Goal: Task Accomplishment & Management: Use online tool/utility

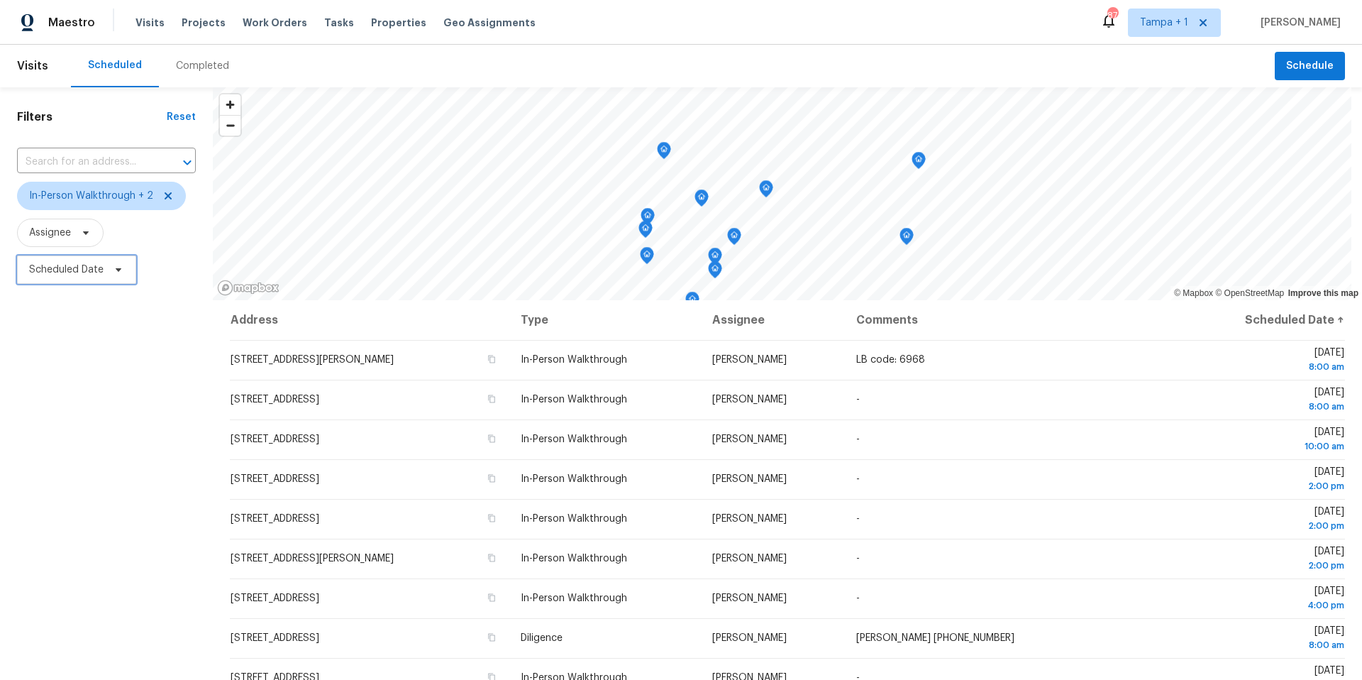
click at [56, 274] on span "Scheduled Date" at bounding box center [66, 269] width 74 height 14
select select "7"
select select "2025"
select select "8"
select select "2025"
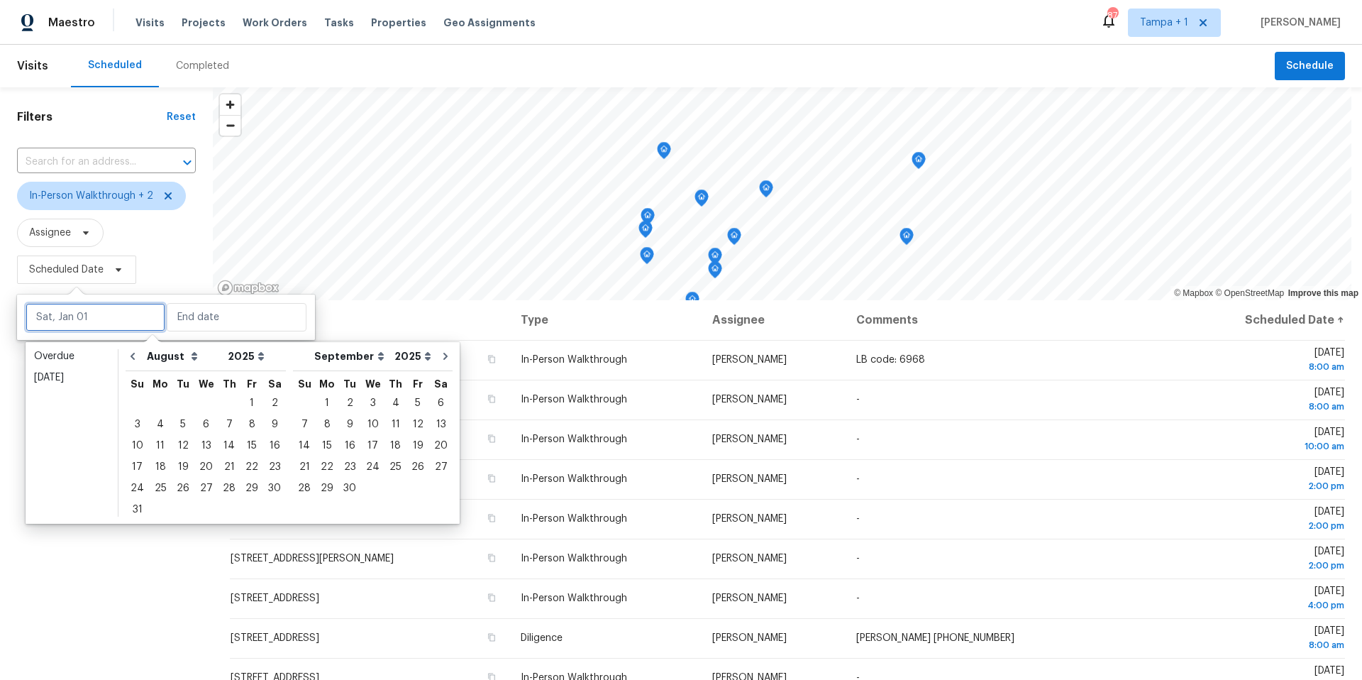
click at [72, 312] on input "text" at bounding box center [96, 317] width 140 height 28
click at [153, 487] on div "25" at bounding box center [160, 488] width 23 height 20
type input "Mon, Aug 25"
click at [153, 487] on div "25" at bounding box center [160, 488] width 23 height 20
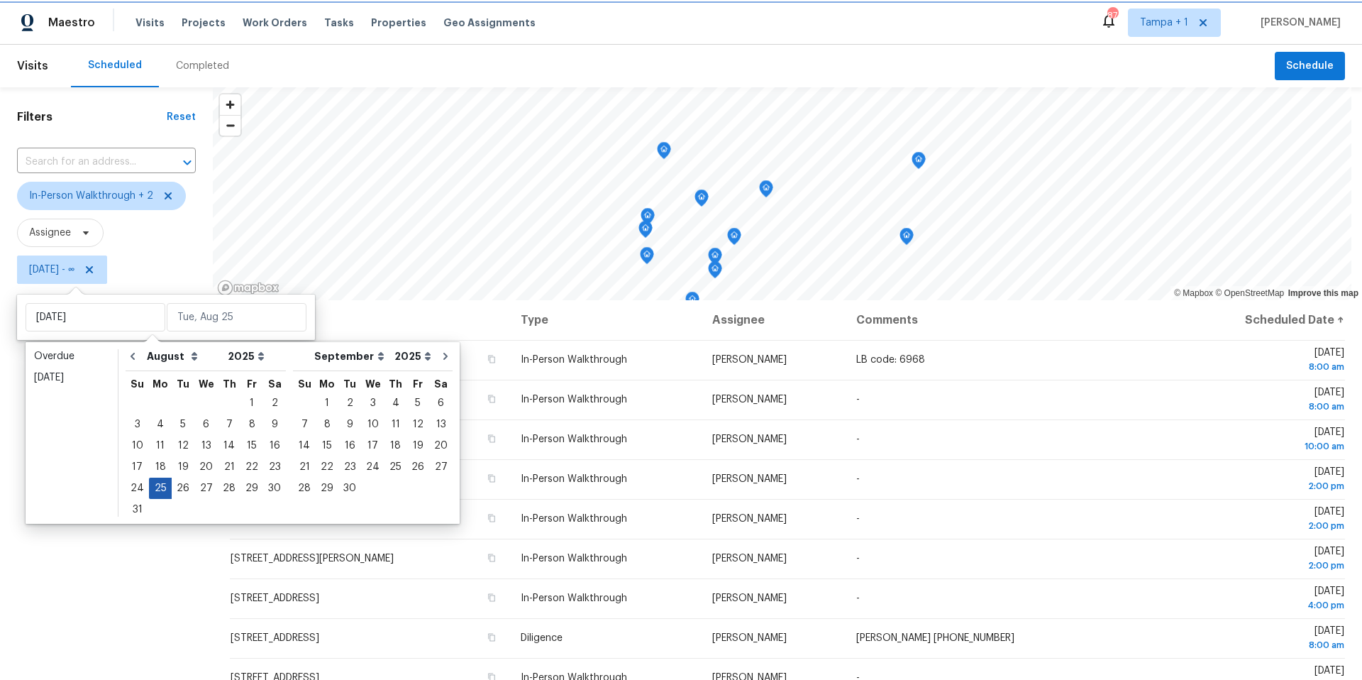
type input "Mon, Aug 25"
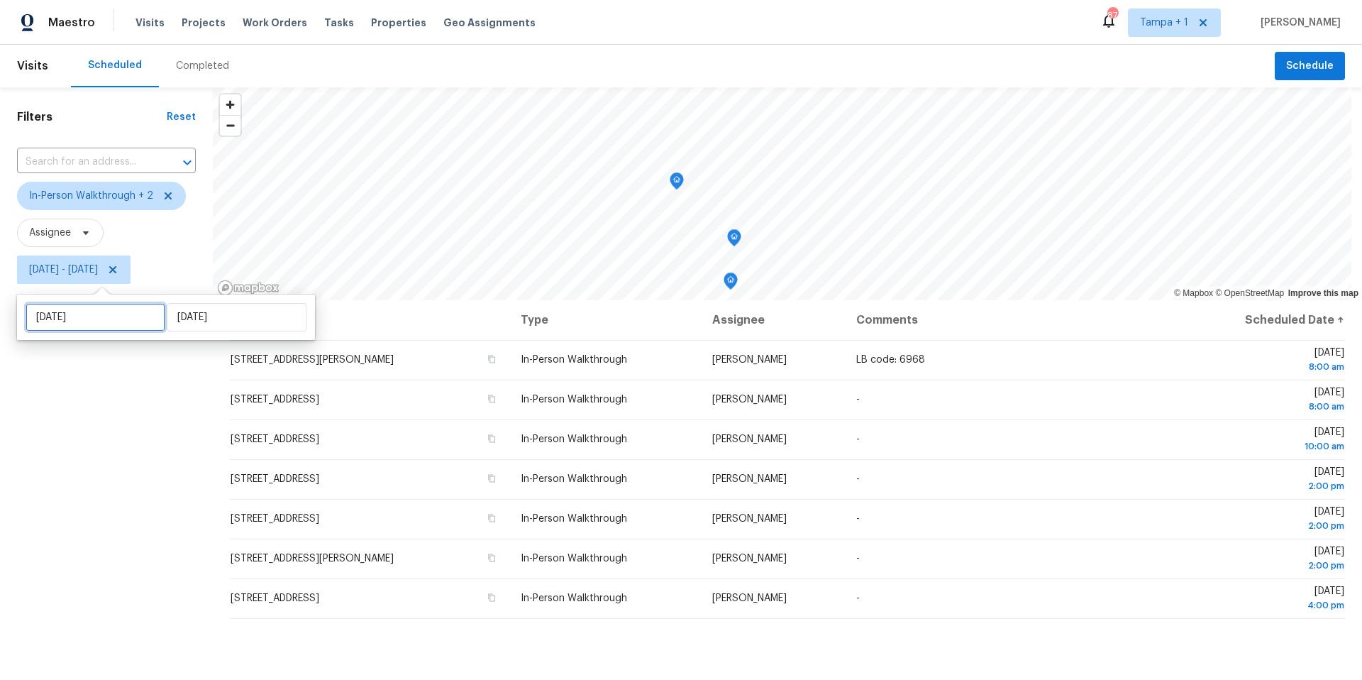
select select "7"
select select "2025"
select select "8"
select select "2025"
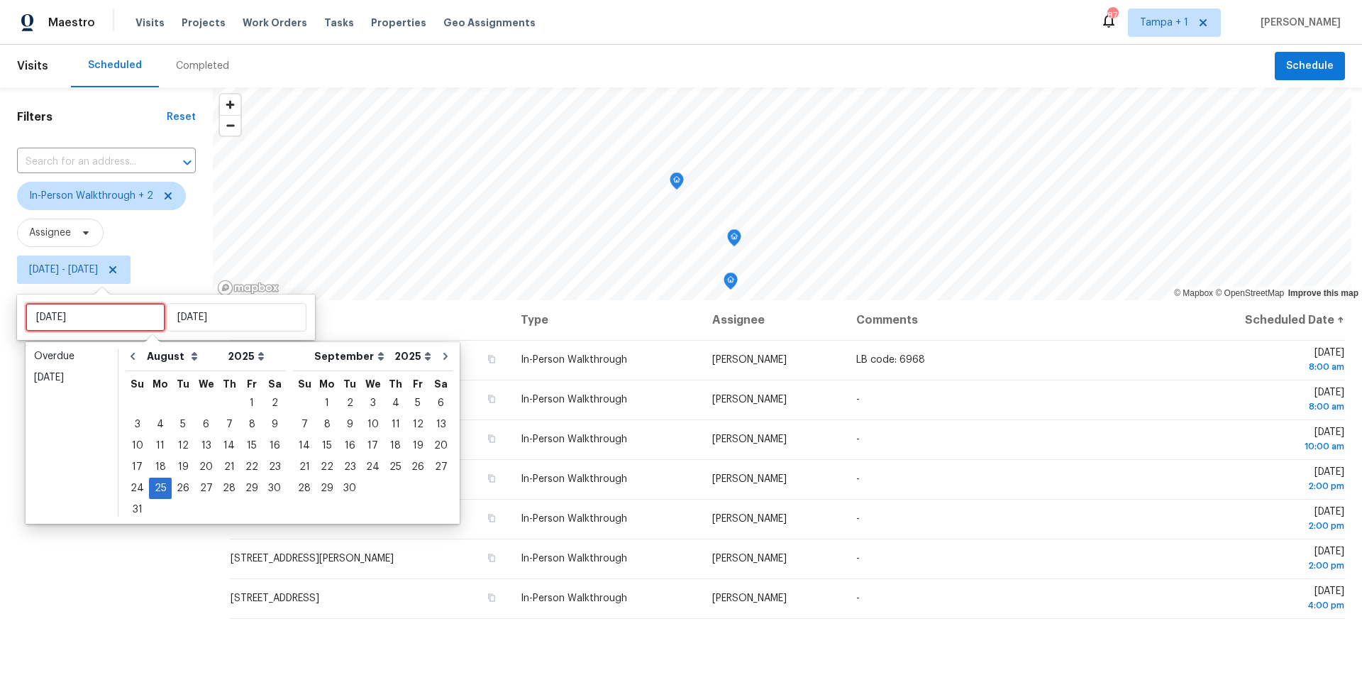
click at [86, 315] on input "Mon, Aug 25" at bounding box center [96, 317] width 140 height 28
type input "Tue, Aug 26"
click at [179, 487] on div "26" at bounding box center [183, 488] width 23 height 20
type input "Tue, Aug 26"
type input "Mon, Aug 25"
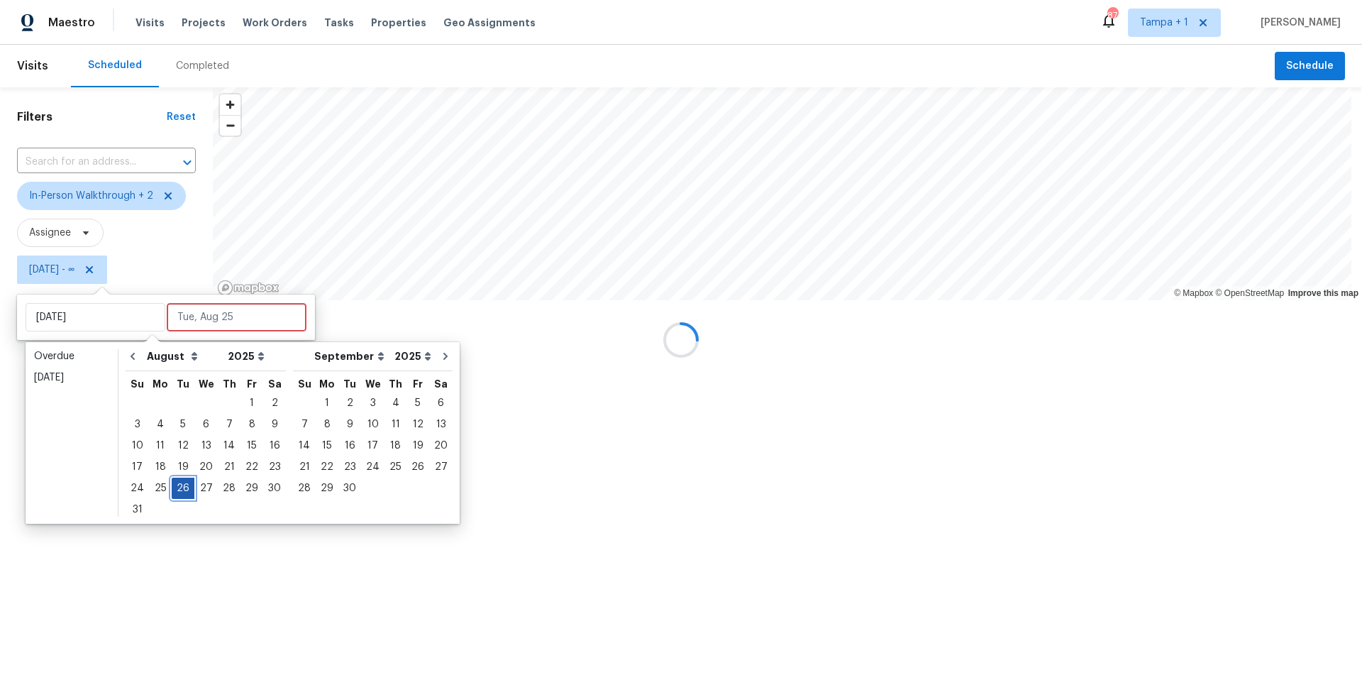
click at [179, 487] on div "26" at bounding box center [183, 488] width 23 height 20
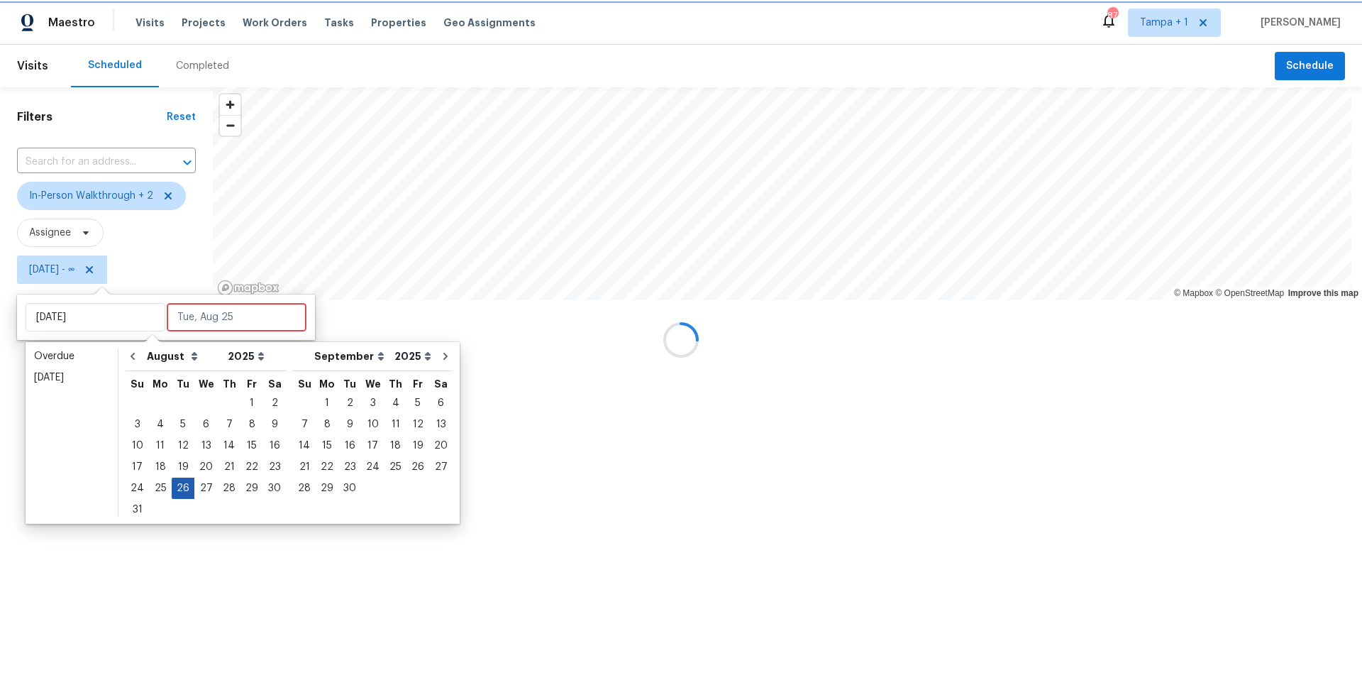
type input "Tue, Aug 26"
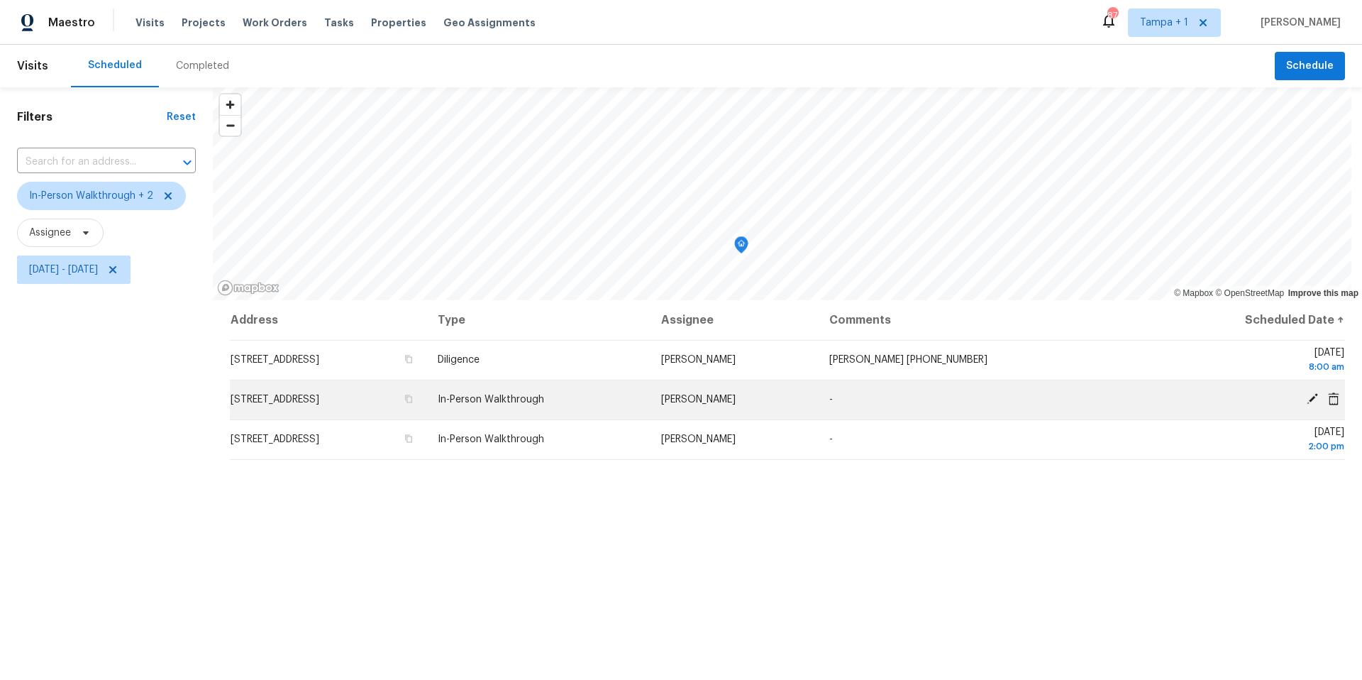
click at [1306, 403] on icon at bounding box center [1312, 398] width 13 height 13
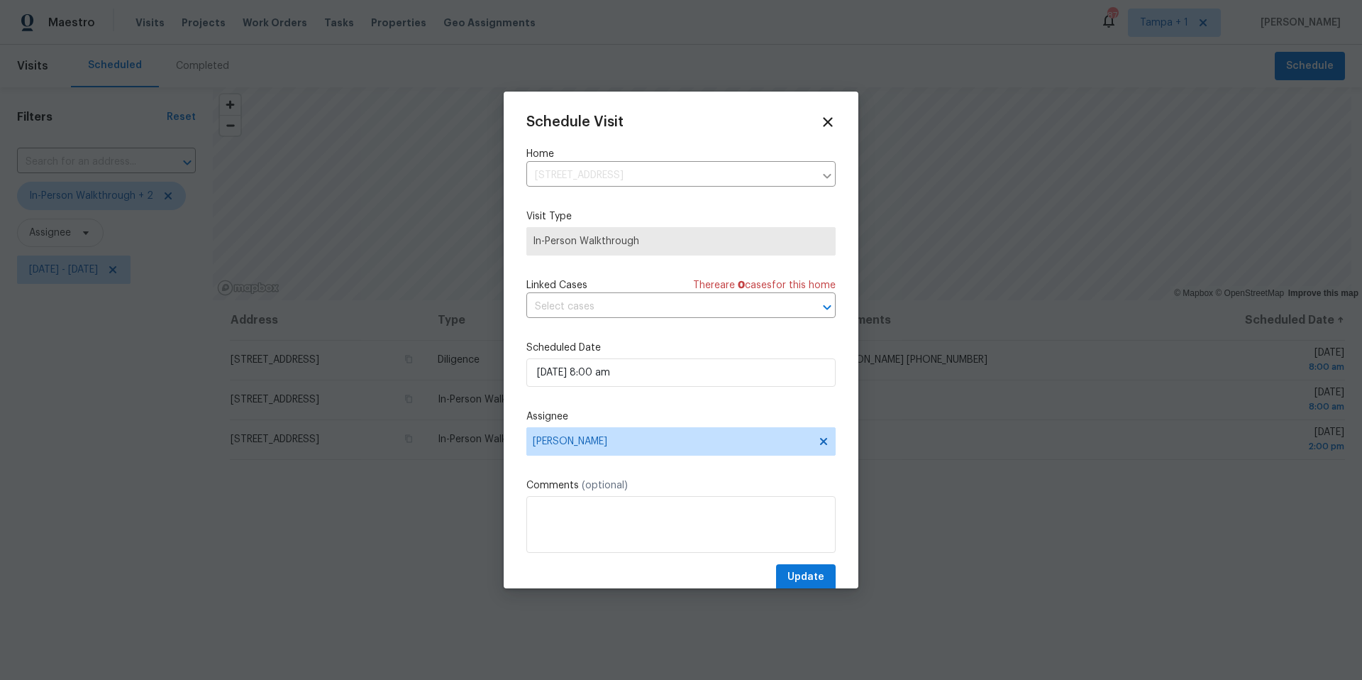
click at [568, 456] on div "Schedule Visit Home 658 NE 10th St, Crystal River, FL 34428 ​ Visit Type In-Per…" at bounding box center [680, 352] width 309 height 476
click at [569, 450] on span "[PERSON_NAME]" at bounding box center [680, 441] width 309 height 28
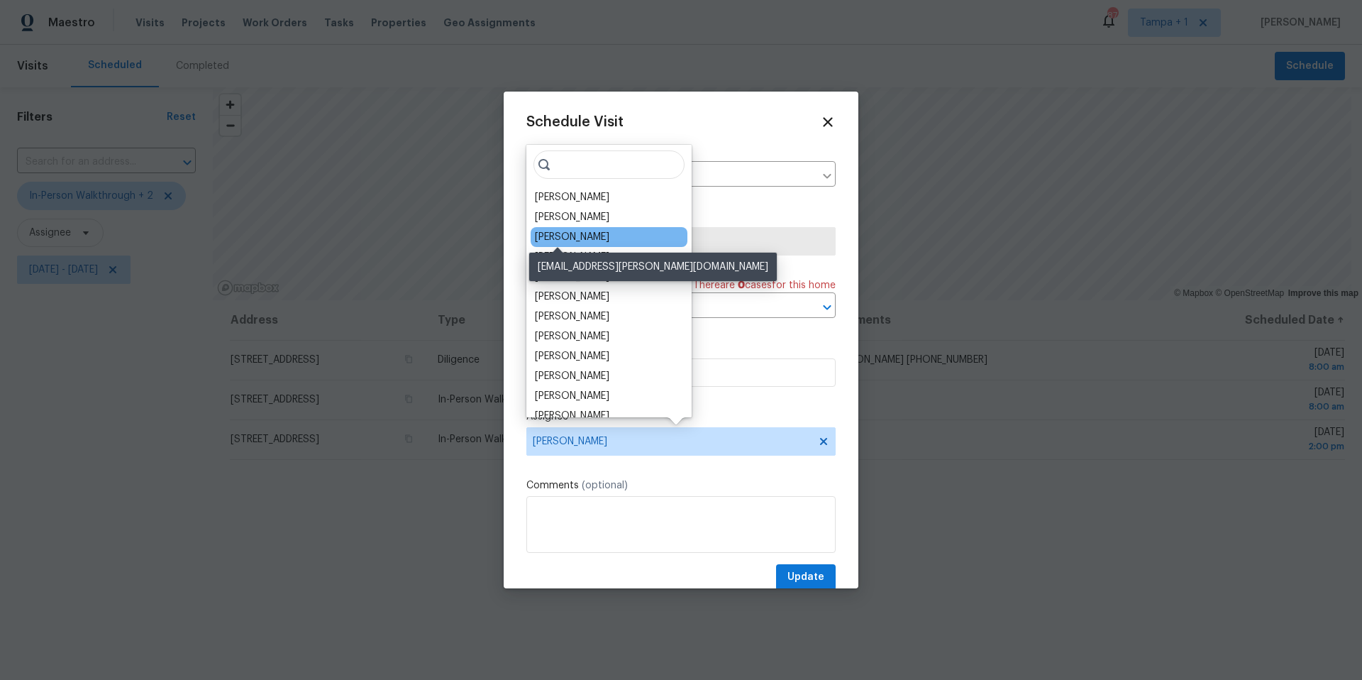
click at [579, 234] on div "[PERSON_NAME]" at bounding box center [572, 237] width 74 height 14
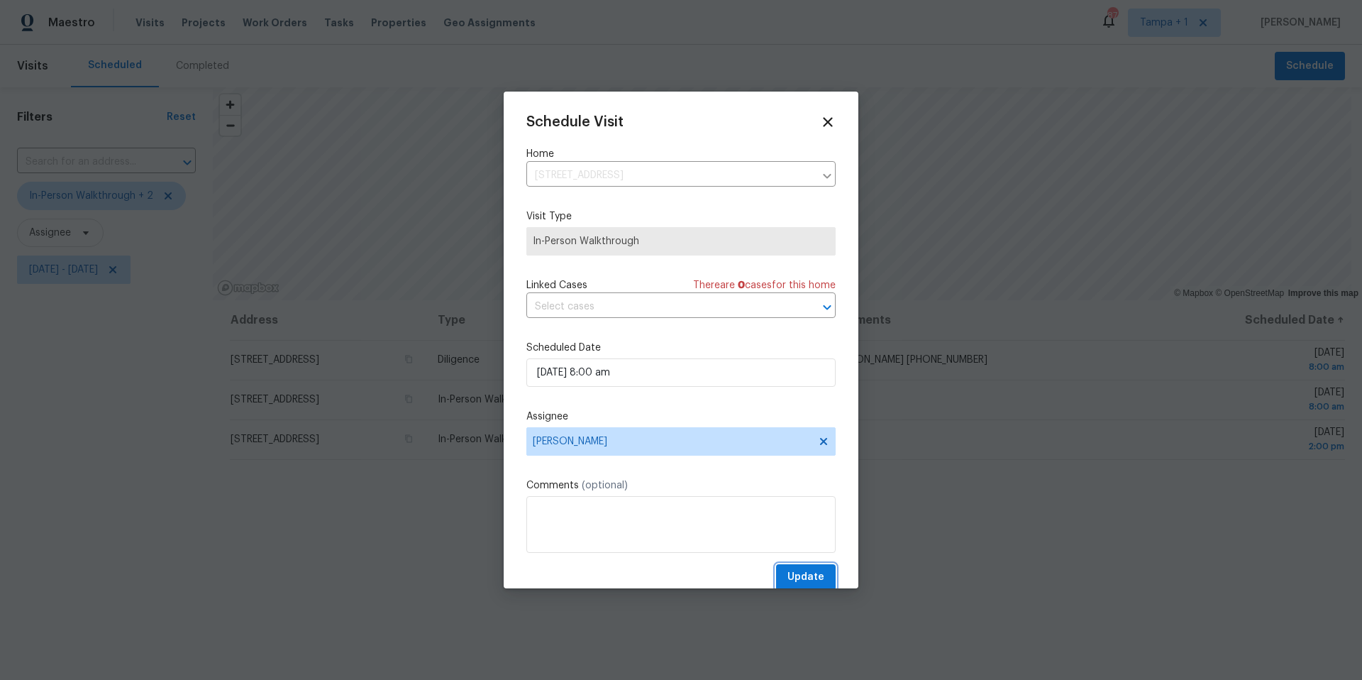
click at [800, 579] on span "Update" at bounding box center [805, 577] width 37 height 18
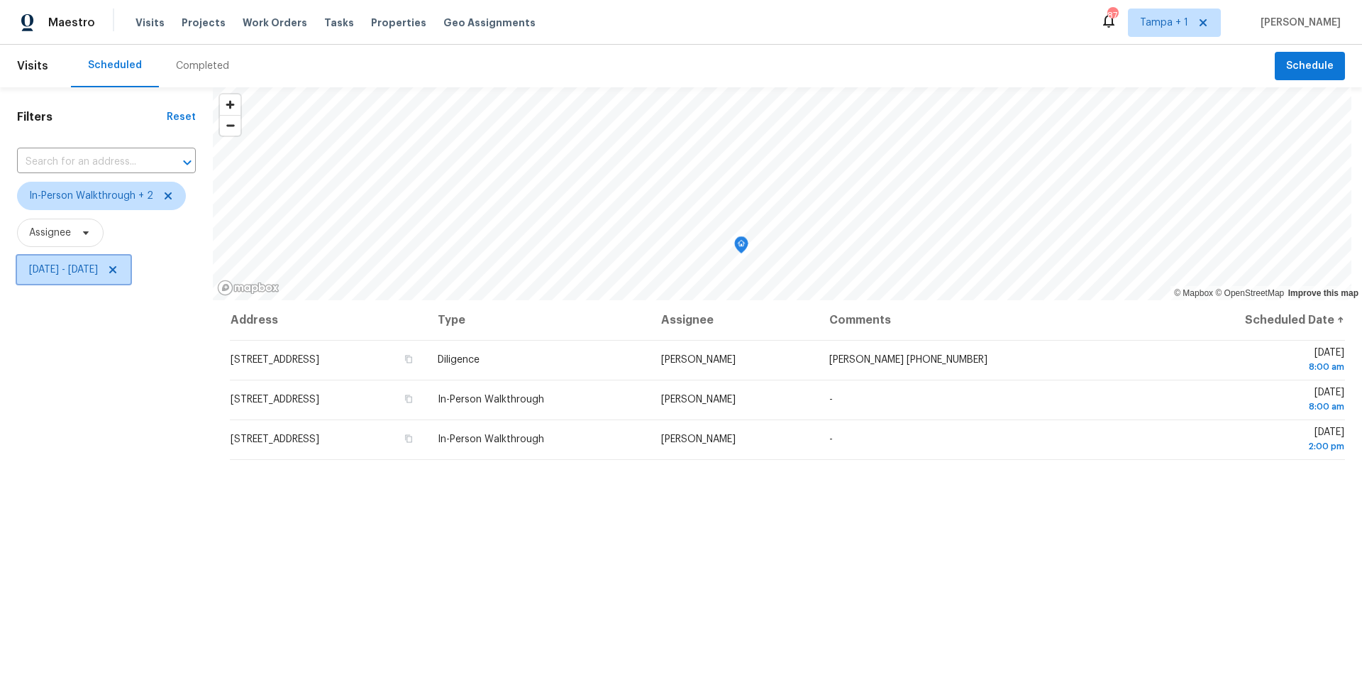
click at [55, 277] on span "Tue, Aug 26 - Tue, Aug 26" at bounding box center [73, 269] width 113 height 28
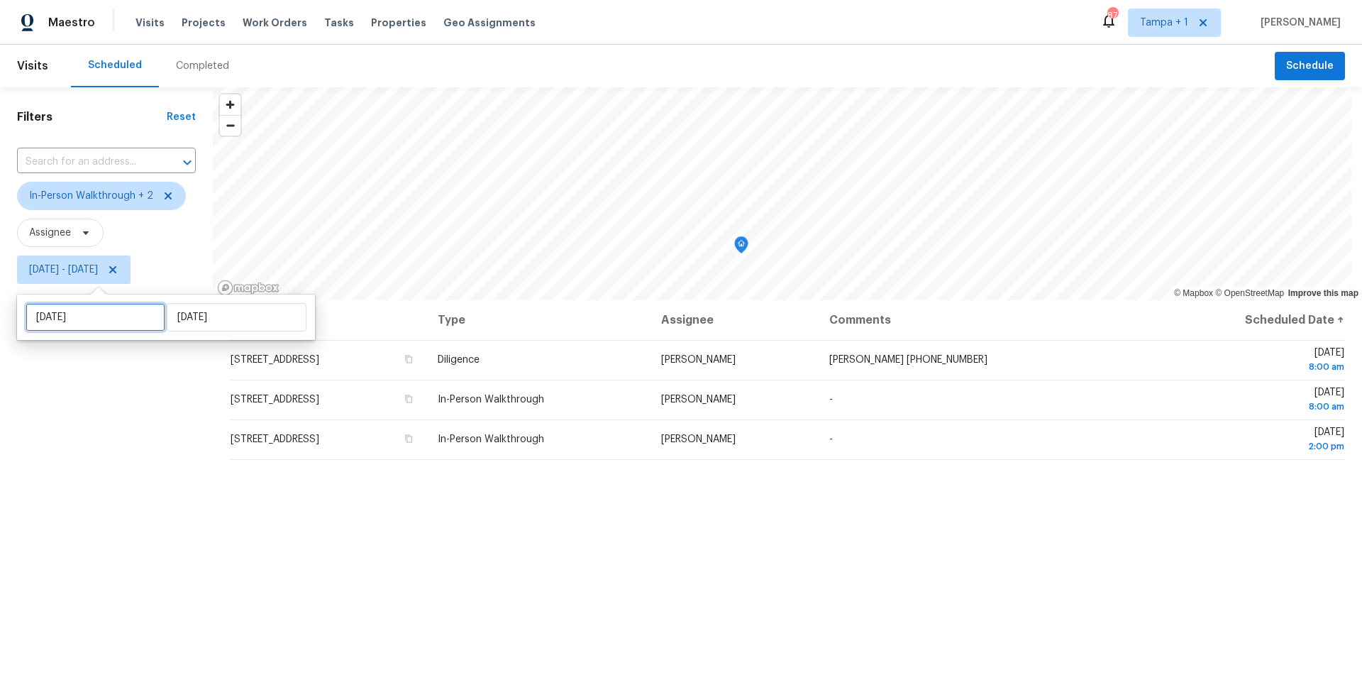
click at [84, 318] on input "Tue, Aug 26" at bounding box center [96, 317] width 140 height 28
select select "7"
select select "2025"
select select "8"
select select "2025"
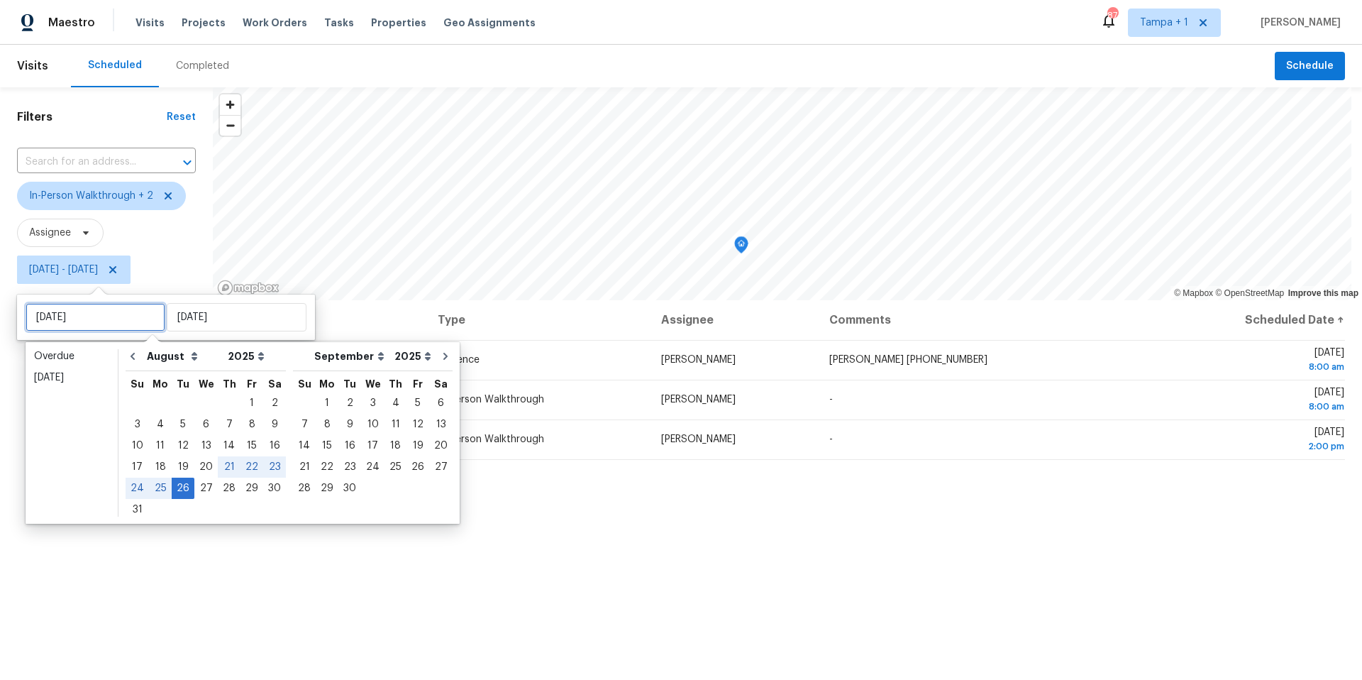
type input "[DATE]"
type input "Tue, Aug 26"
type input "[DATE]"
click at [199, 492] on div "27" at bounding box center [205, 488] width 23 height 20
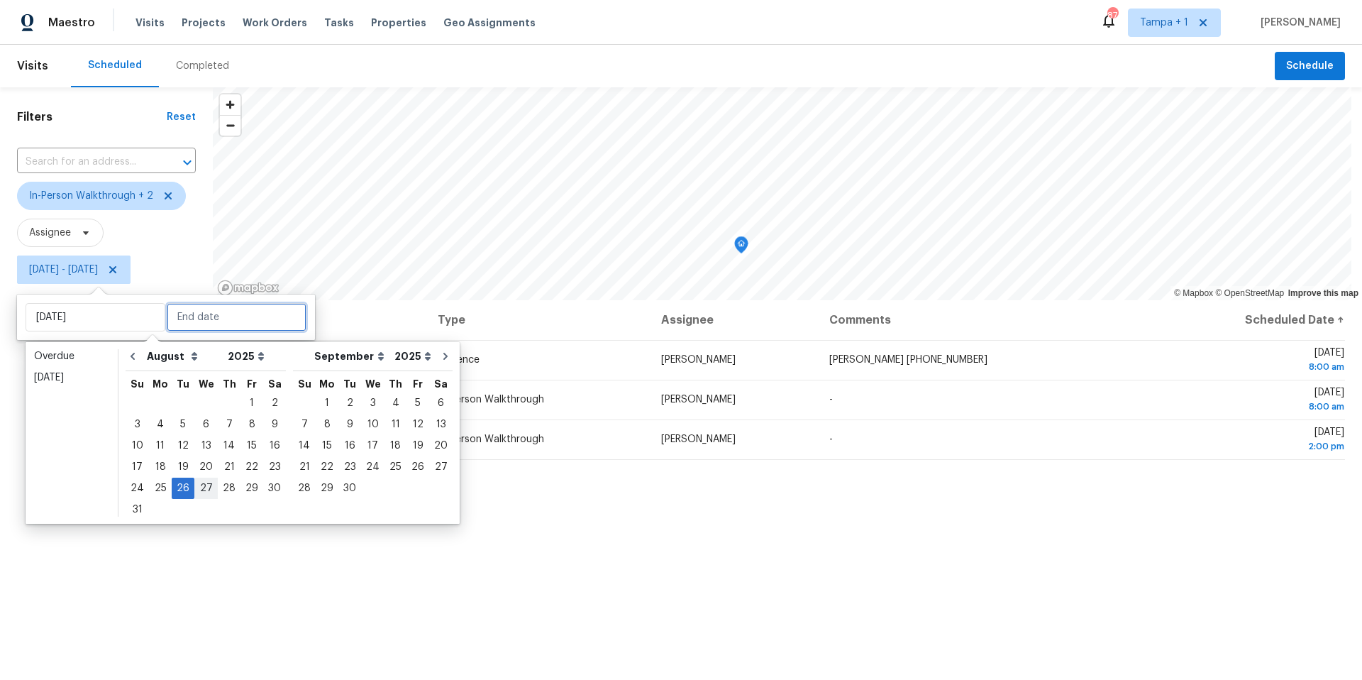
type input "[DATE]"
type input "Tue, Aug 26"
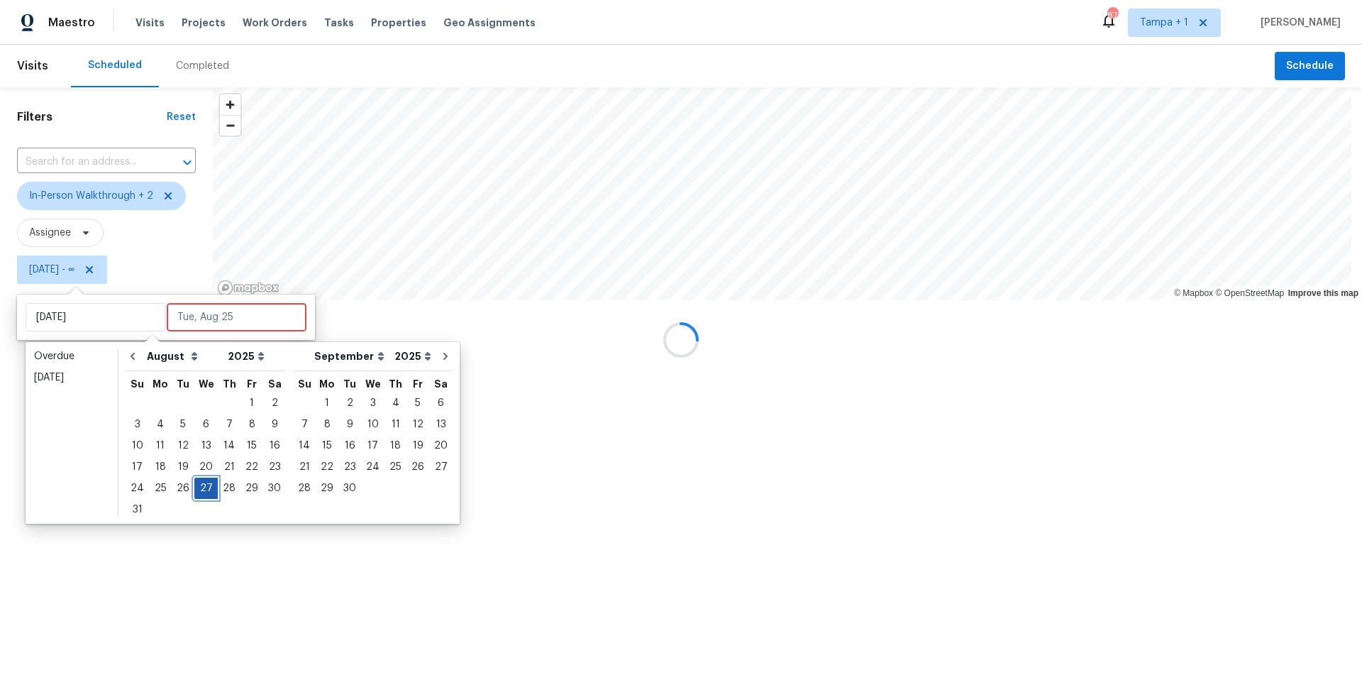
click at [199, 492] on div "27" at bounding box center [205, 488] width 23 height 20
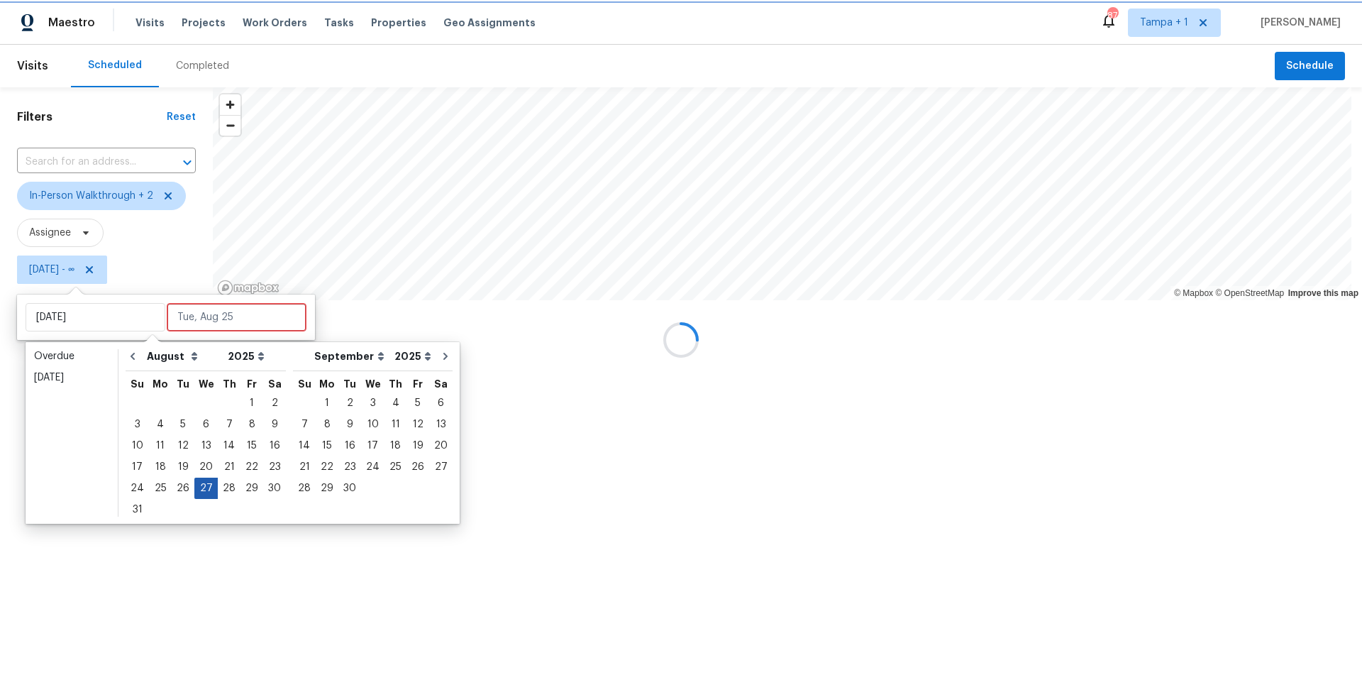
type input "[DATE]"
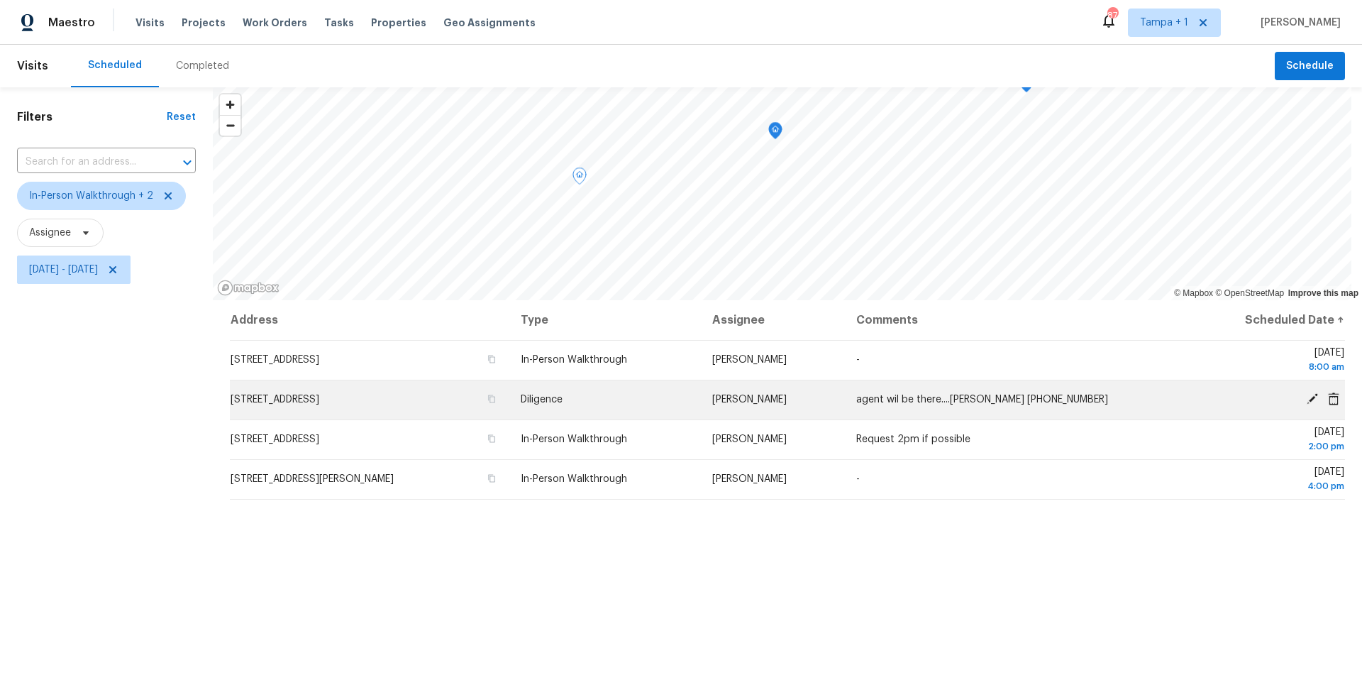
click at [1307, 400] on icon at bounding box center [1312, 398] width 11 height 11
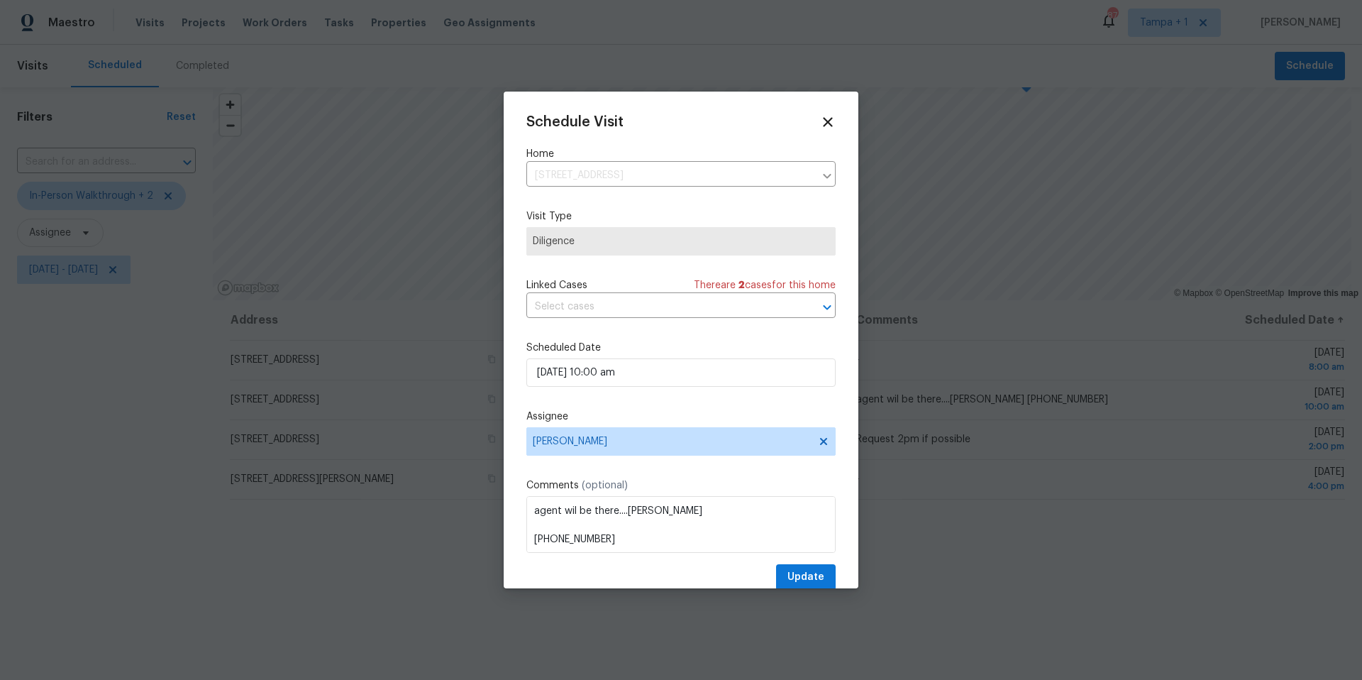
click at [548, 460] on div "Schedule Visit Home 764 34th St SE, Largo, FL 33771 ​ Visit Type Diligence Link…" at bounding box center [680, 352] width 309 height 476
click at [564, 448] on span "[PERSON_NAME]" at bounding box center [680, 441] width 309 height 28
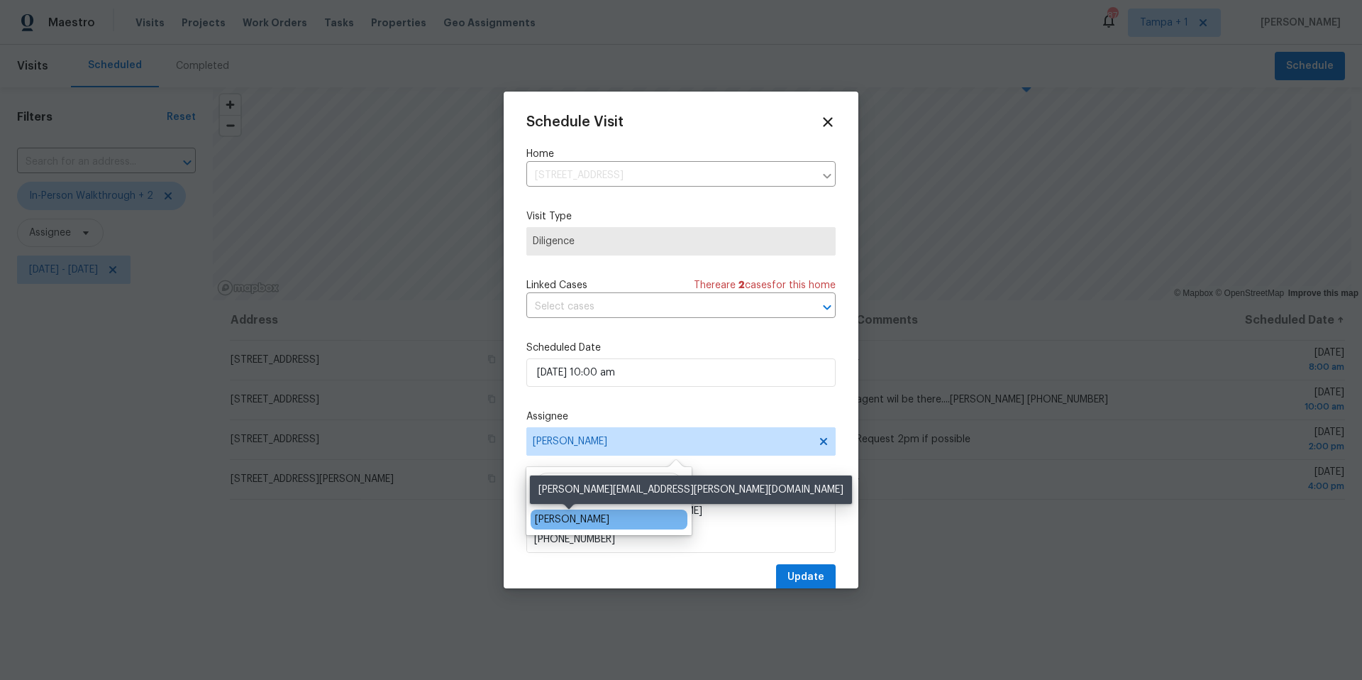
type input "nao"
click at [547, 518] on div "Naomi Ferreira" at bounding box center [572, 519] width 74 height 14
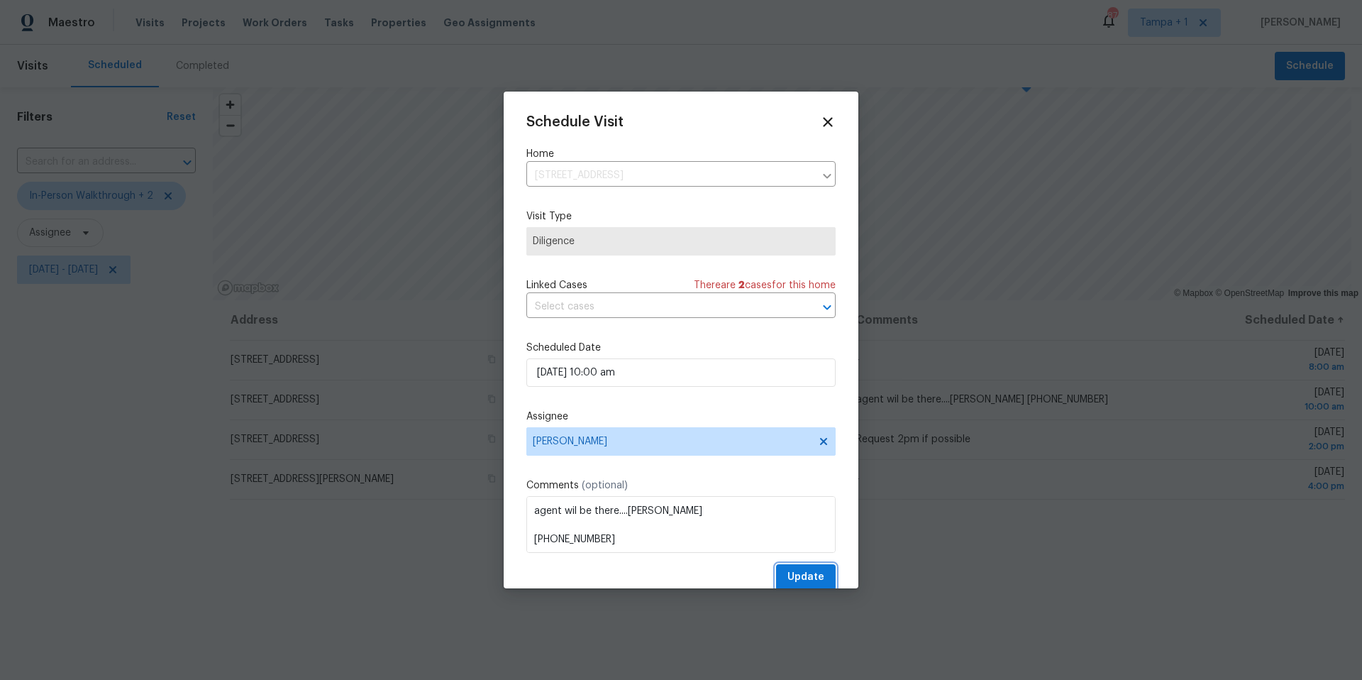
click at [792, 584] on span "Update" at bounding box center [805, 577] width 37 height 18
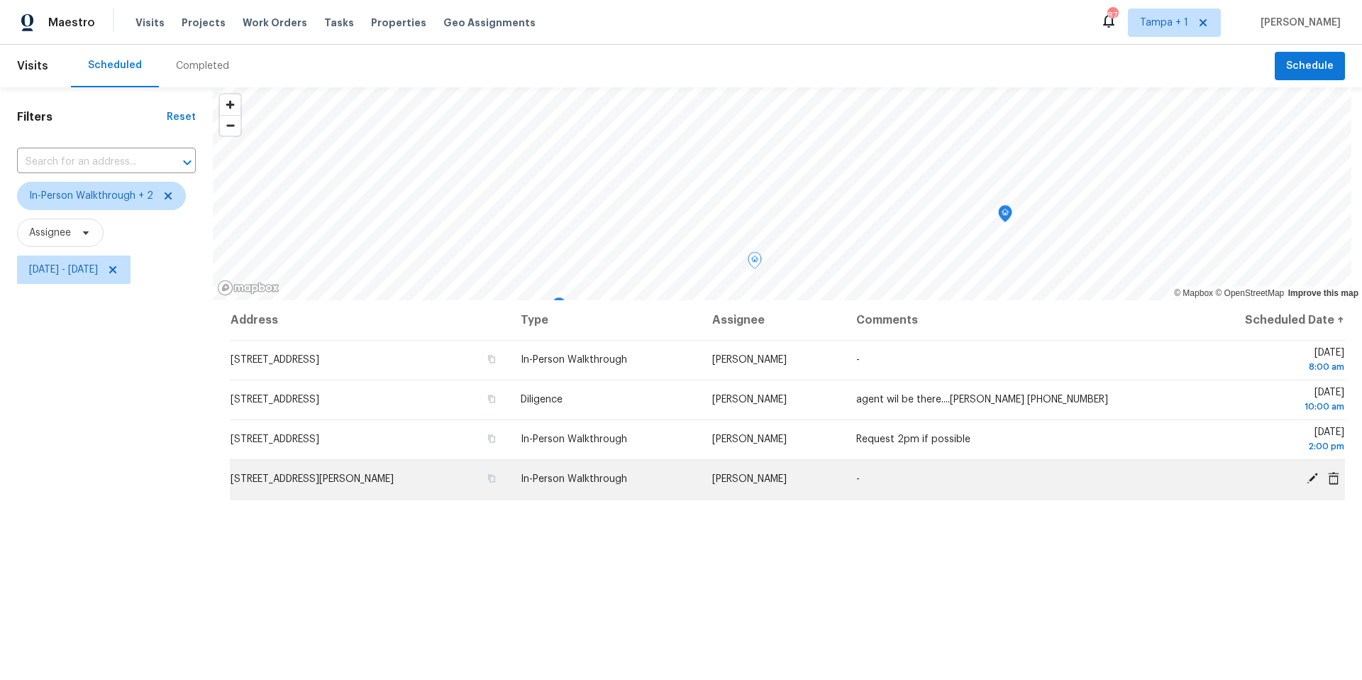
click at [1302, 482] on span at bounding box center [1312, 478] width 21 height 13
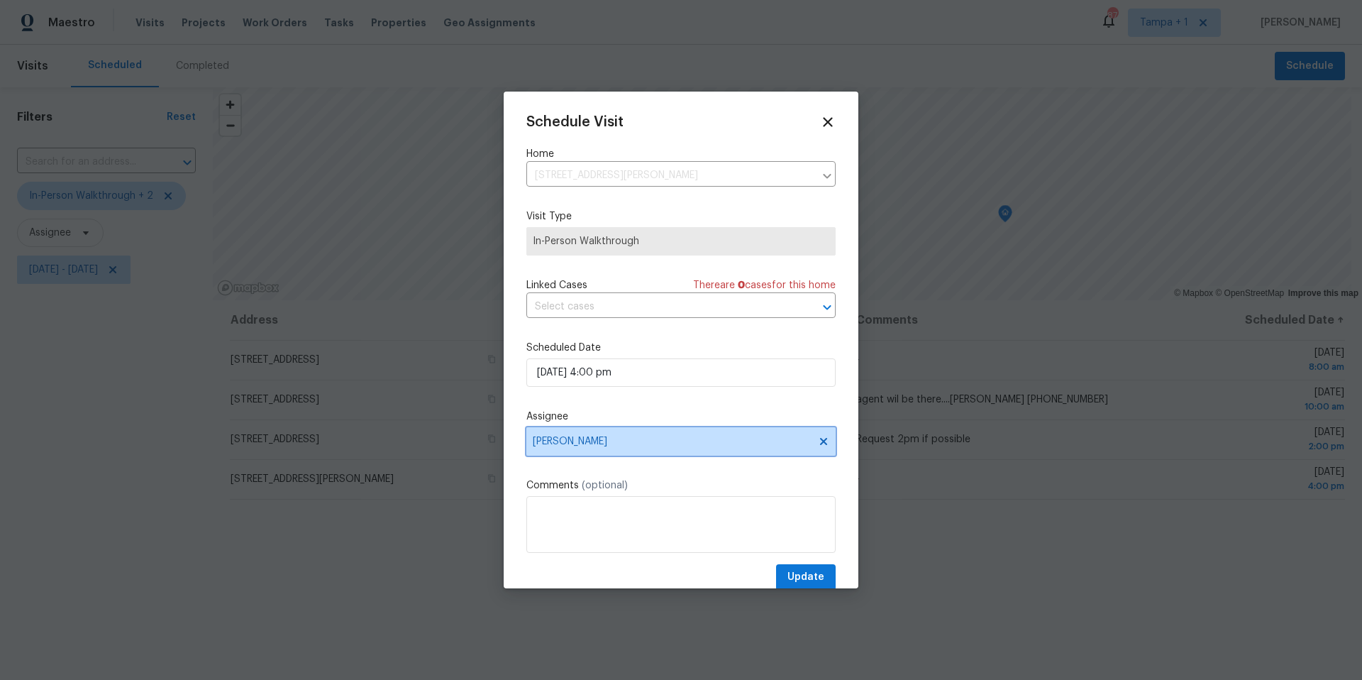
click at [611, 445] on span "[PERSON_NAME]" at bounding box center [672, 441] width 278 height 11
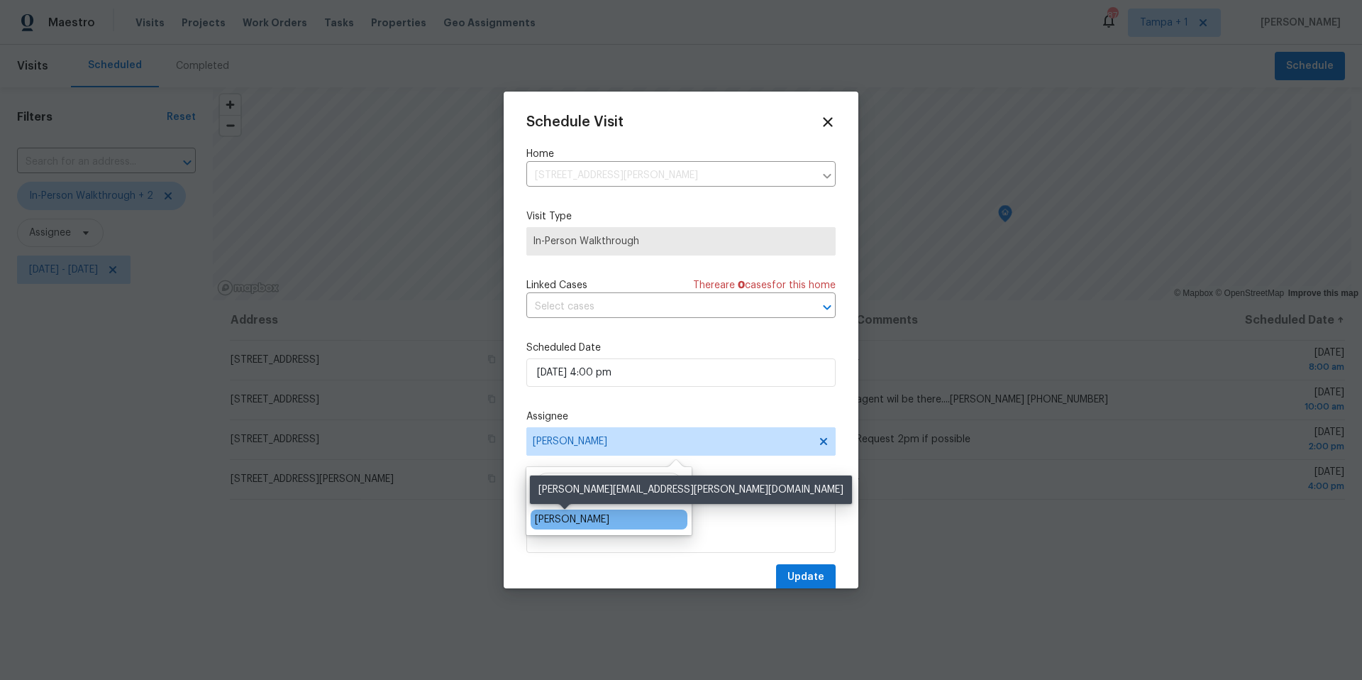
type input "bob"
click at [569, 517] on div "[PERSON_NAME]" at bounding box center [572, 519] width 74 height 14
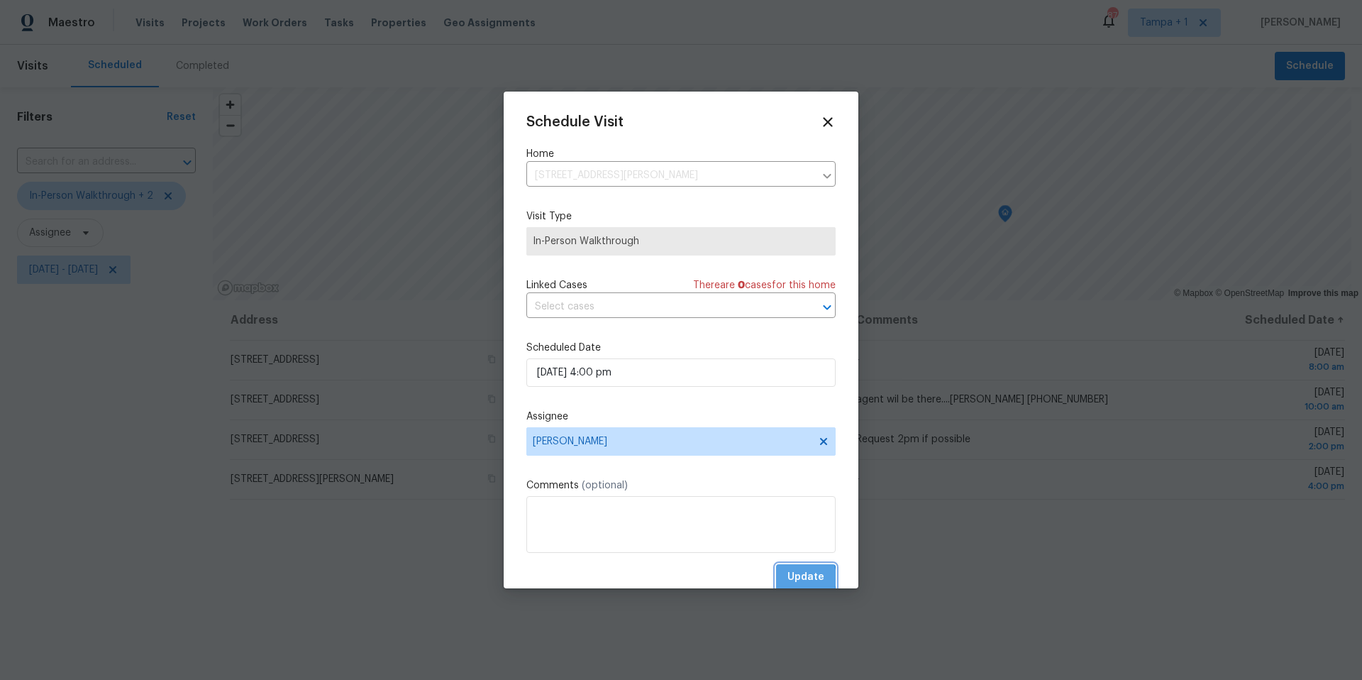
click at [787, 578] on span "Update" at bounding box center [805, 577] width 37 height 18
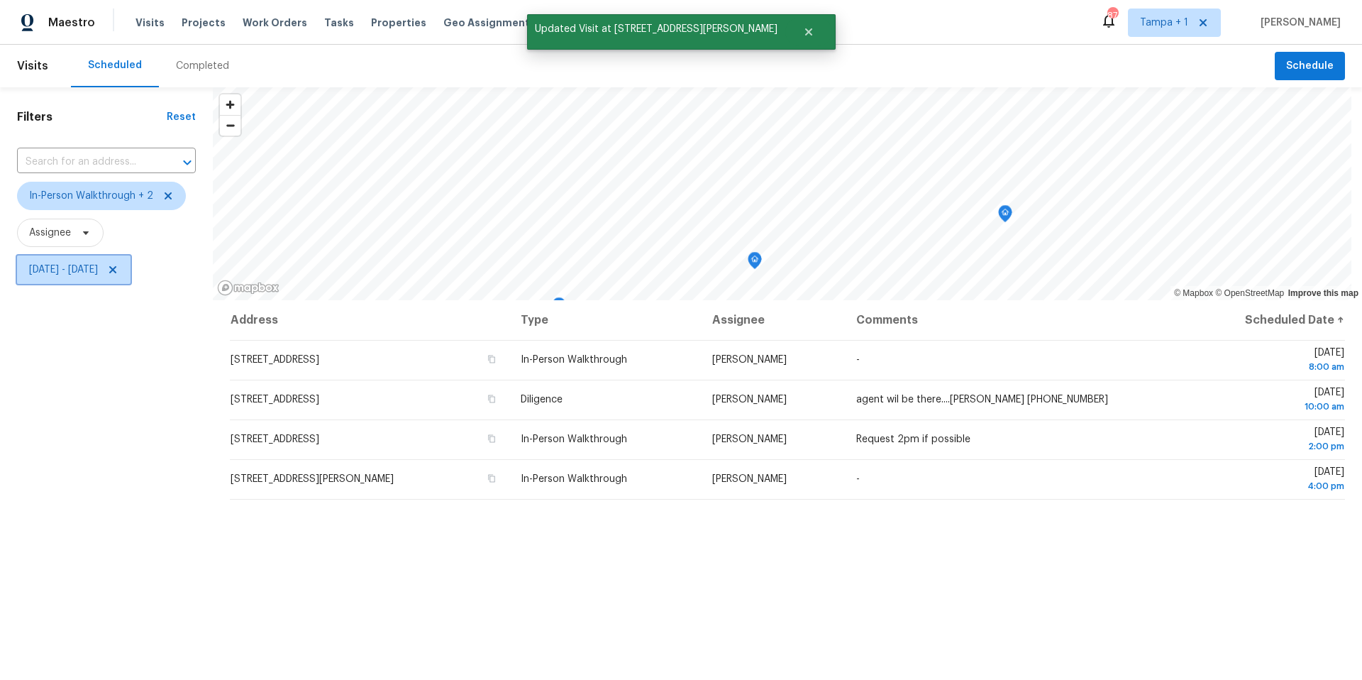
click at [85, 277] on span "[DATE] - [DATE]" at bounding box center [73, 269] width 113 height 28
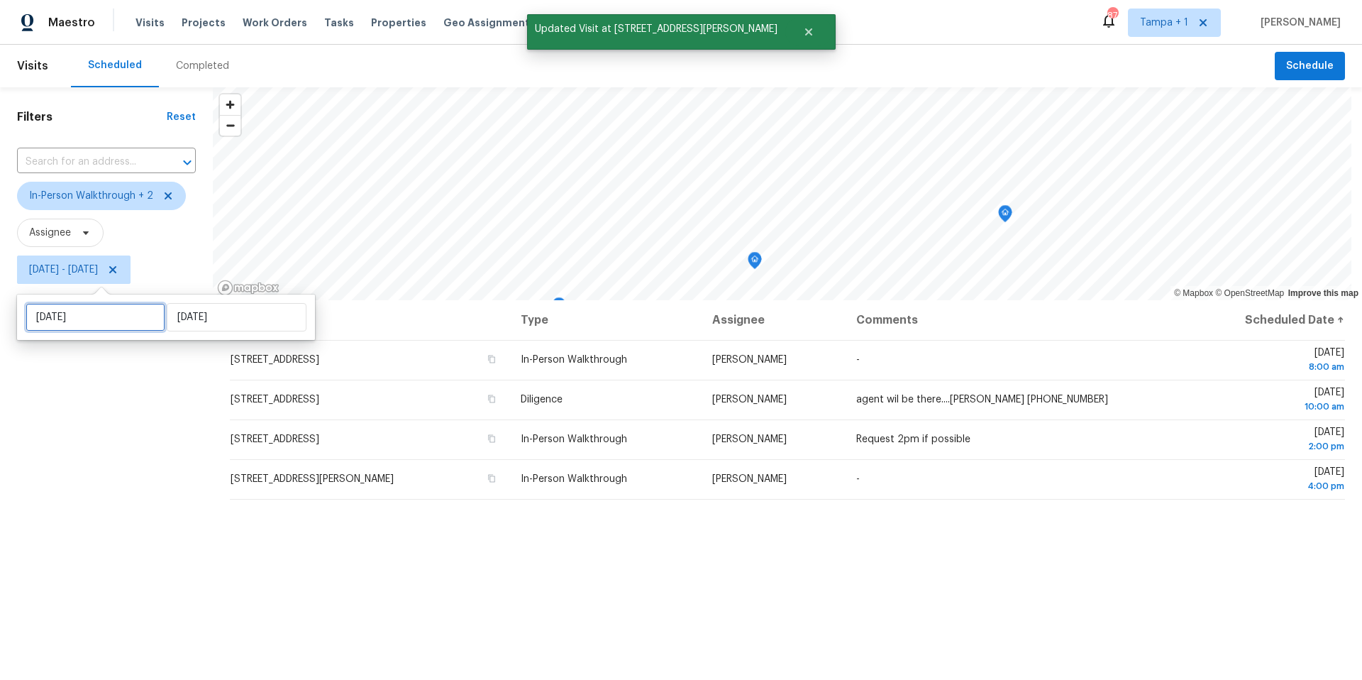
select select "7"
select select "2025"
select select "8"
select select "2025"
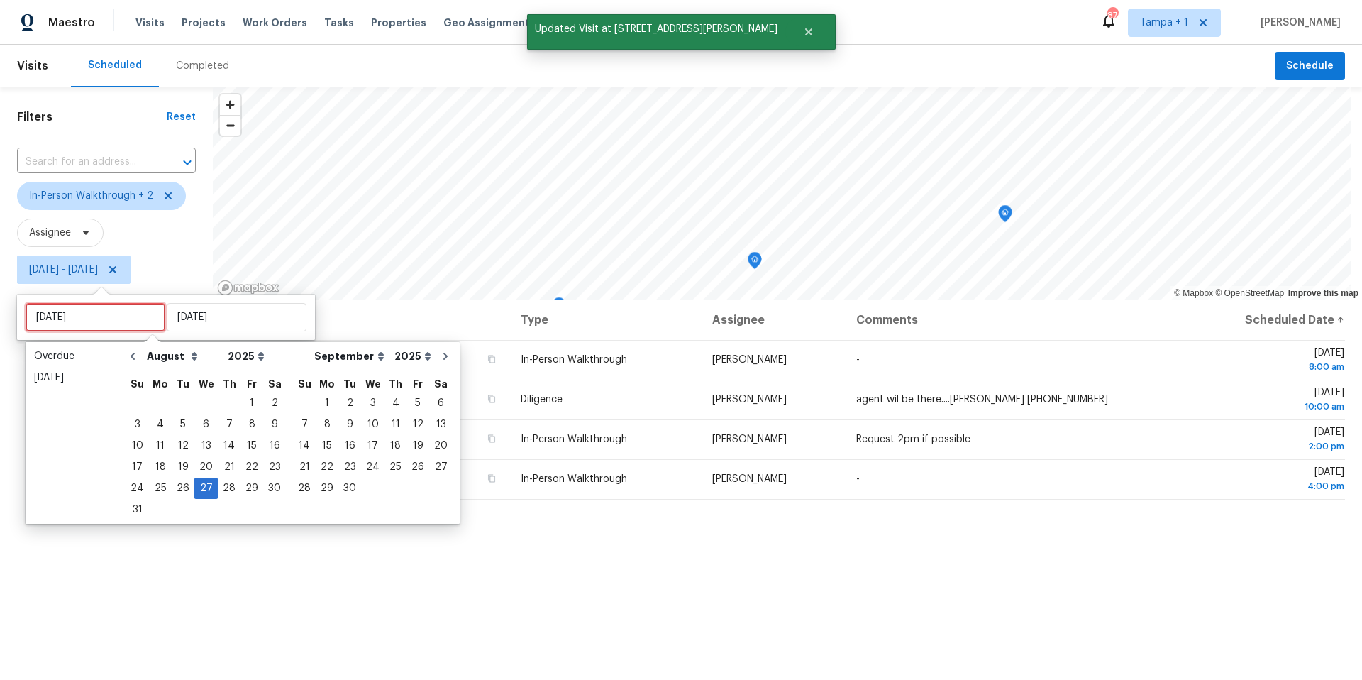
click at [112, 306] on input "[DATE]" at bounding box center [96, 317] width 140 height 28
type input "Thu, Aug 28"
click at [222, 482] on div "28" at bounding box center [229, 488] width 23 height 20
type input "Thu, Aug 28"
type input "[DATE]"
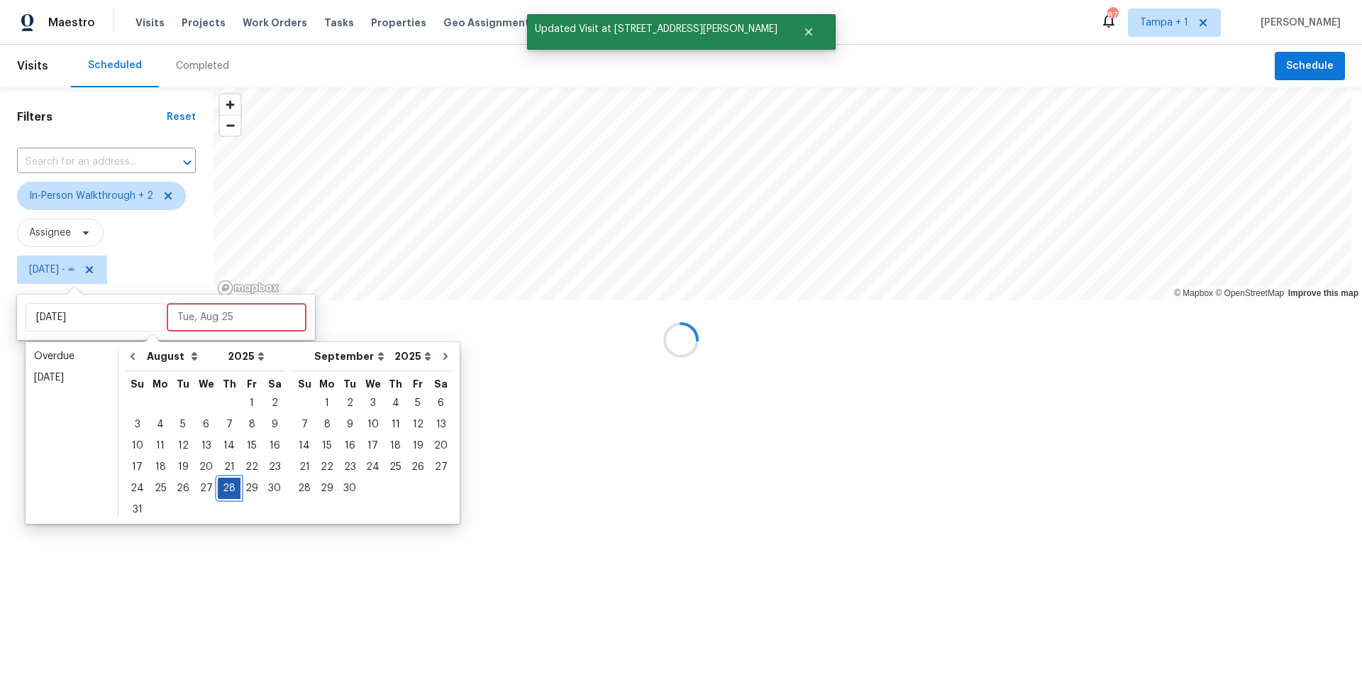
click at [222, 482] on div "28" at bounding box center [229, 488] width 23 height 20
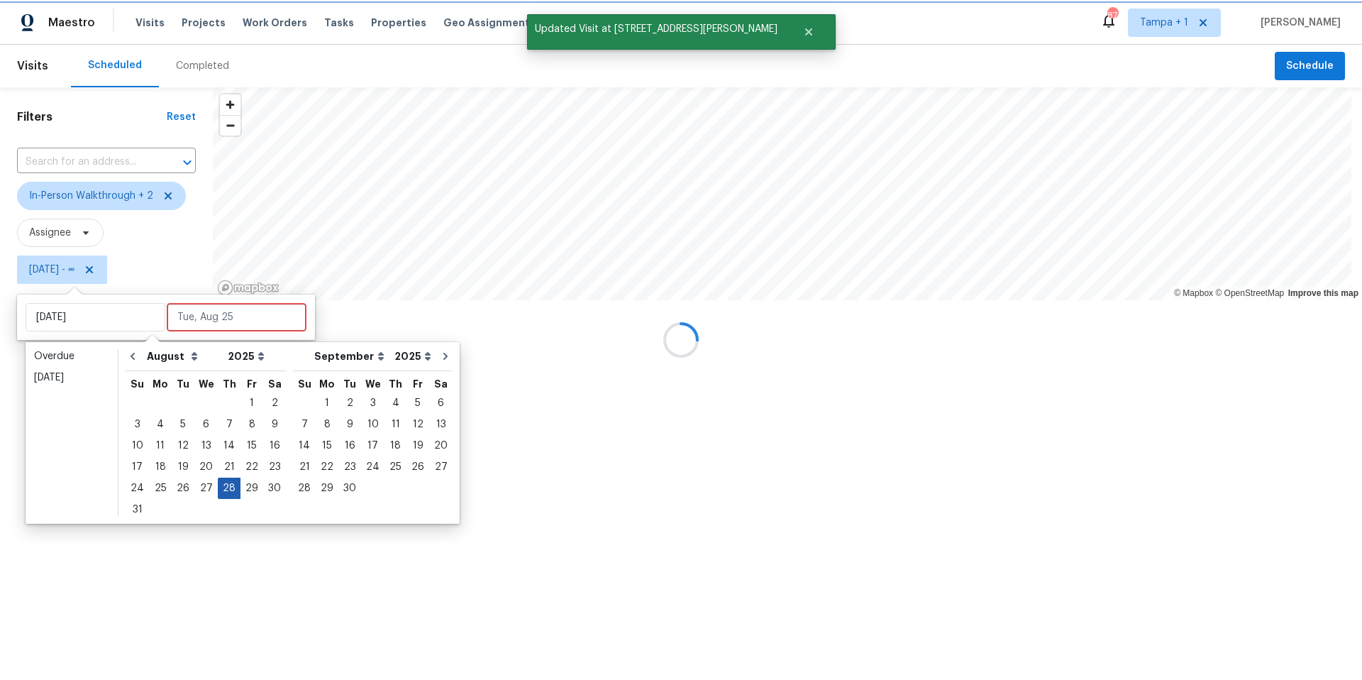
type input "Thu, Aug 28"
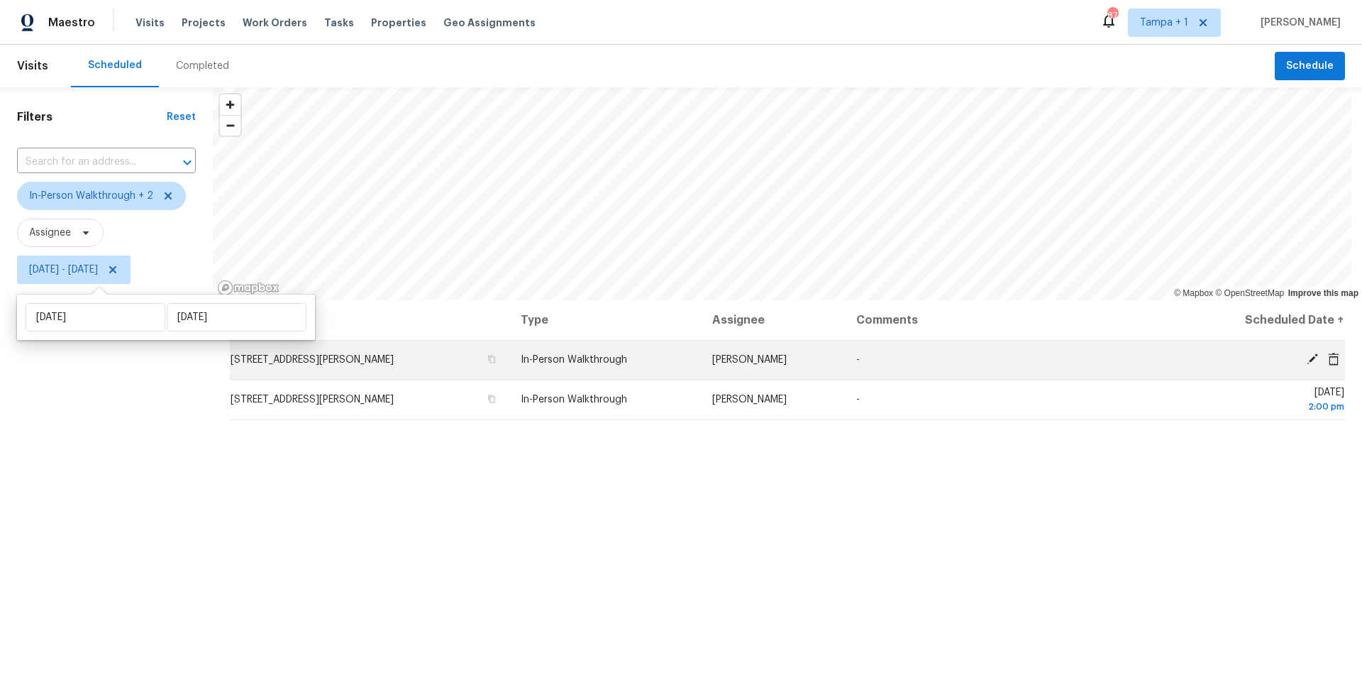
click at [1307, 359] on icon at bounding box center [1312, 358] width 11 height 11
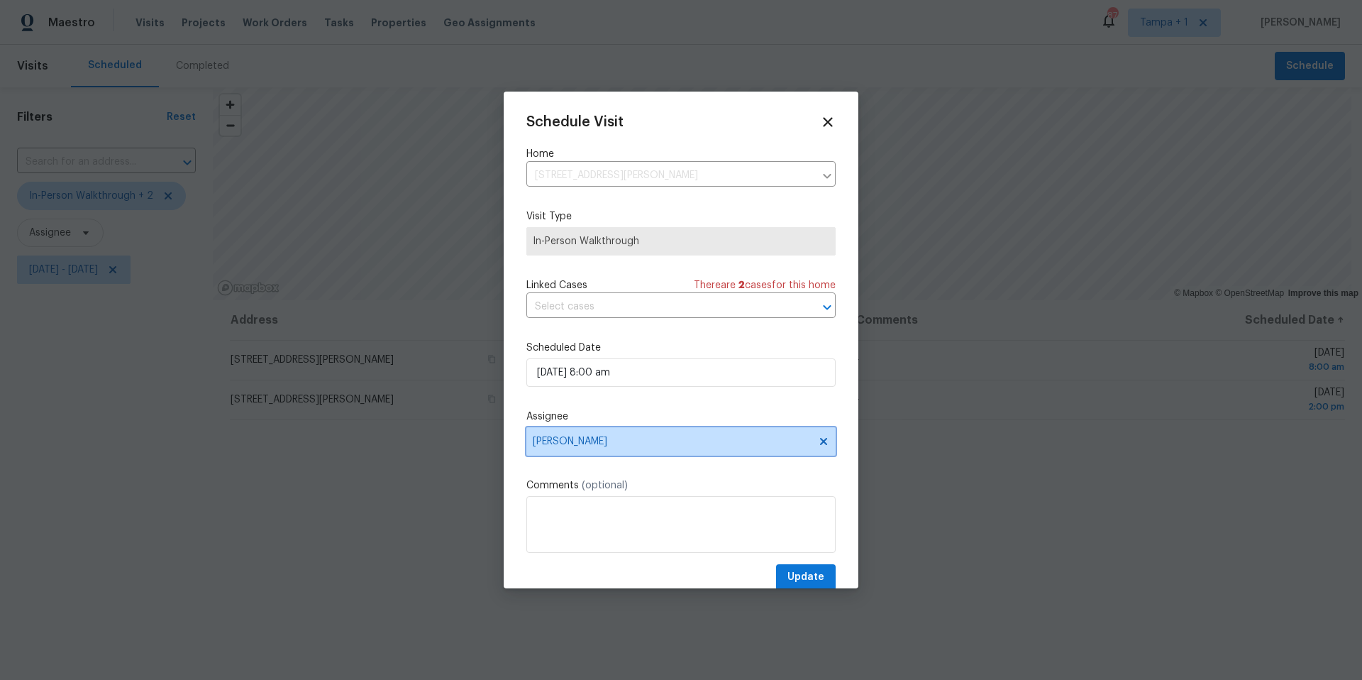
click at [571, 443] on span "[PERSON_NAME]" at bounding box center [672, 441] width 278 height 11
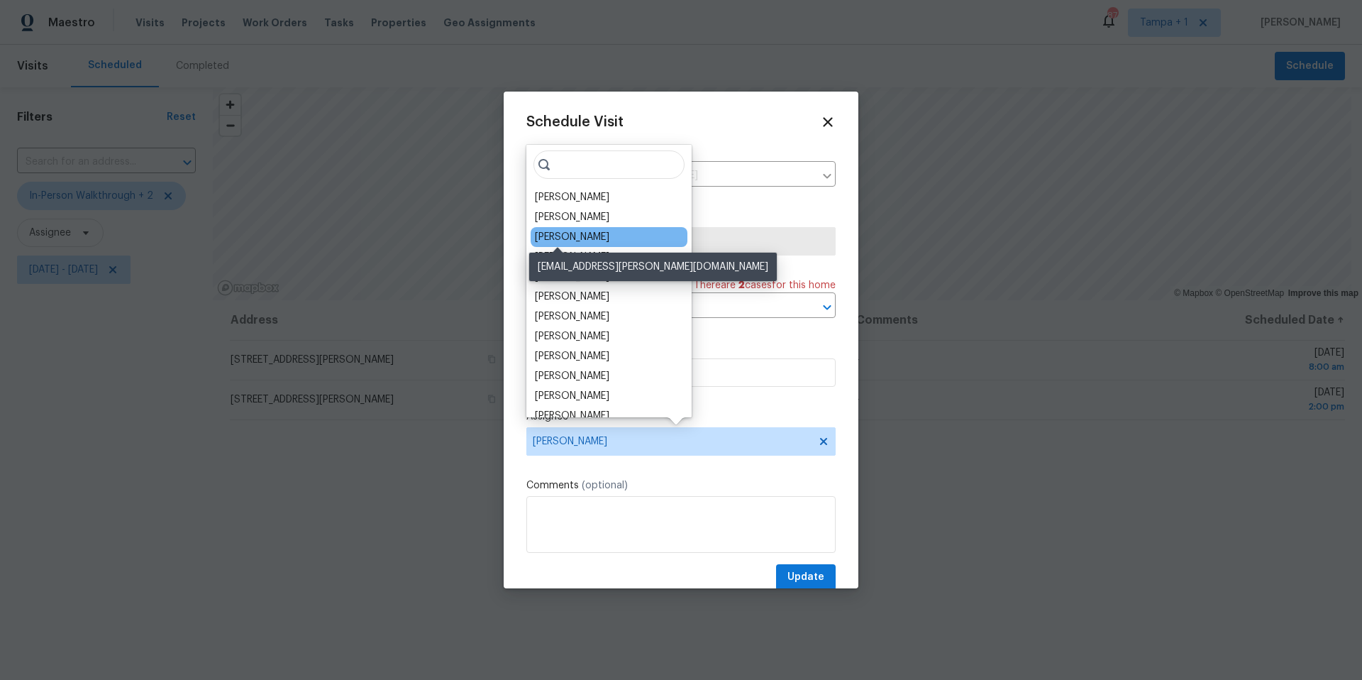
click at [566, 237] on div "[PERSON_NAME]" at bounding box center [572, 237] width 74 height 14
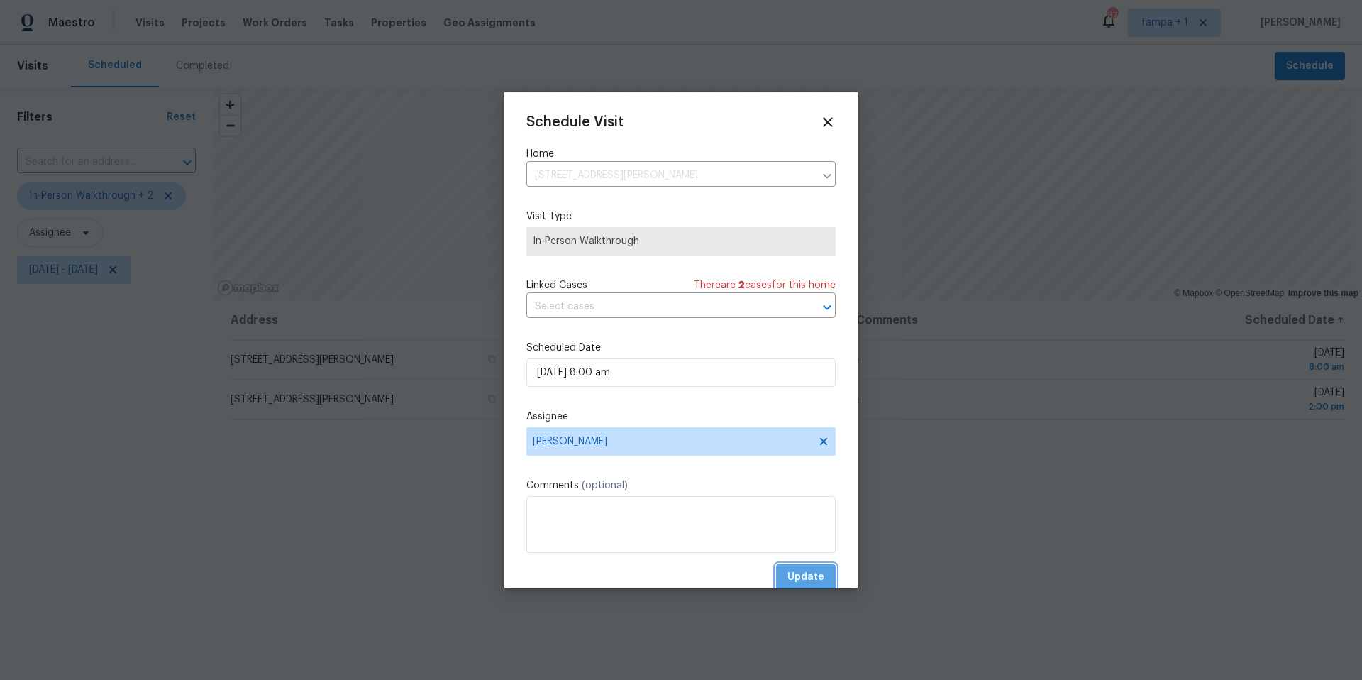
click at [816, 581] on button "Update" at bounding box center [806, 577] width 60 height 26
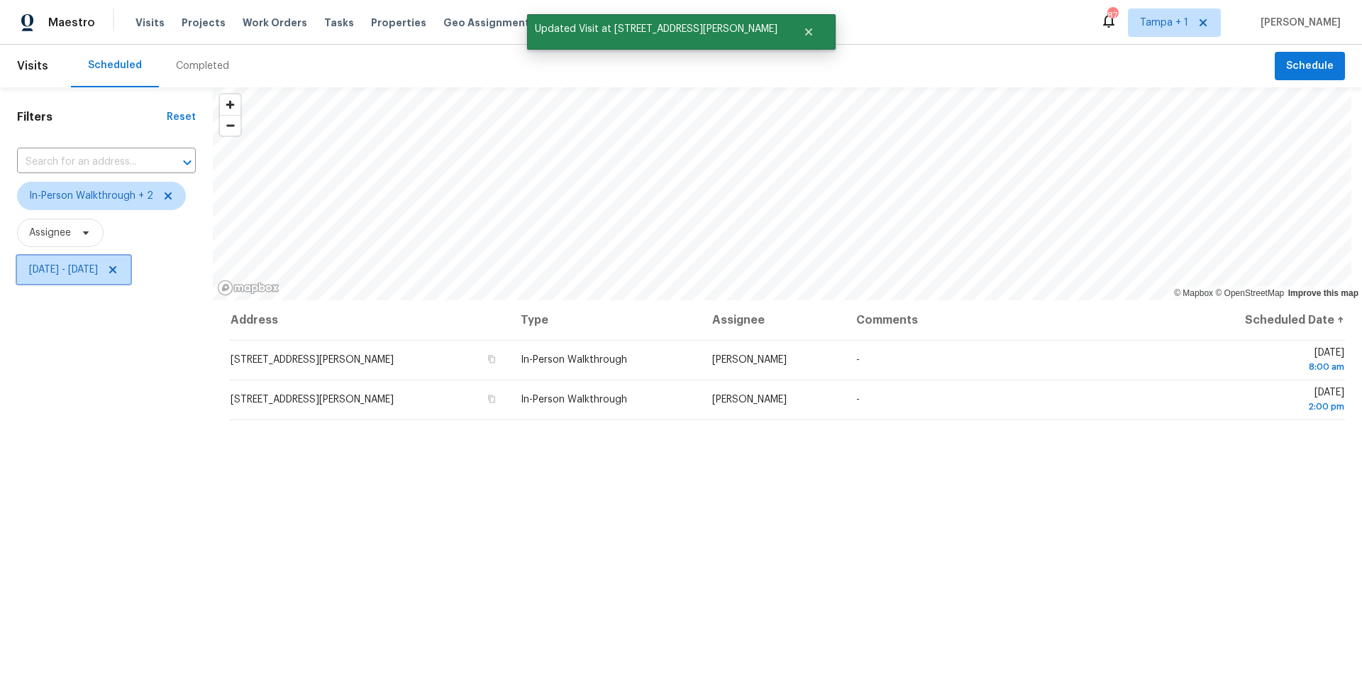
click at [91, 277] on span "Thu, Aug 28 - Thu, Aug 28" at bounding box center [73, 269] width 113 height 28
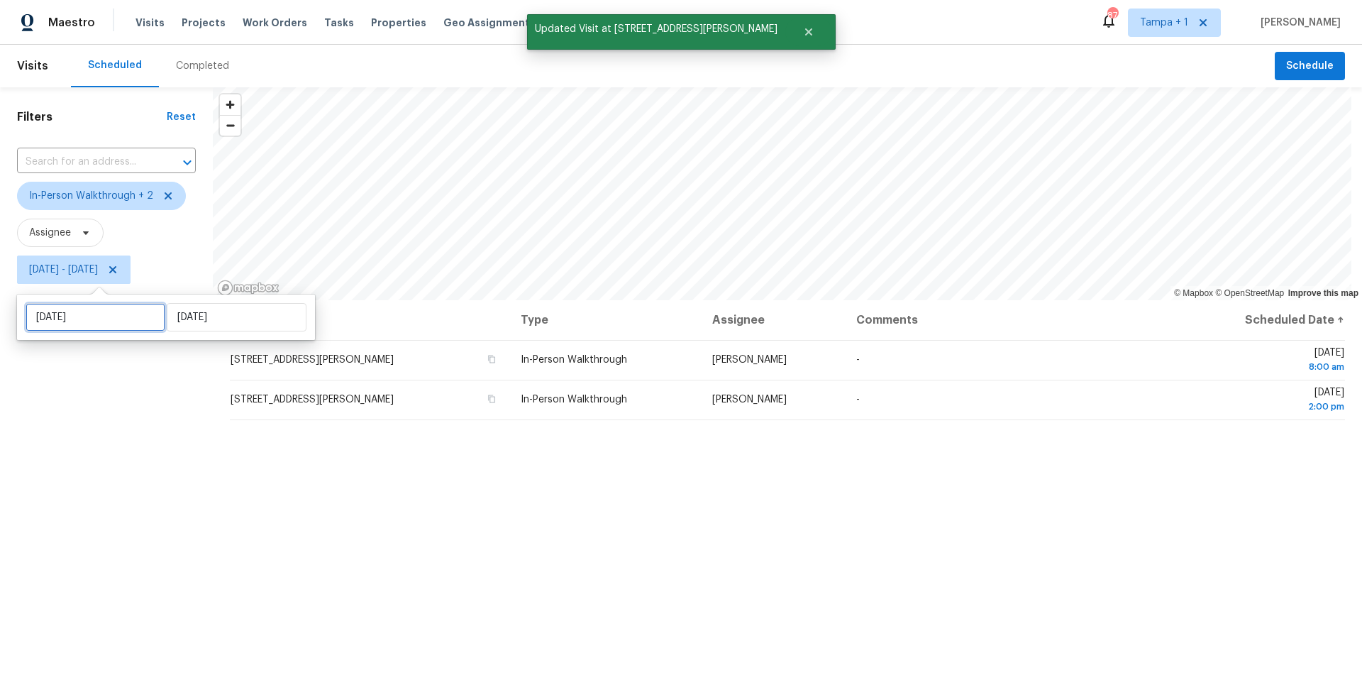
click at [94, 324] on input "Thu, Aug 28" at bounding box center [96, 317] width 140 height 28
select select "7"
select select "2025"
select select "8"
select select "2025"
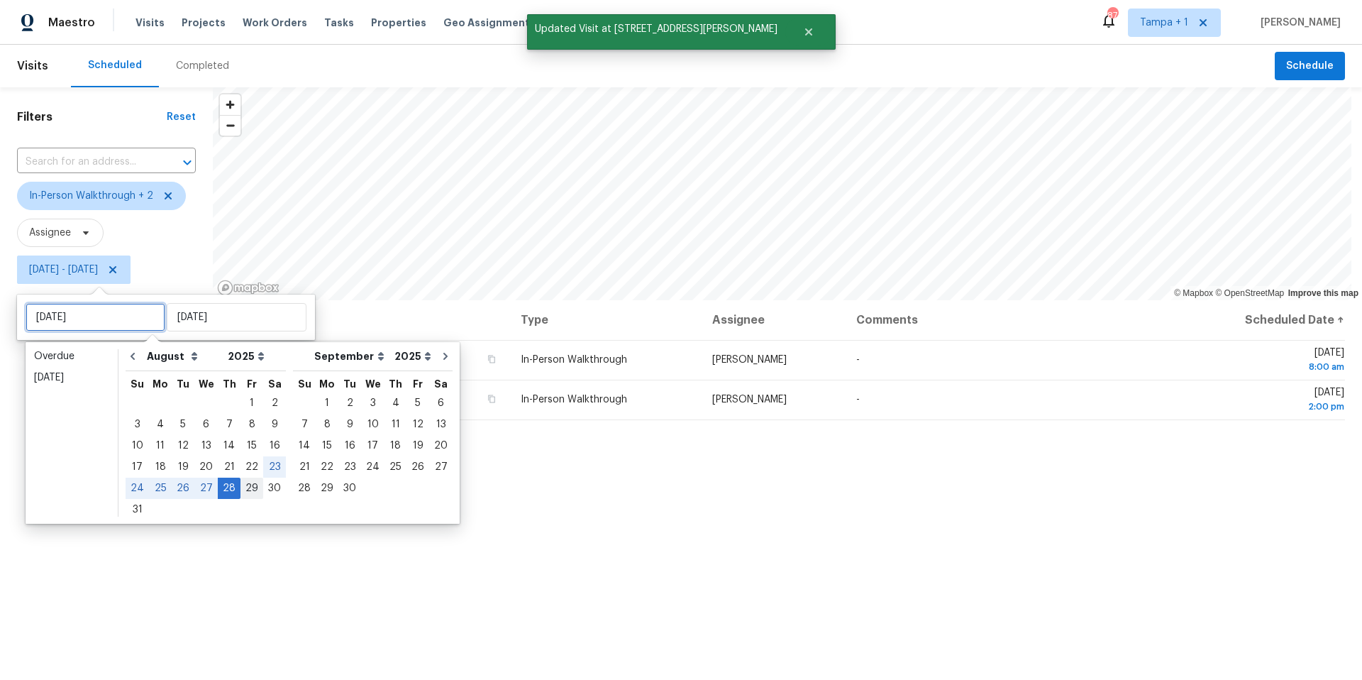
type input "Fri, Aug 29"
click at [240, 485] on div "29" at bounding box center [251, 488] width 23 height 20
type input "Fri, Aug 29"
type input "Thu, Aug 28"
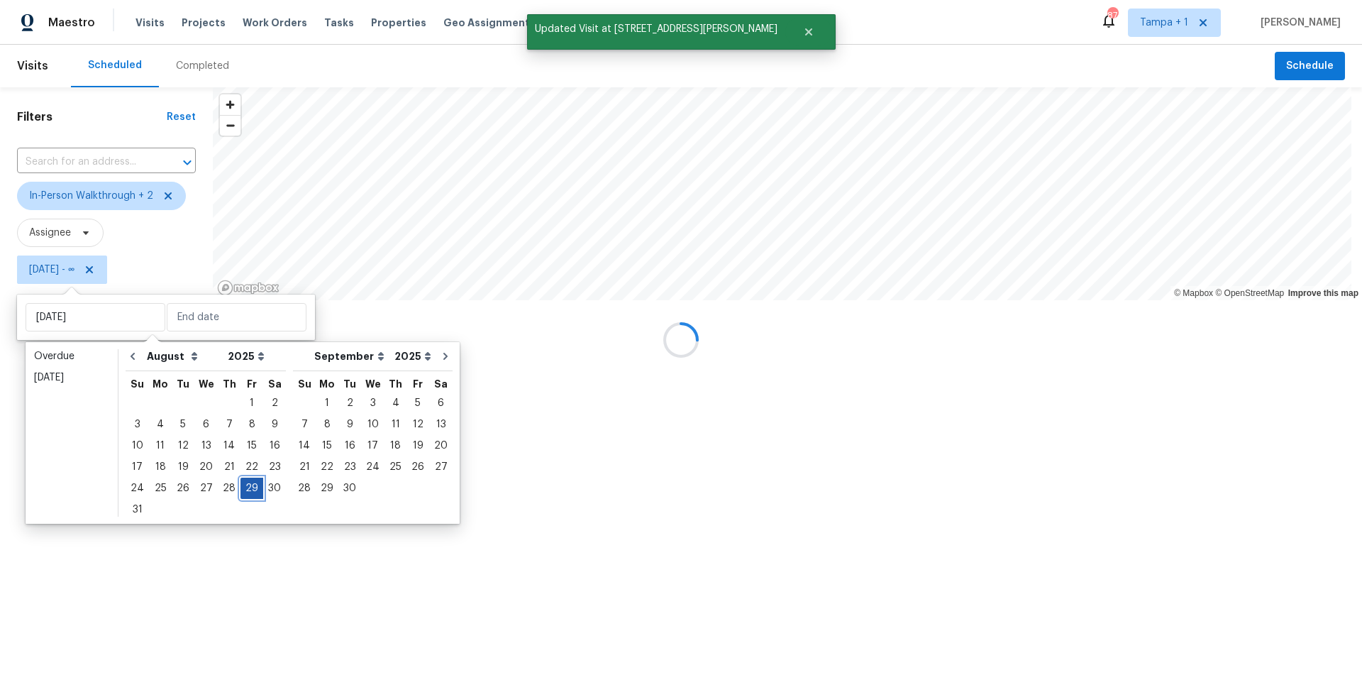
click at [241, 485] on div "29" at bounding box center [251, 488] width 23 height 20
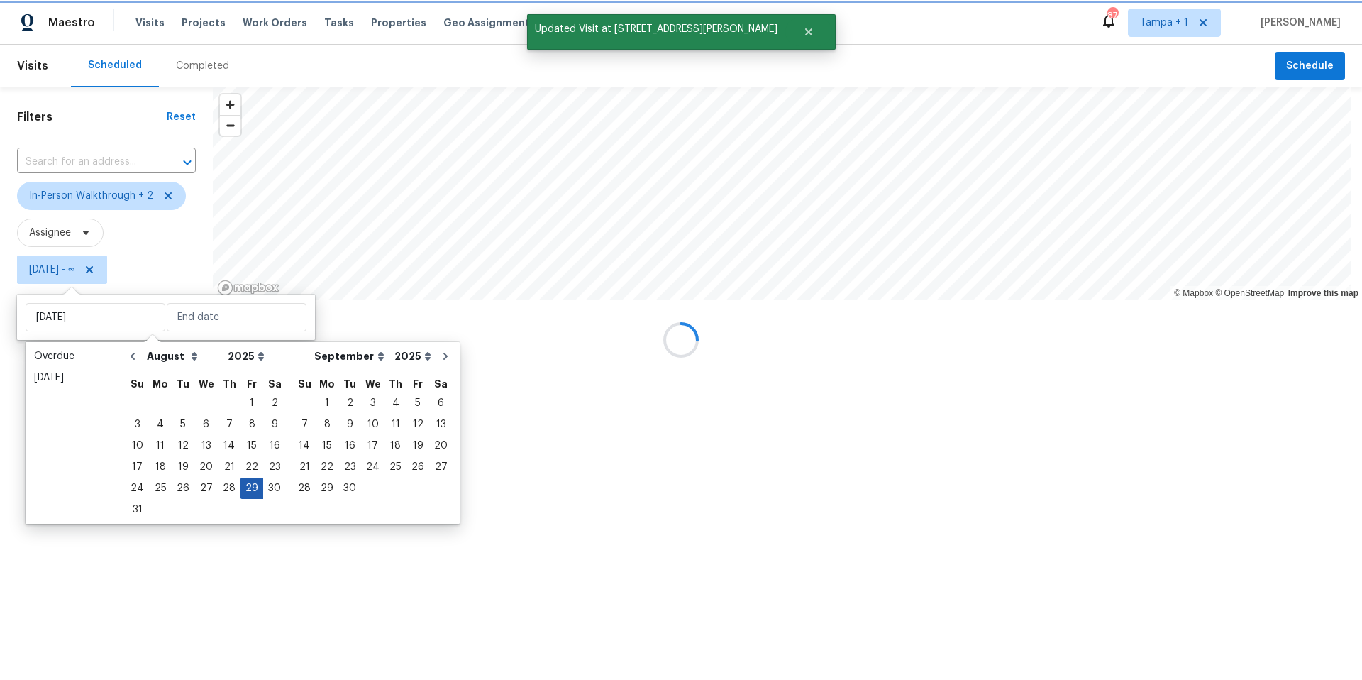
type input "Fri, Aug 29"
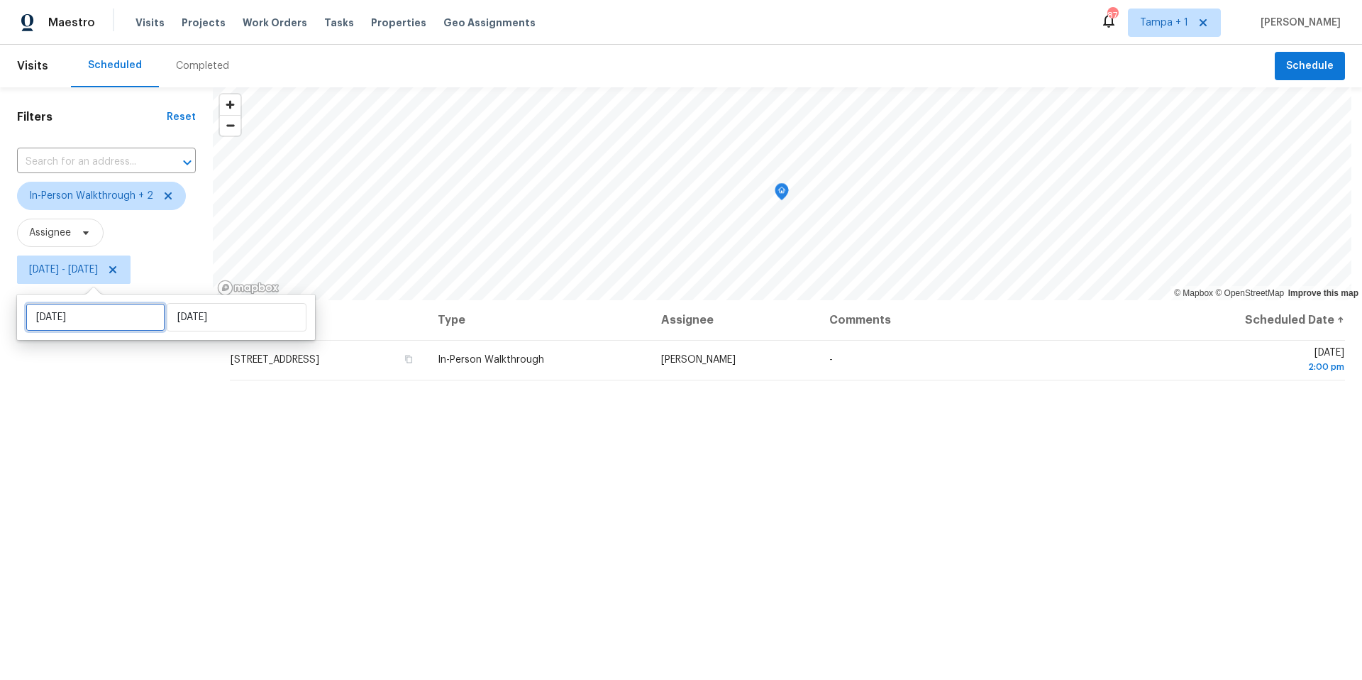
select select "7"
select select "2025"
select select "8"
select select "2025"
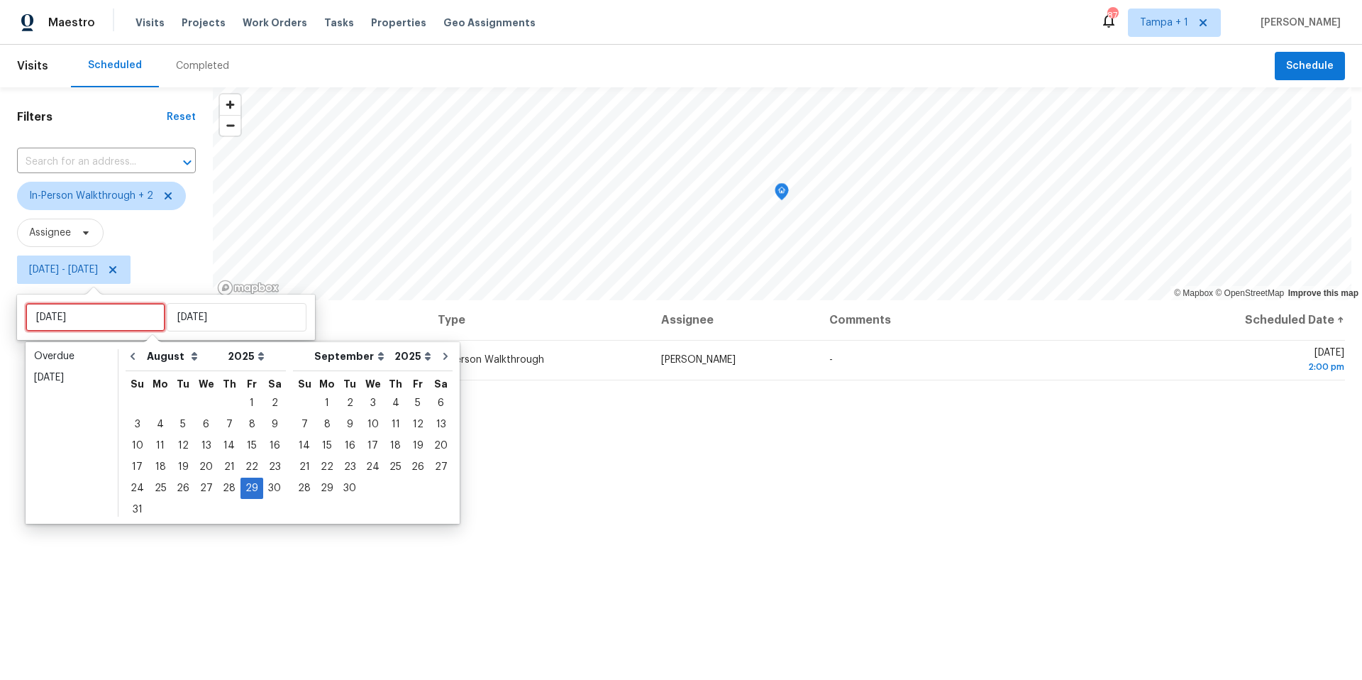
click at [85, 321] on input "Fri, Aug 29" at bounding box center [96, 317] width 140 height 28
type input "Sun, Aug 31"
type input "Fri, Aug 29"
type input "Sun, Aug 31"
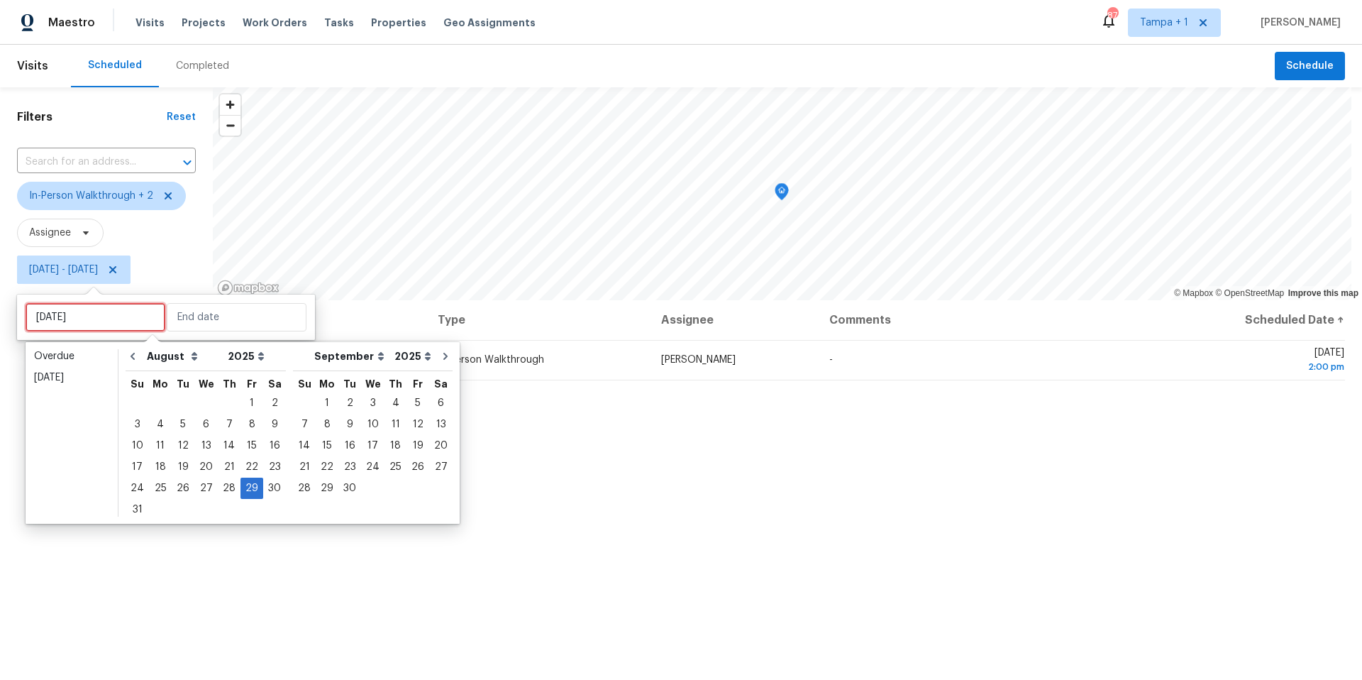
type input "Fri, Aug 29"
click at [176, 489] on div "26" at bounding box center [183, 488] width 23 height 20
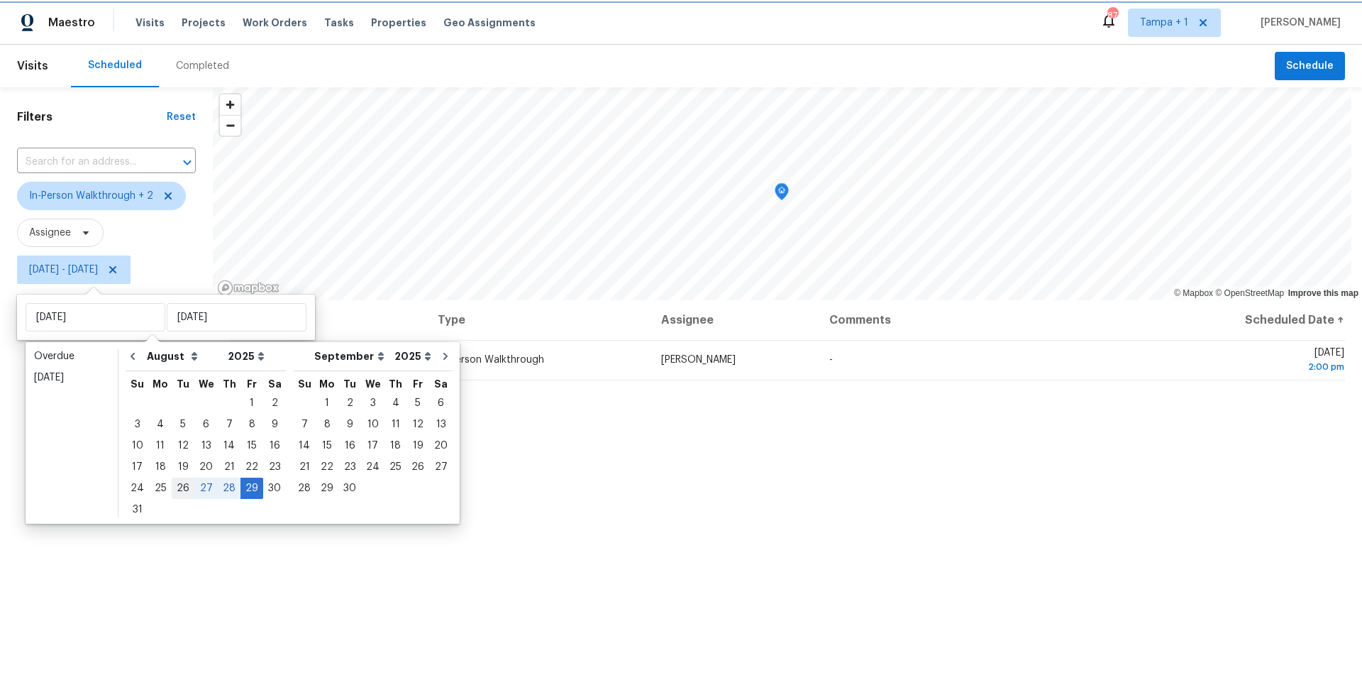
type input "Tue, Aug 26"
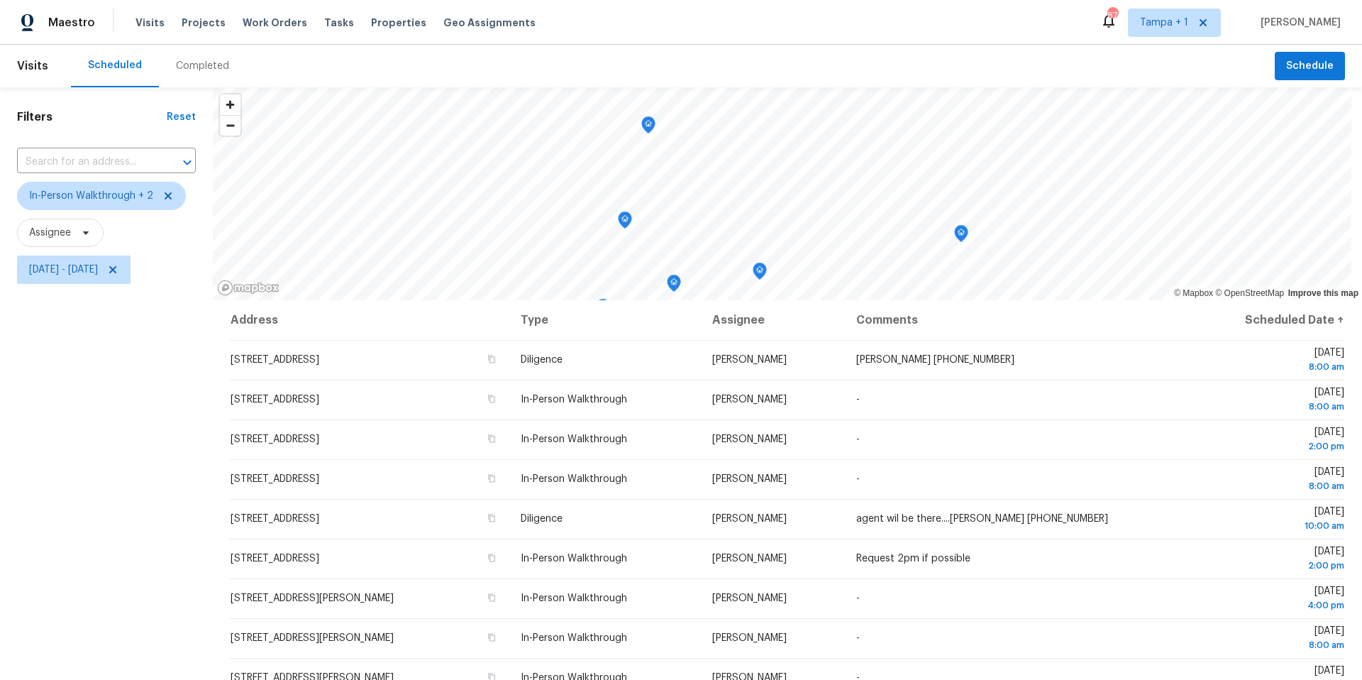
click at [52, 254] on span "Tue, Aug 26 - Fri, Aug 29" at bounding box center [106, 269] width 179 height 37
click at [57, 265] on span "Tue, Aug 26 - Fri, Aug 29" at bounding box center [63, 269] width 69 height 14
select select "7"
select select "2025"
select select "8"
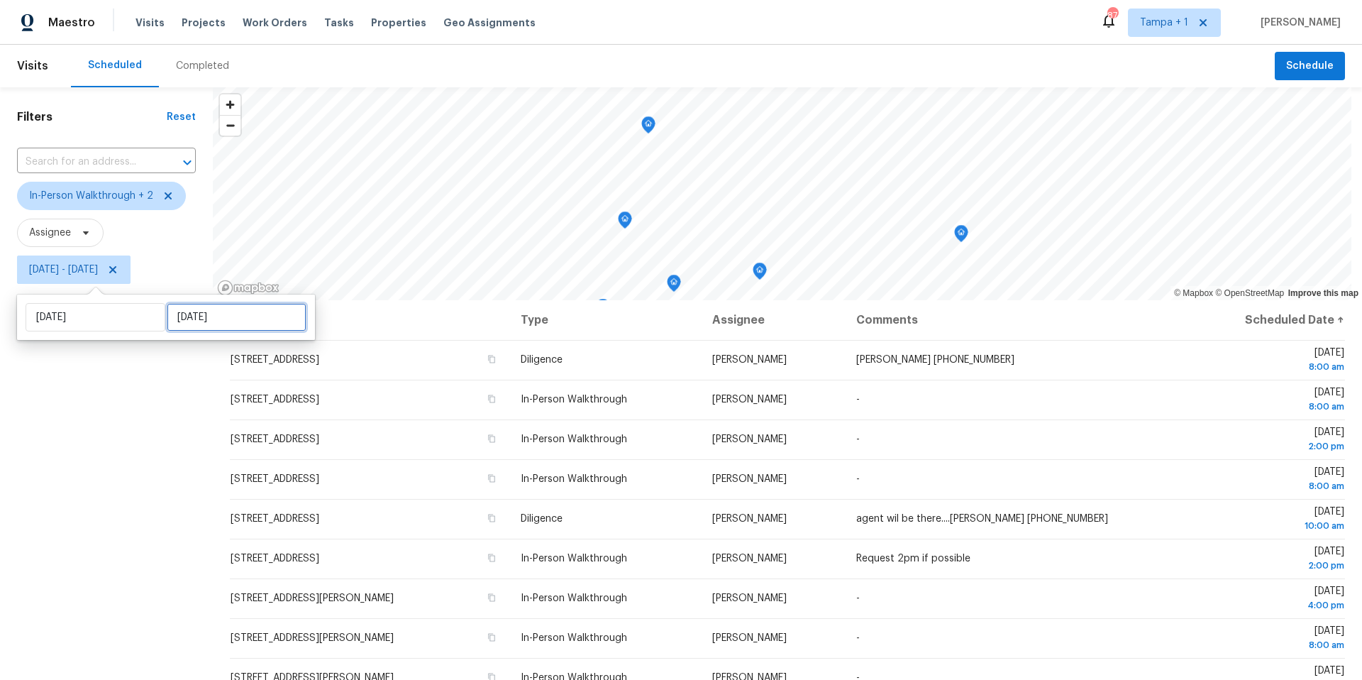
select select "2025"
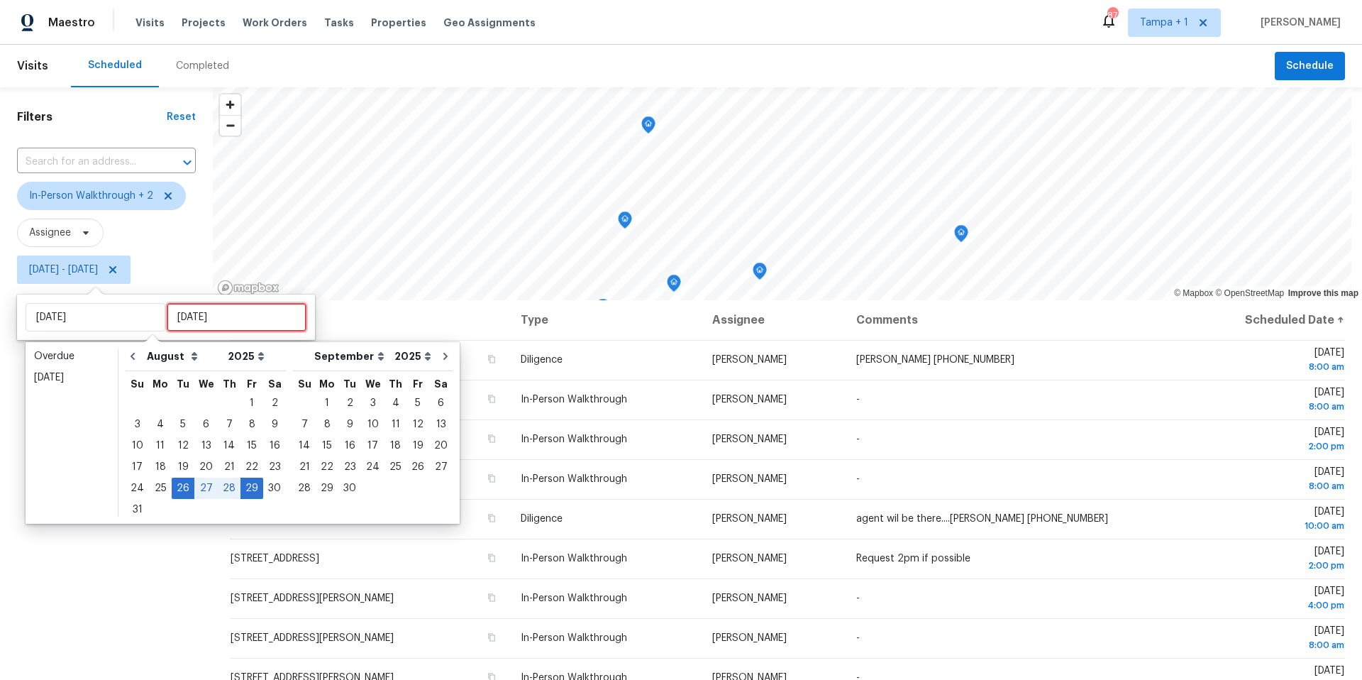
click at [190, 314] on input "Fri, Aug 29" at bounding box center [237, 317] width 140 height 28
type input "Wed, Aug 20"
type input "Tue, Aug 26"
click at [187, 487] on div "26" at bounding box center [183, 488] width 23 height 20
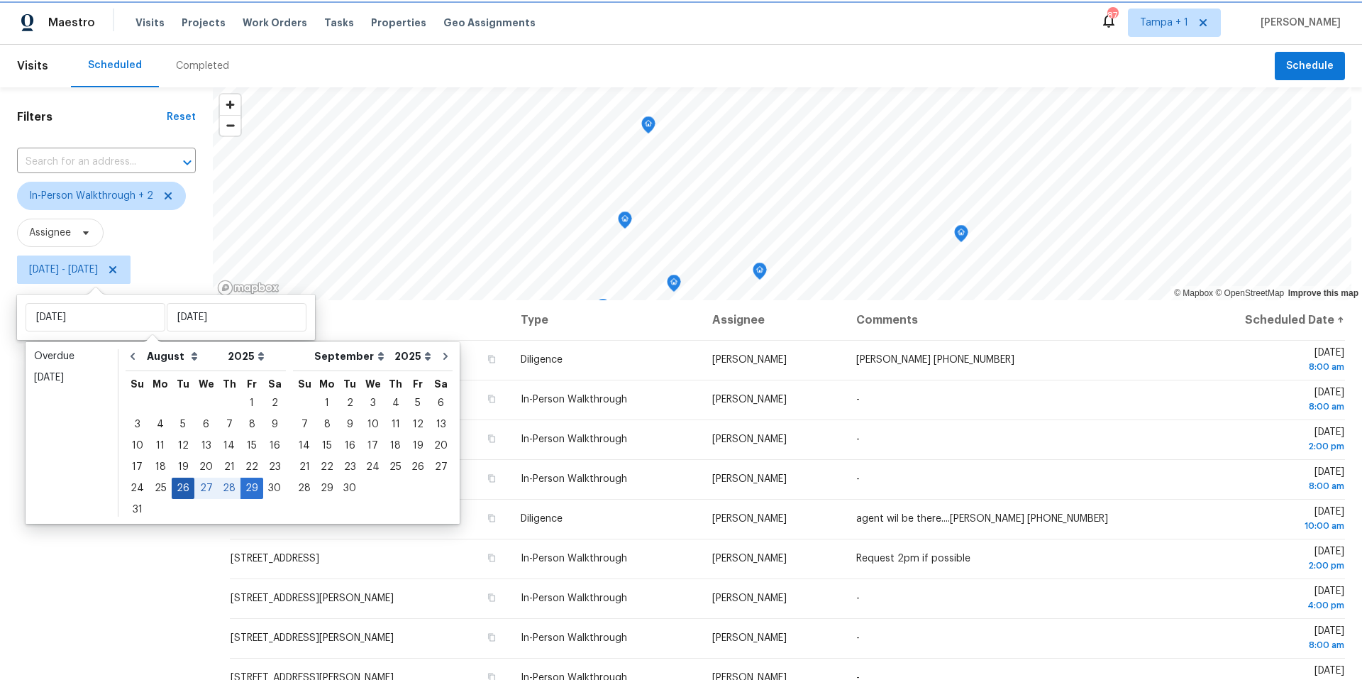
type input "Tue, Aug 26"
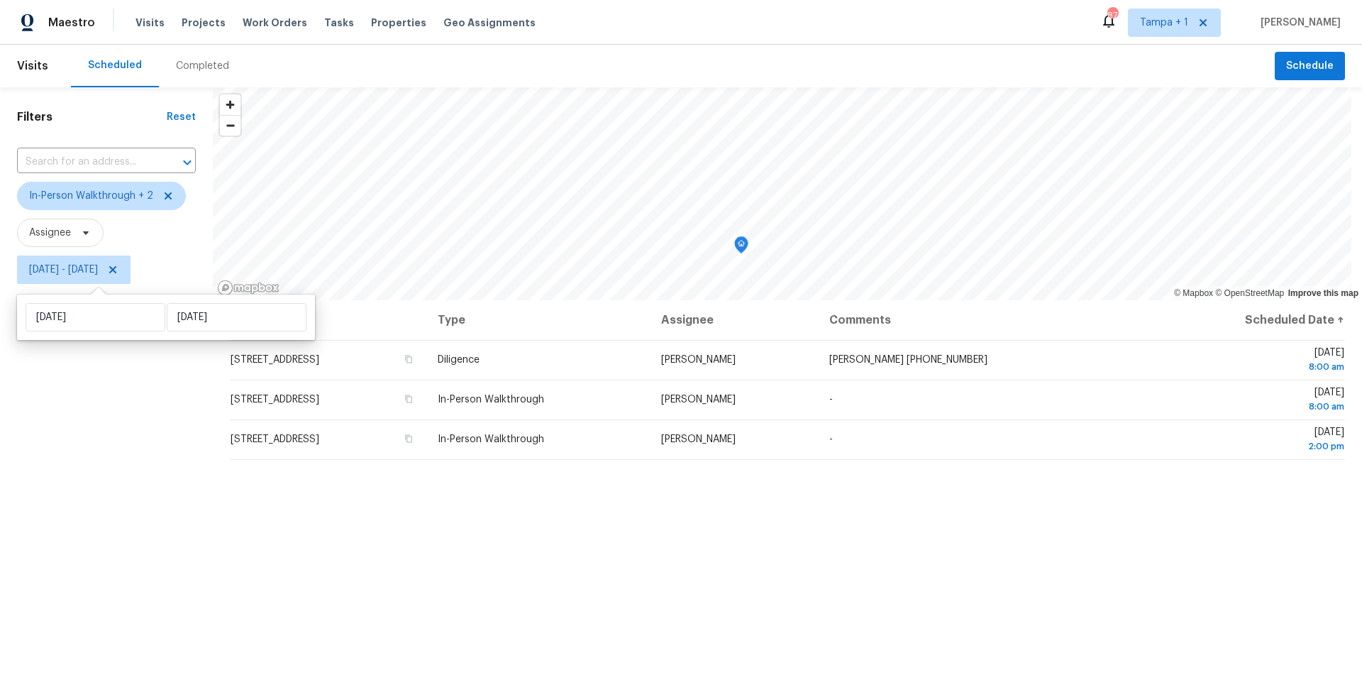
click at [167, 497] on div "Filters Reset ​ In-Person Walkthrough + 2 Assignee Tue, Aug 26 - Tue, Aug 26" at bounding box center [106, 465] width 213 height 756
click at [99, 277] on span "Tue, Aug 26 - Tue, Aug 26" at bounding box center [73, 269] width 113 height 28
click at [102, 312] on input "Tue, Aug 26" at bounding box center [96, 317] width 140 height 28
select select "7"
select select "2025"
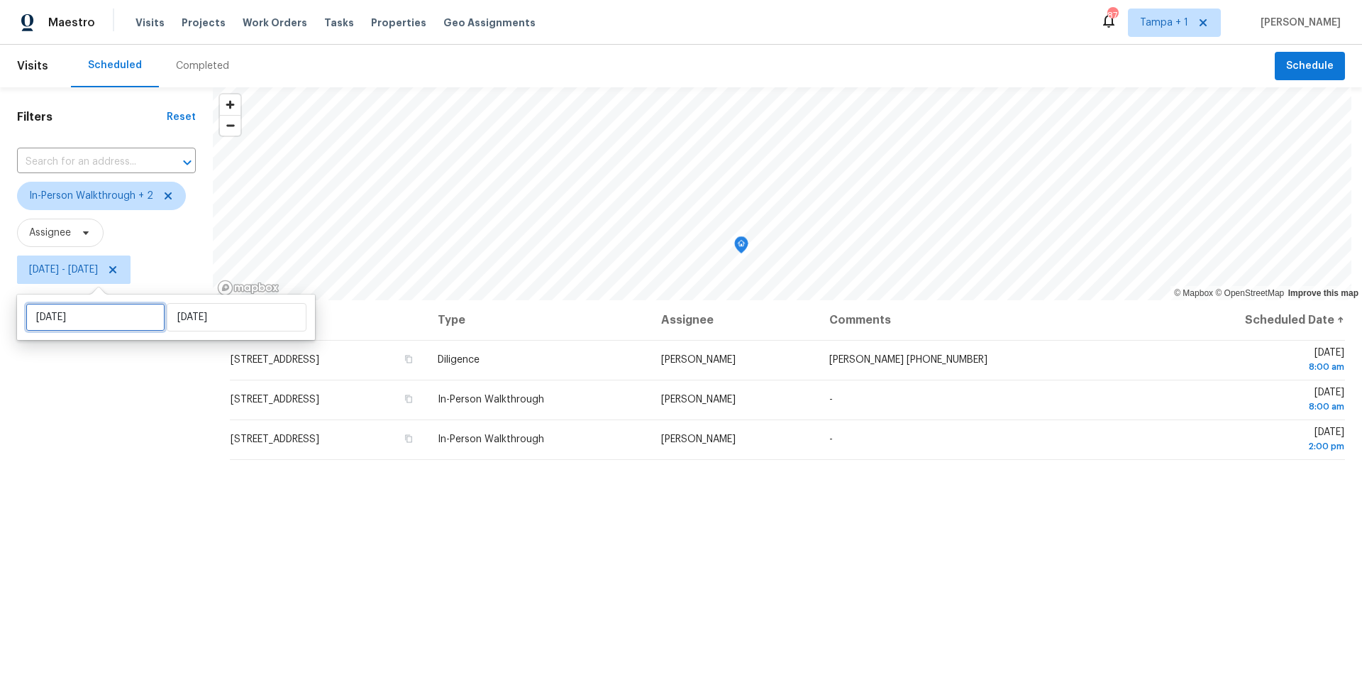
select select "8"
select select "2025"
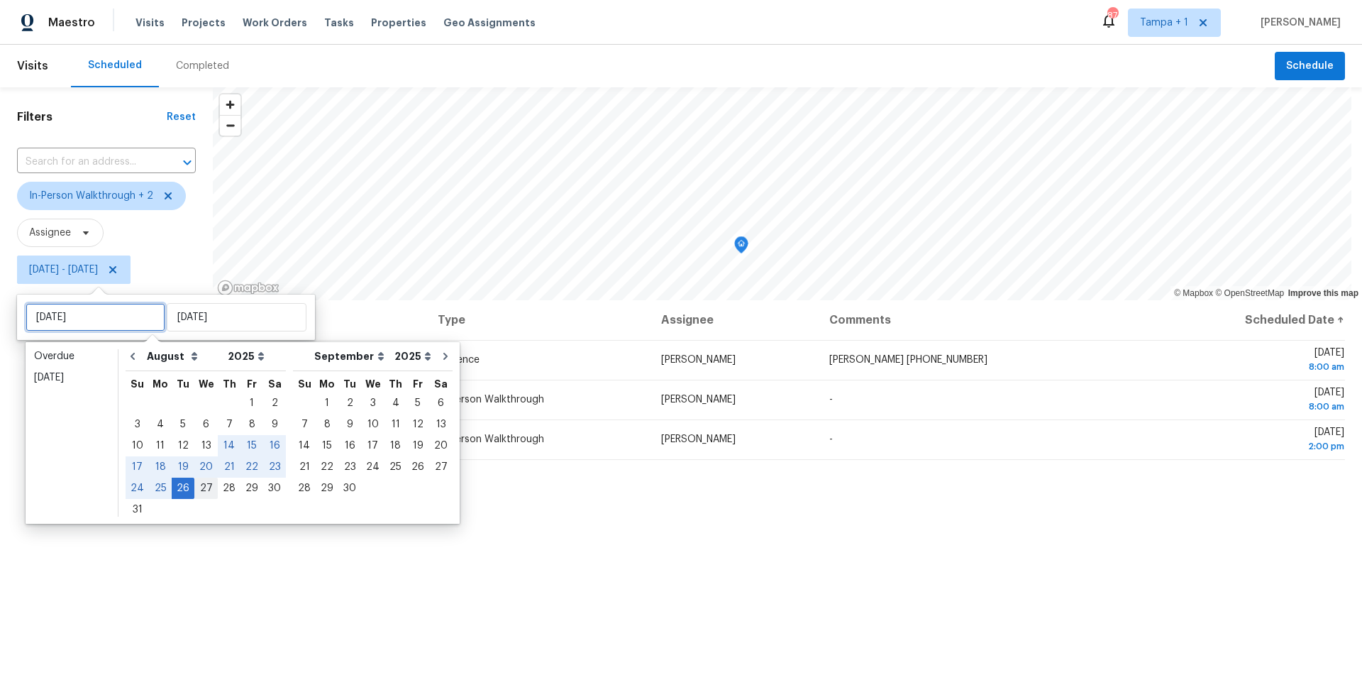
type input "[DATE]"
click at [206, 490] on div "27" at bounding box center [205, 488] width 23 height 20
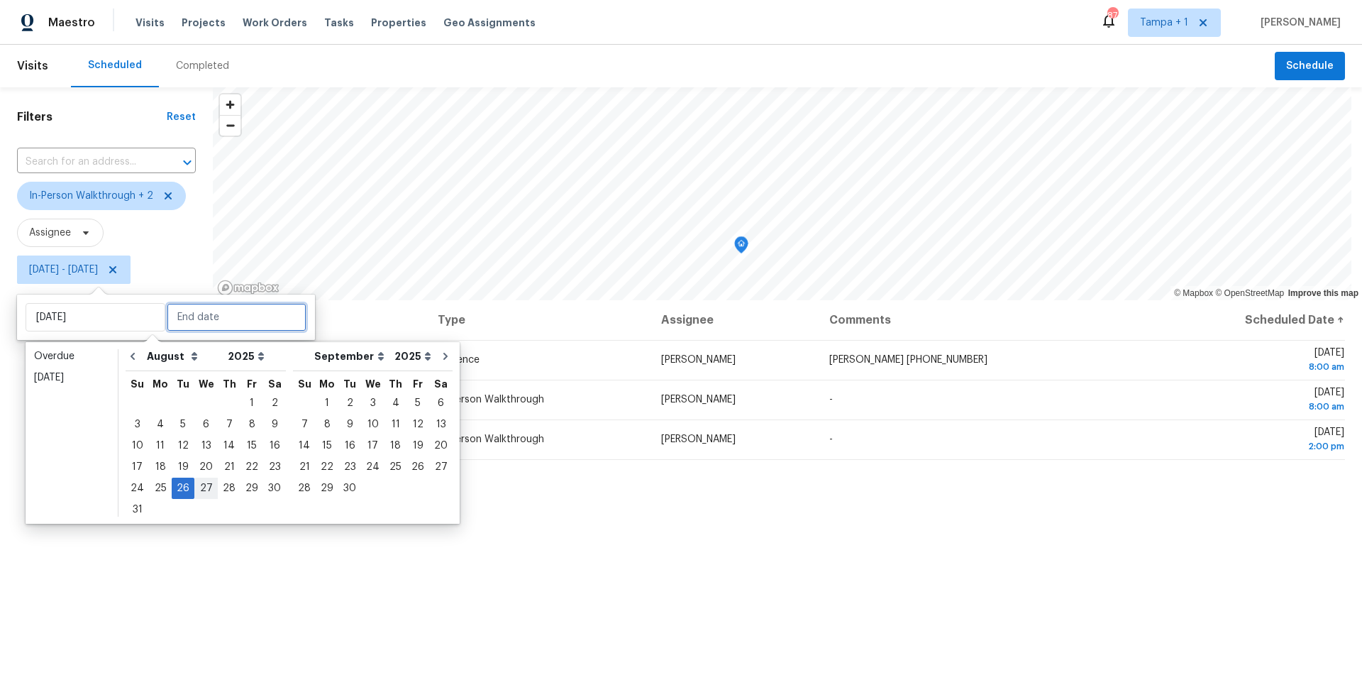
type input "[DATE]"
type input "Tue, Aug 26"
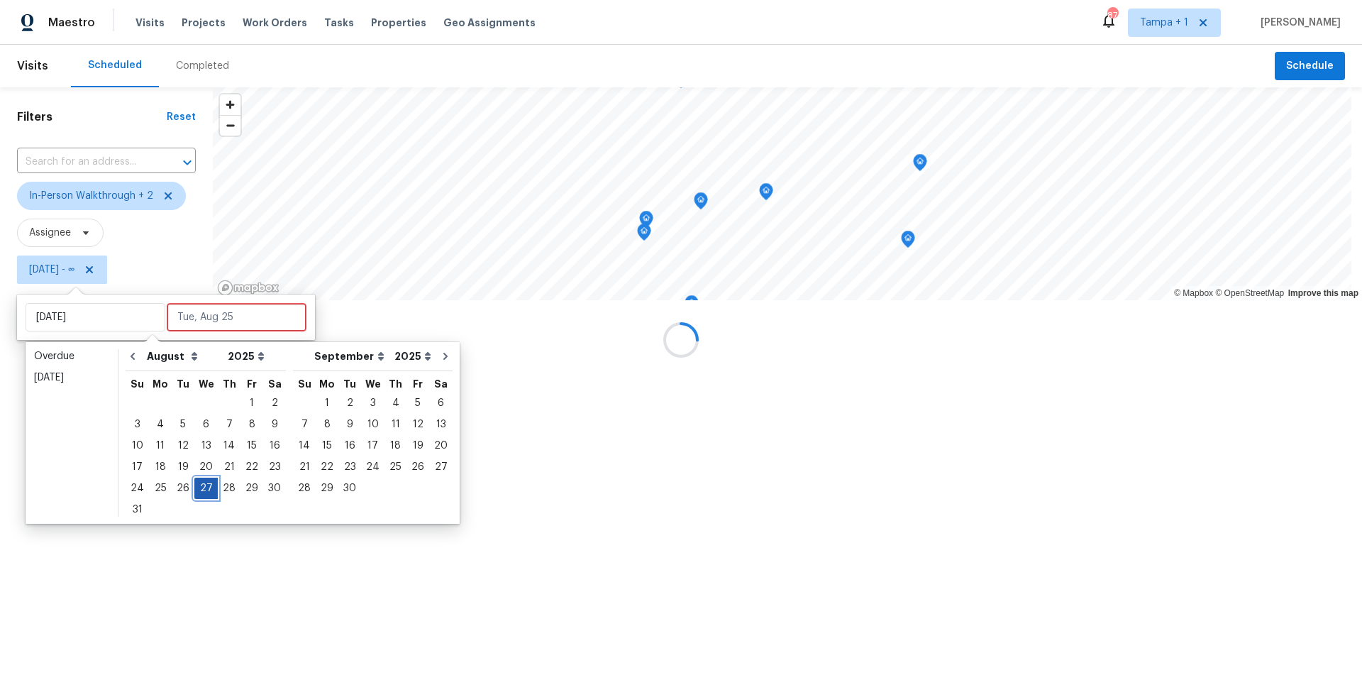
click at [206, 490] on div "27" at bounding box center [205, 488] width 23 height 20
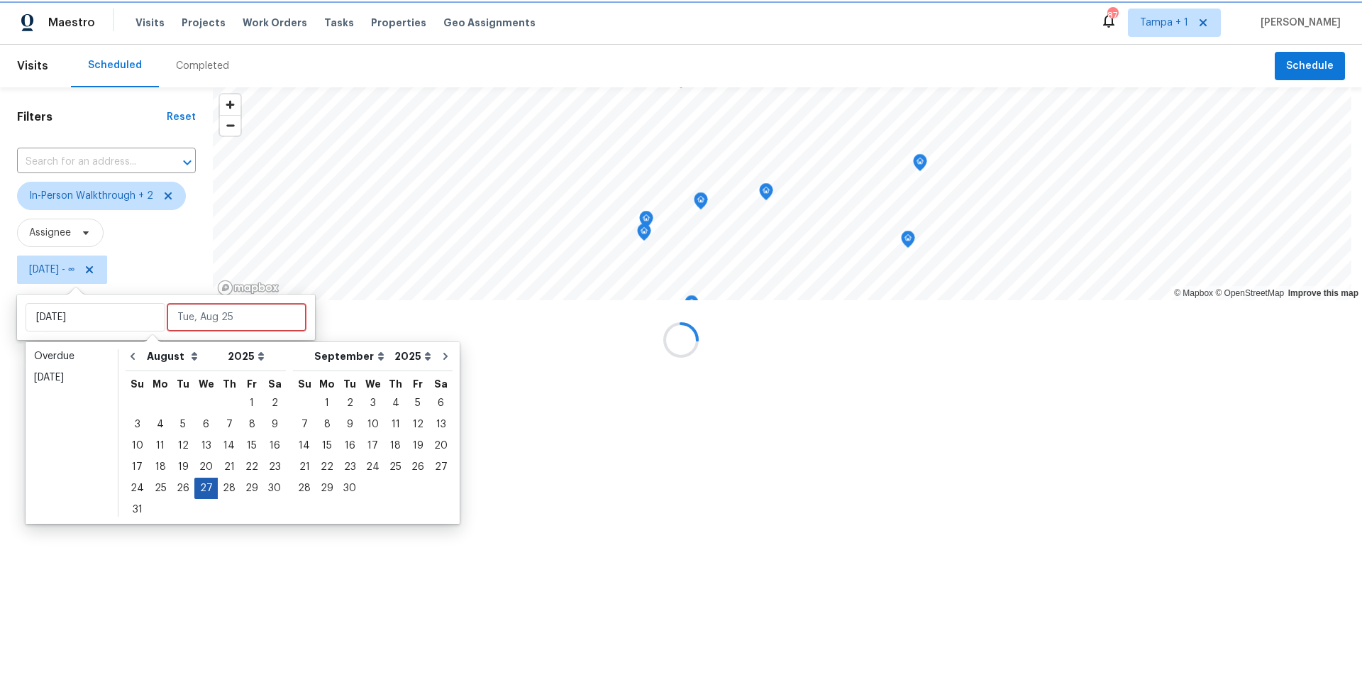
type input "[DATE]"
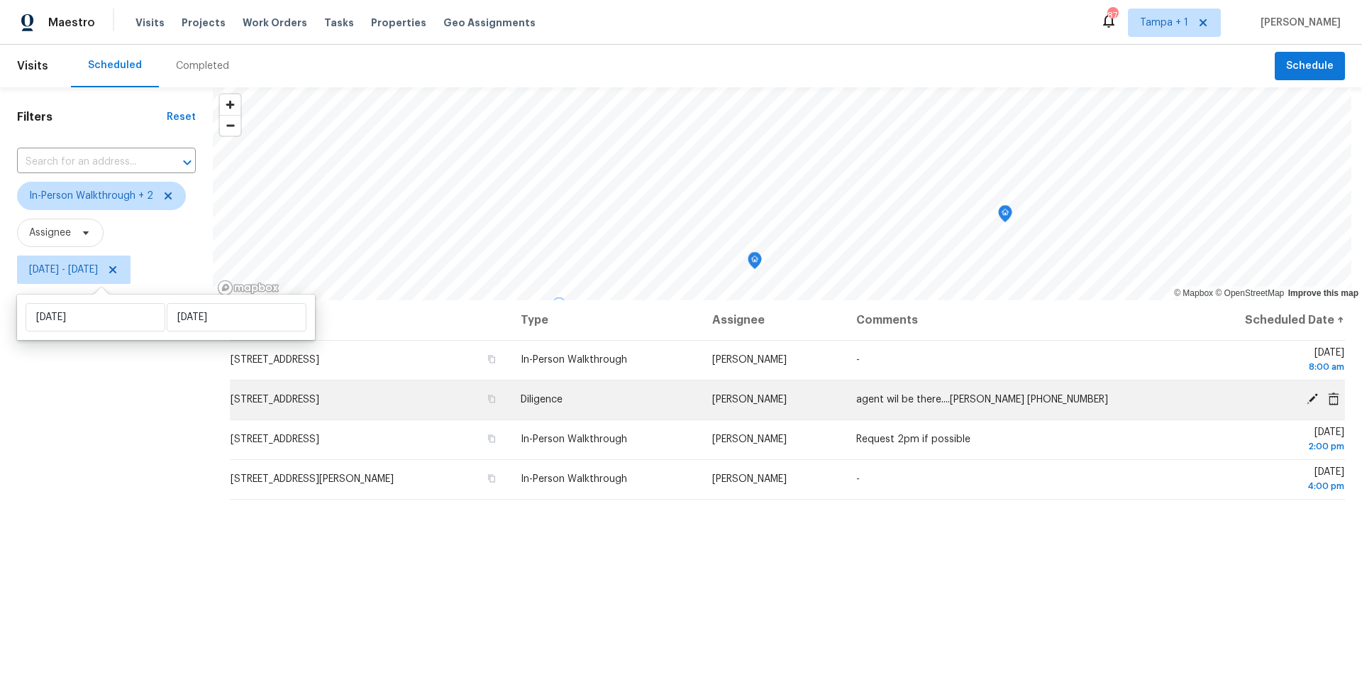
click at [1307, 399] on icon at bounding box center [1312, 398] width 11 height 11
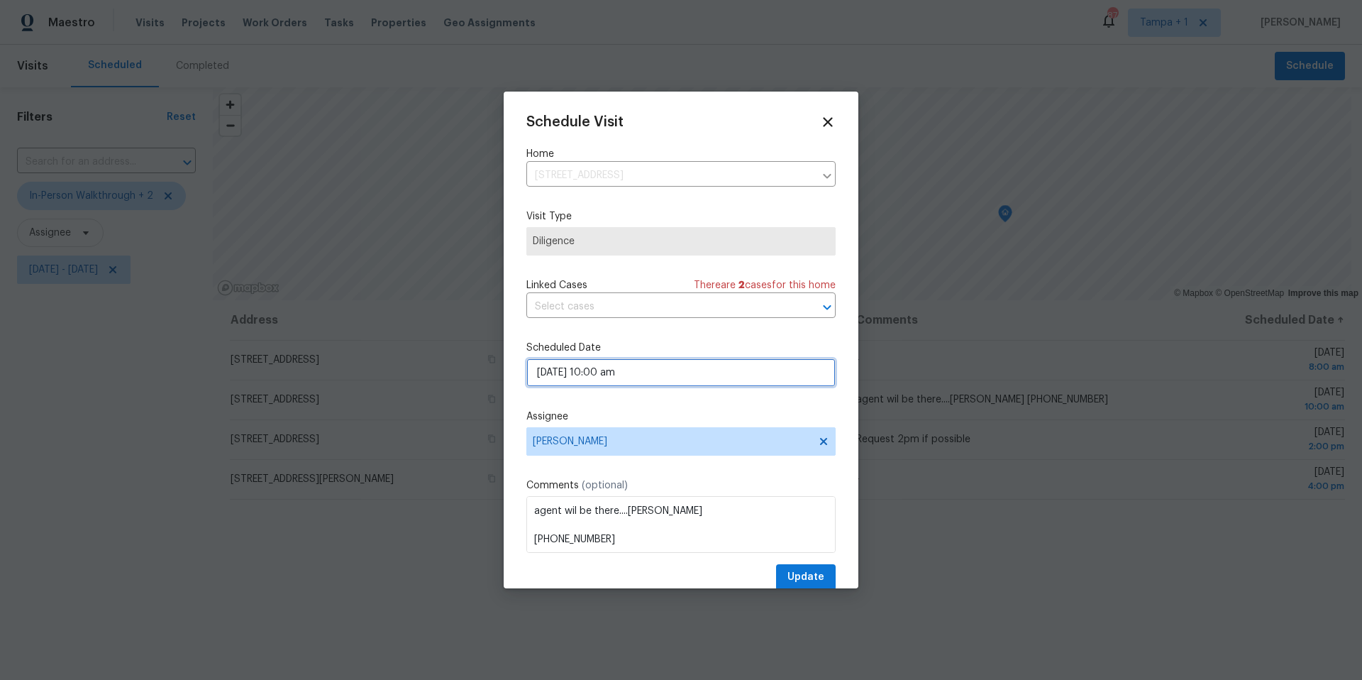
click at [601, 379] on input "08/27/2025 10:00 am" at bounding box center [680, 372] width 309 height 28
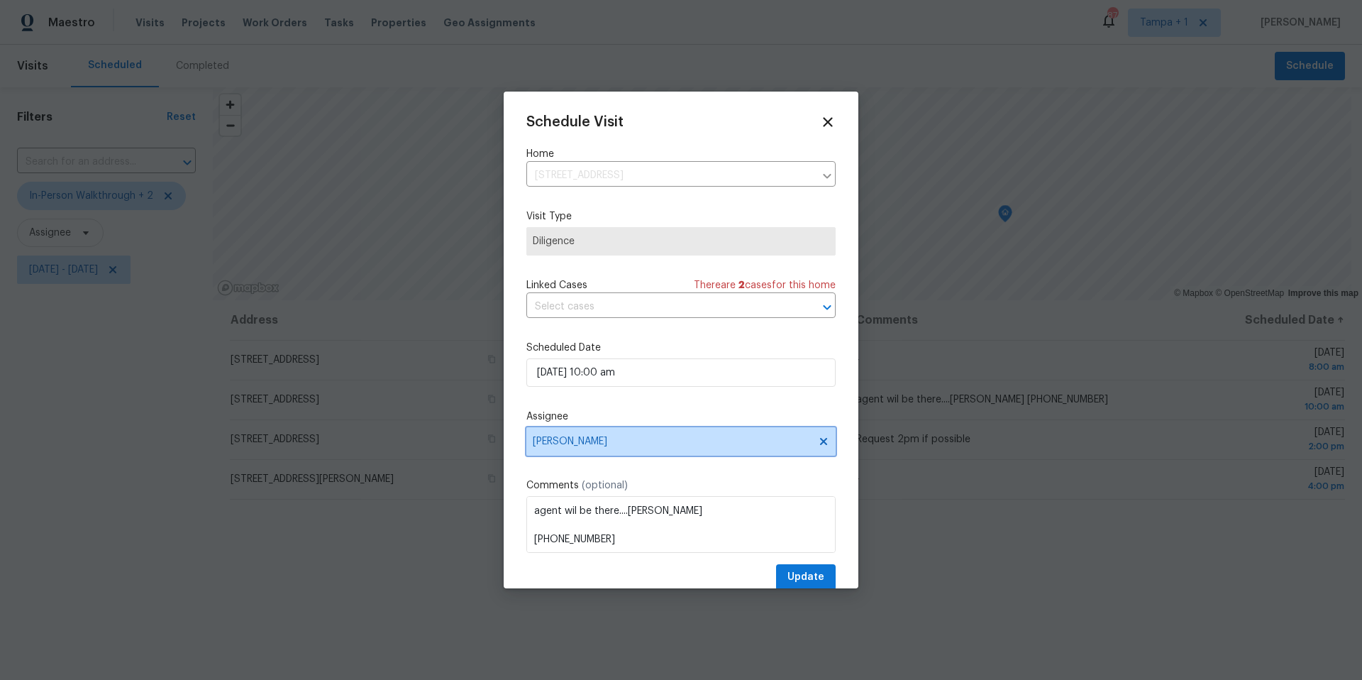
click at [572, 443] on span "Naomi Ferreira" at bounding box center [672, 441] width 278 height 11
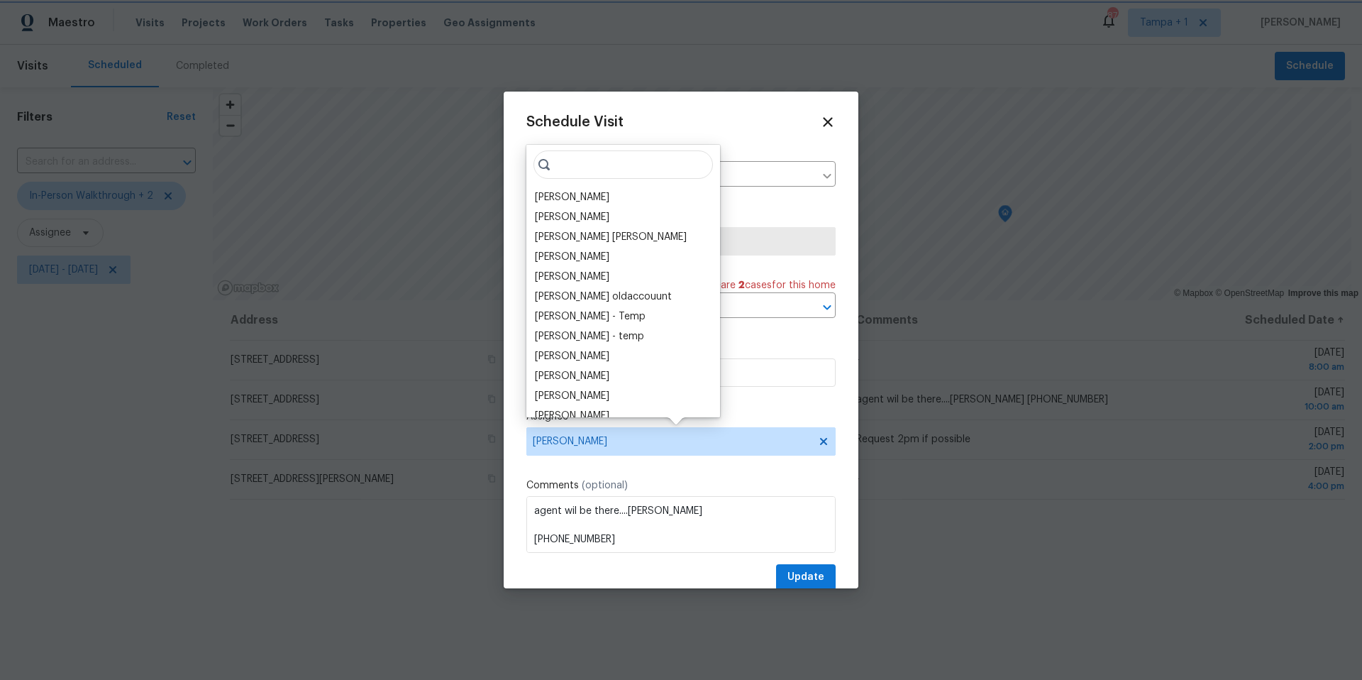
click at [572, 443] on span "Naomi Ferreira" at bounding box center [672, 441] width 278 height 11
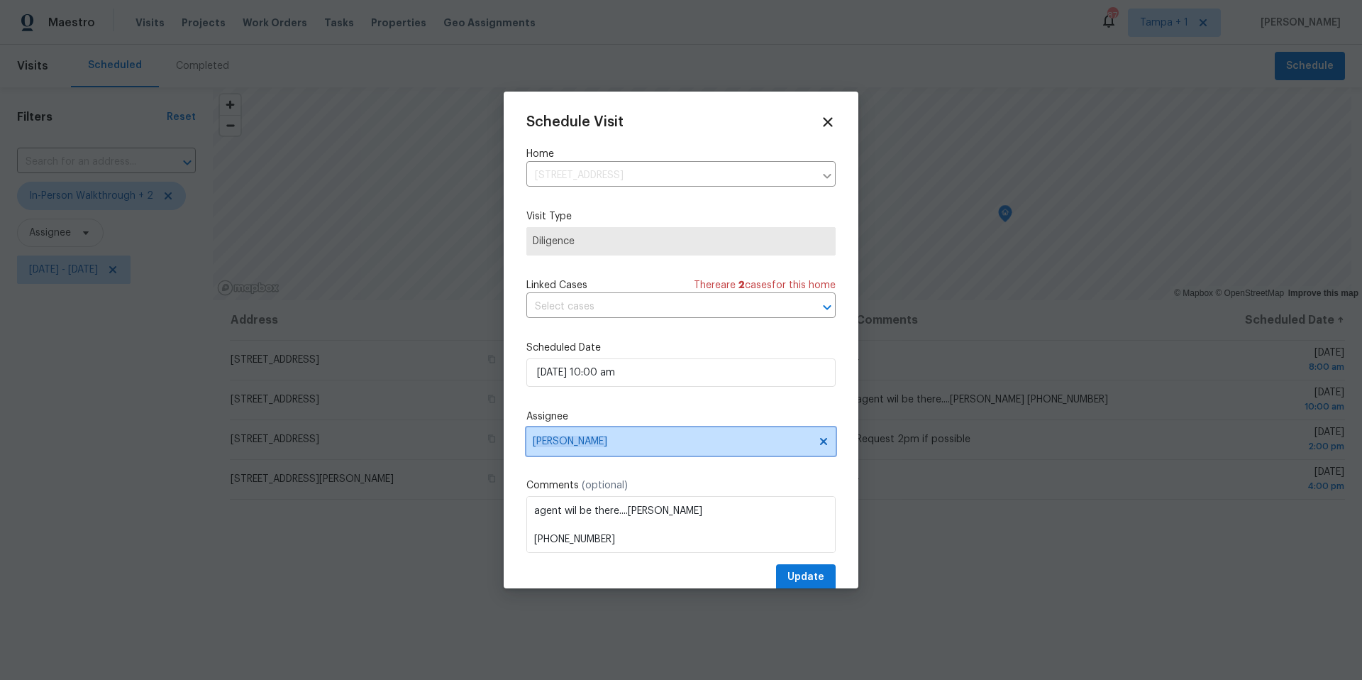
click at [572, 443] on span "Naomi Ferreira" at bounding box center [672, 441] width 278 height 11
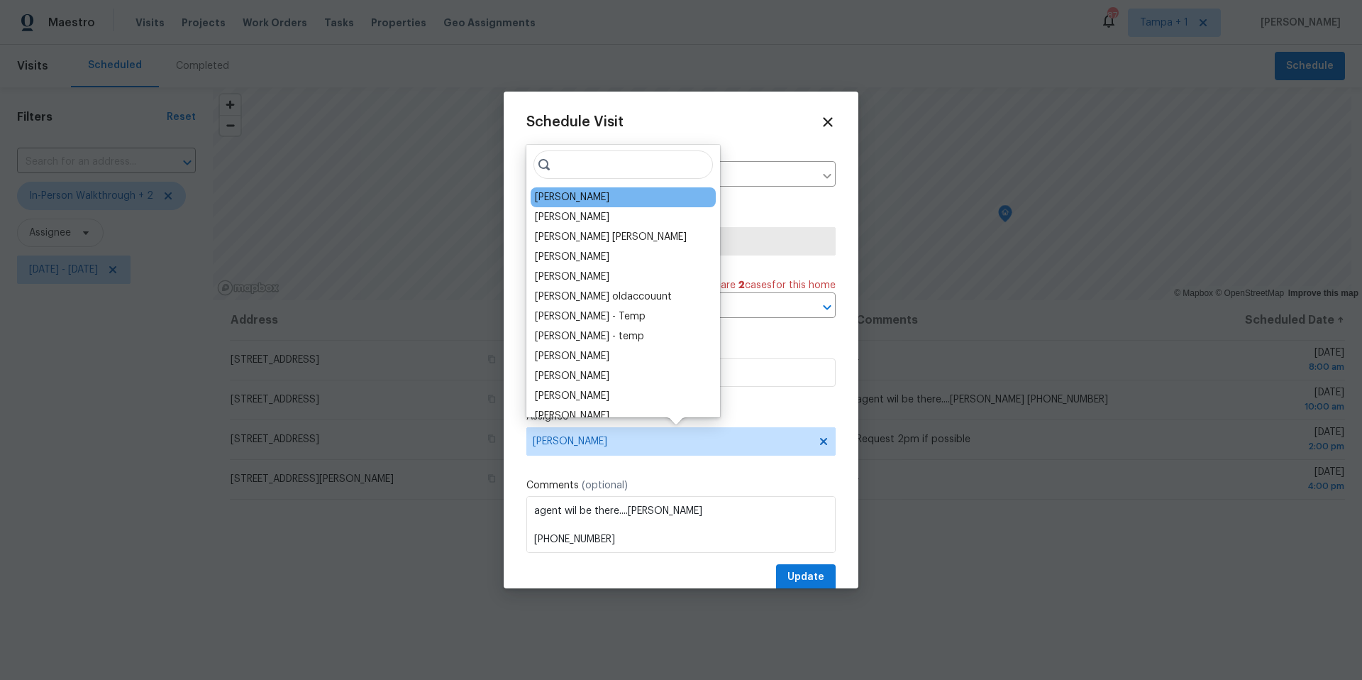
click at [570, 193] on div "[PERSON_NAME]" at bounding box center [572, 197] width 74 height 14
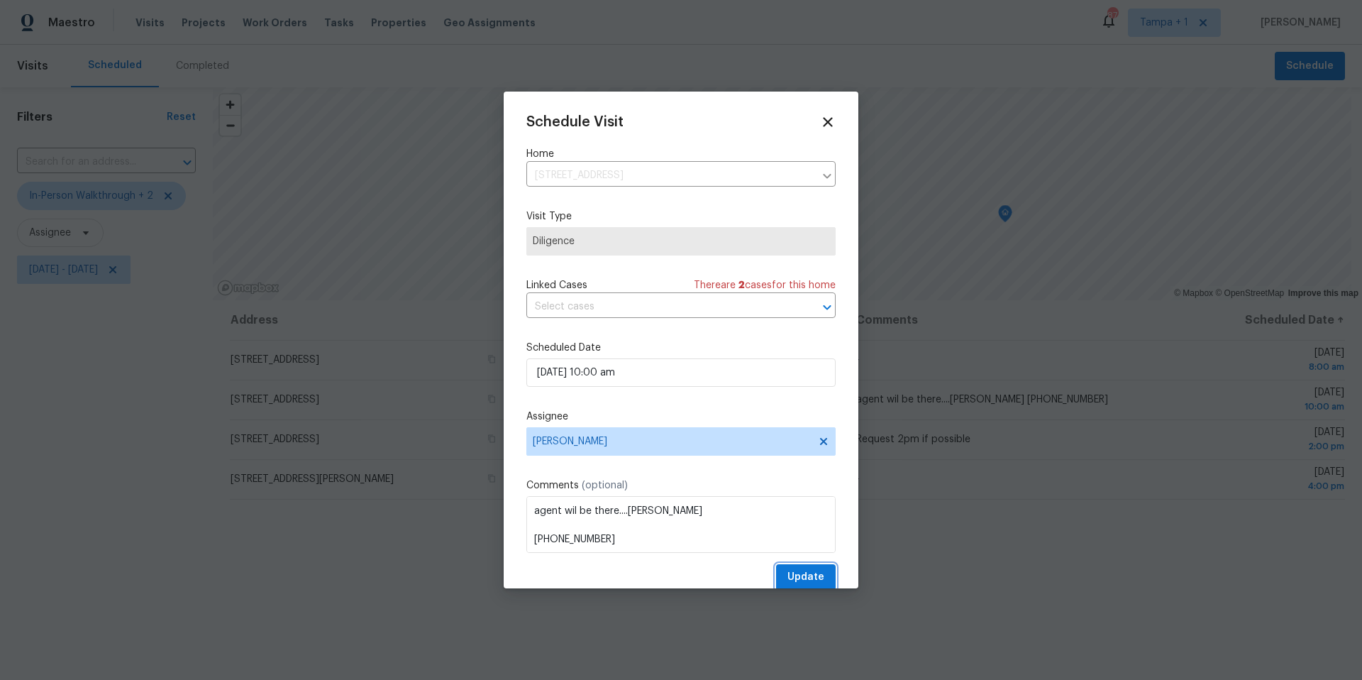
click at [808, 579] on span "Update" at bounding box center [805, 577] width 37 height 18
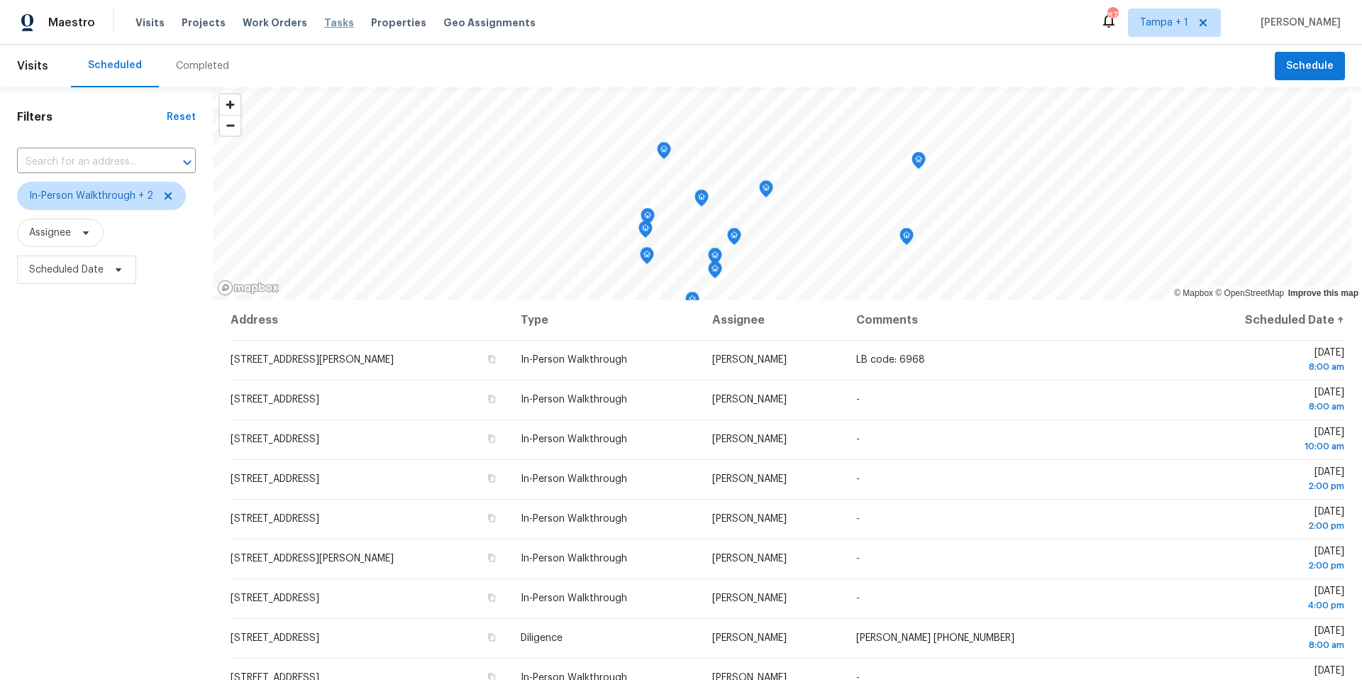
click at [328, 23] on span "Tasks" at bounding box center [339, 23] width 30 height 10
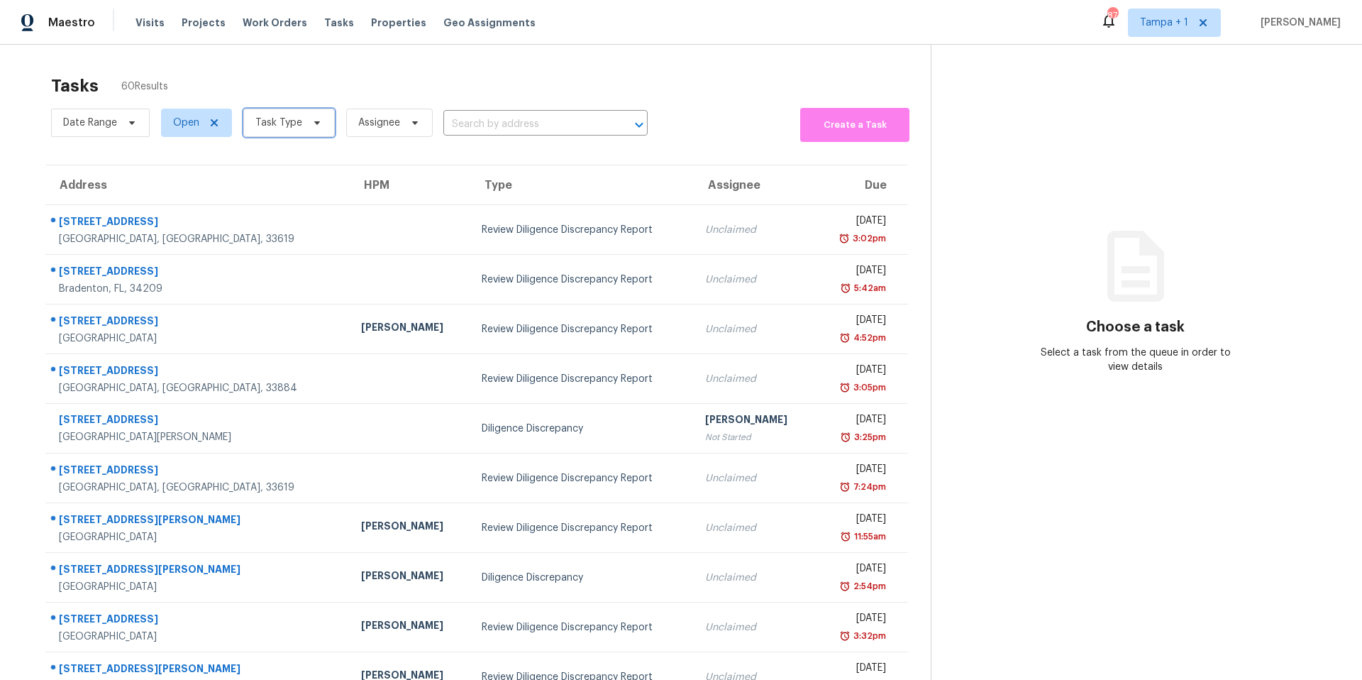
click at [278, 113] on span "Task Type" at bounding box center [289, 123] width 92 height 28
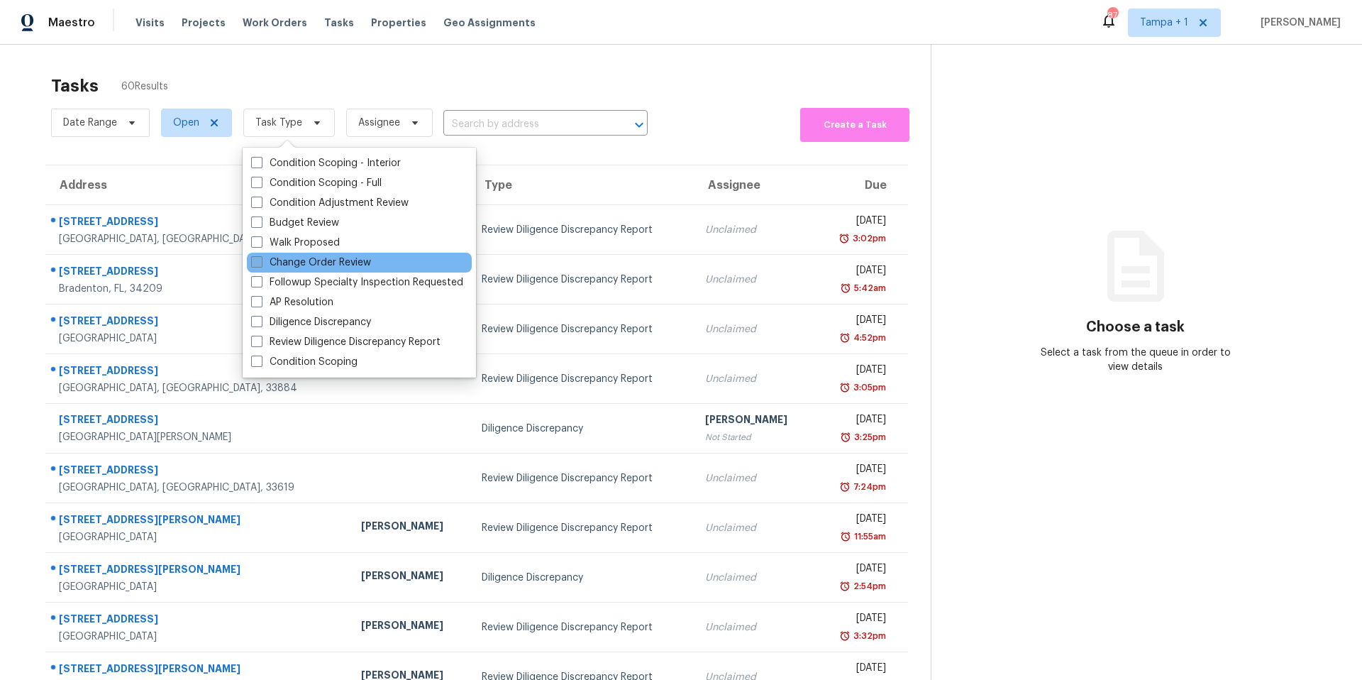
click at [281, 267] on label "Change Order Review" at bounding box center [311, 262] width 120 height 14
click at [260, 265] on input "Change Order Review" at bounding box center [255, 259] width 9 height 9
checkbox input "true"
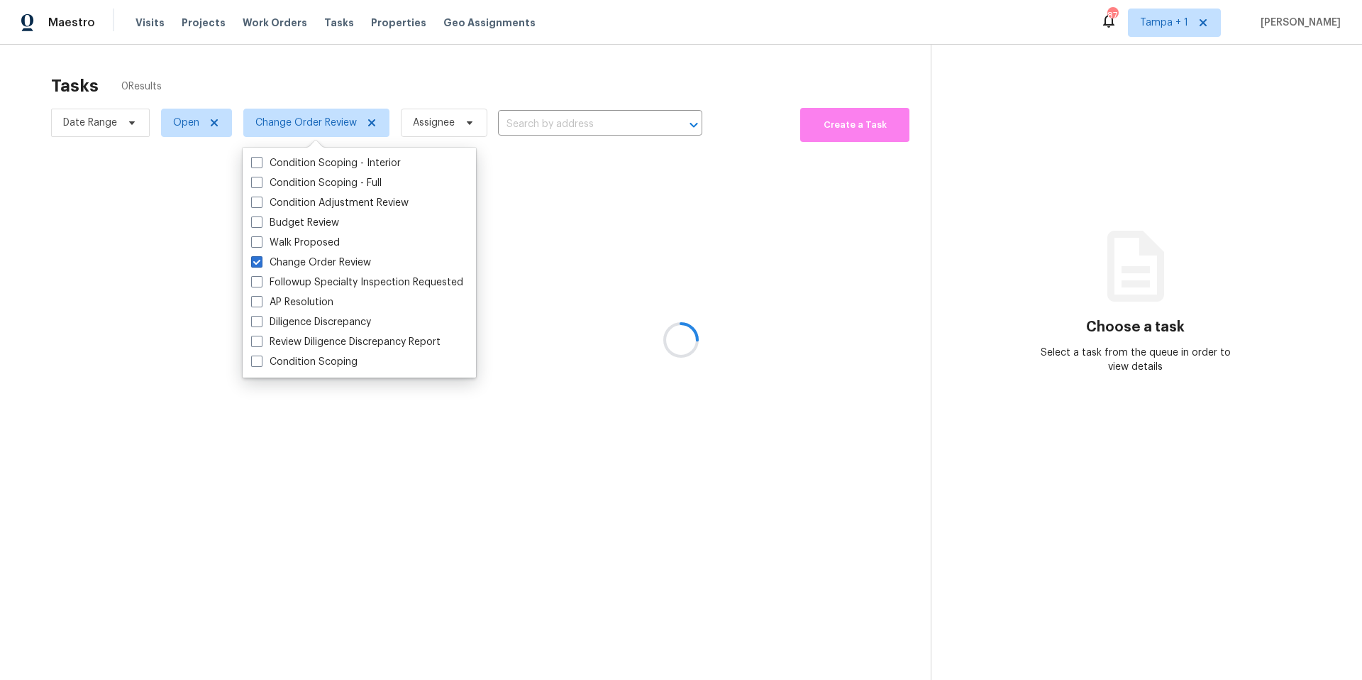
click at [388, 92] on div at bounding box center [681, 340] width 1362 height 680
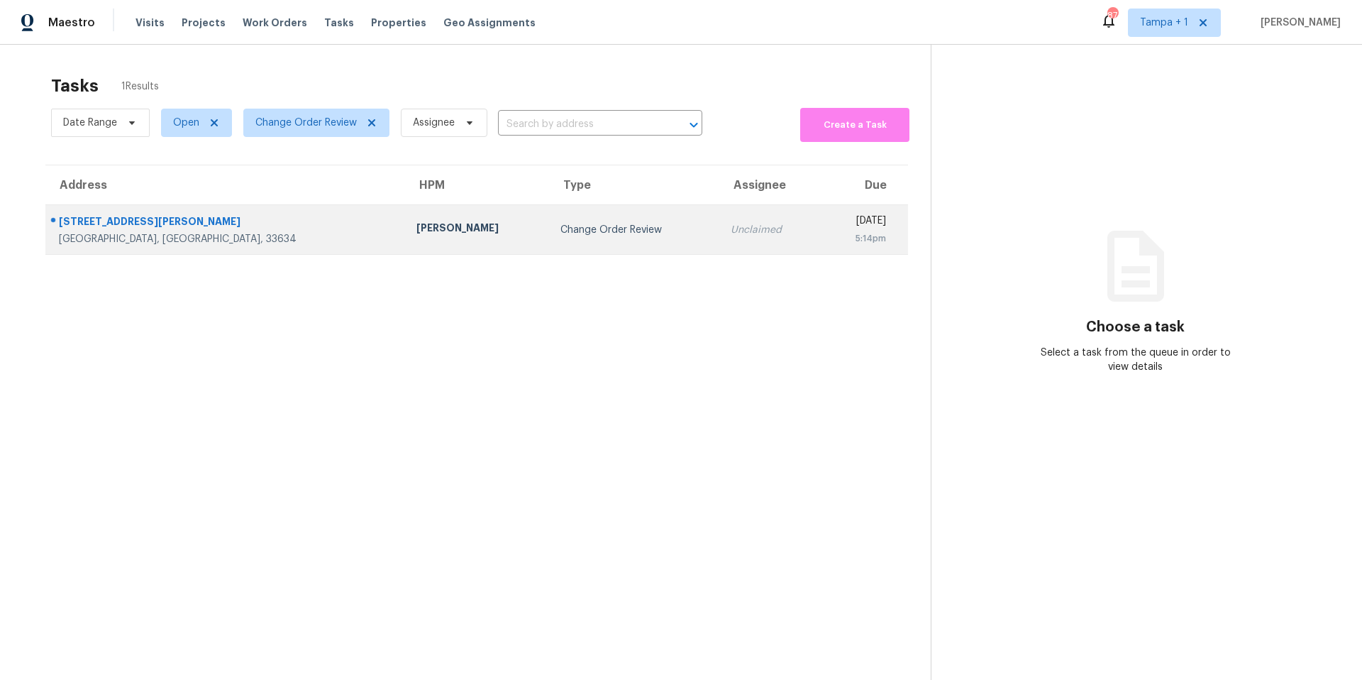
click at [416, 222] on div "[PERSON_NAME]" at bounding box center [476, 230] width 121 height 18
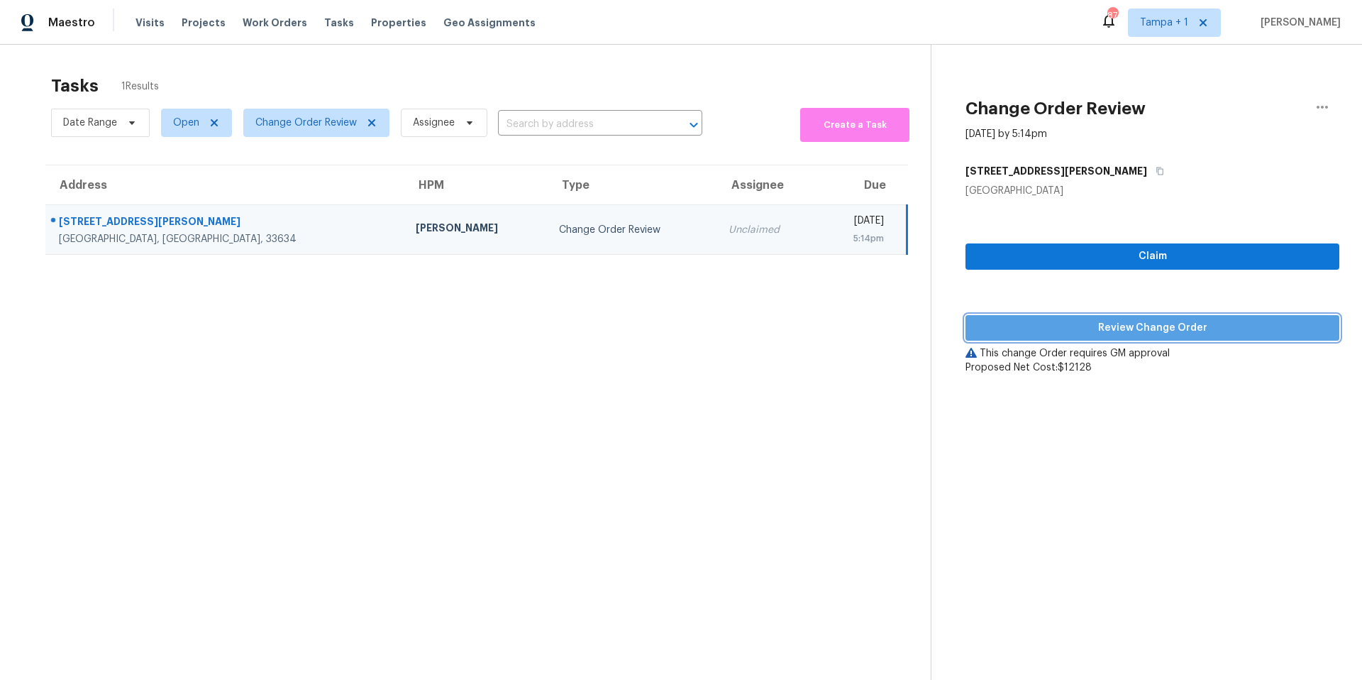
click at [1072, 325] on span "Review Change Order" at bounding box center [1152, 328] width 351 height 18
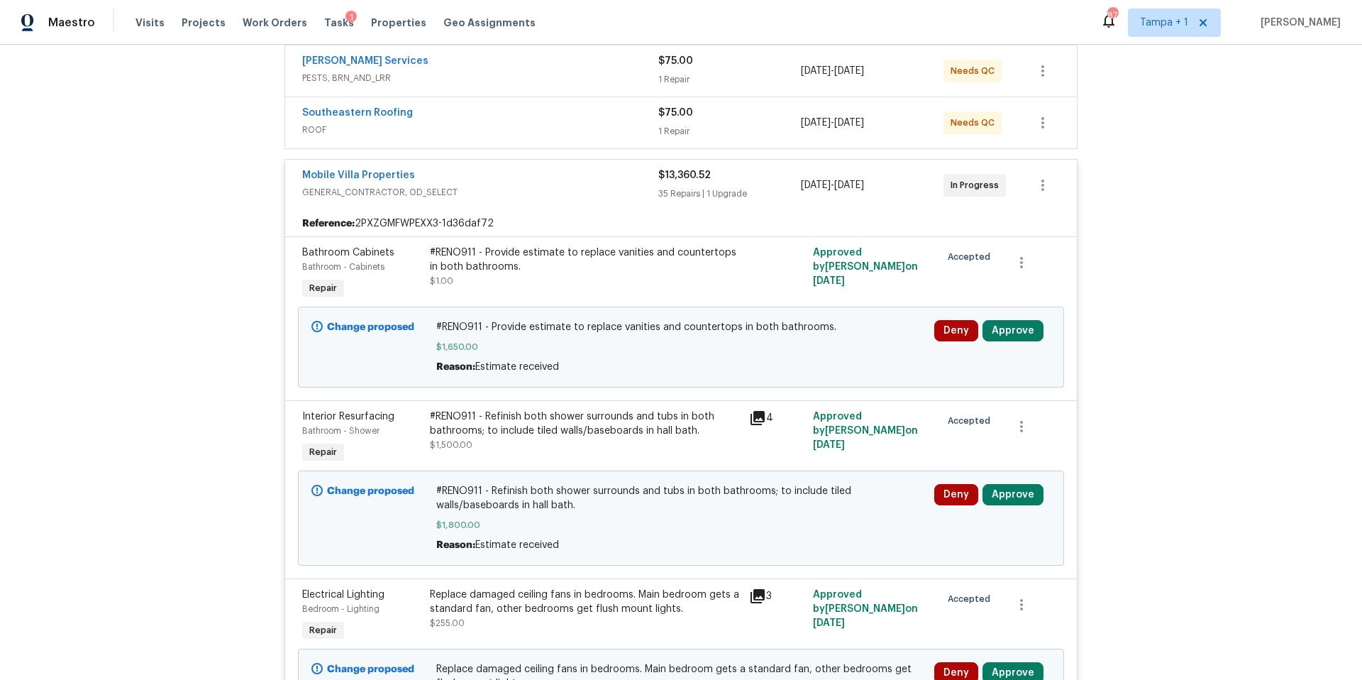
scroll to position [380, 0]
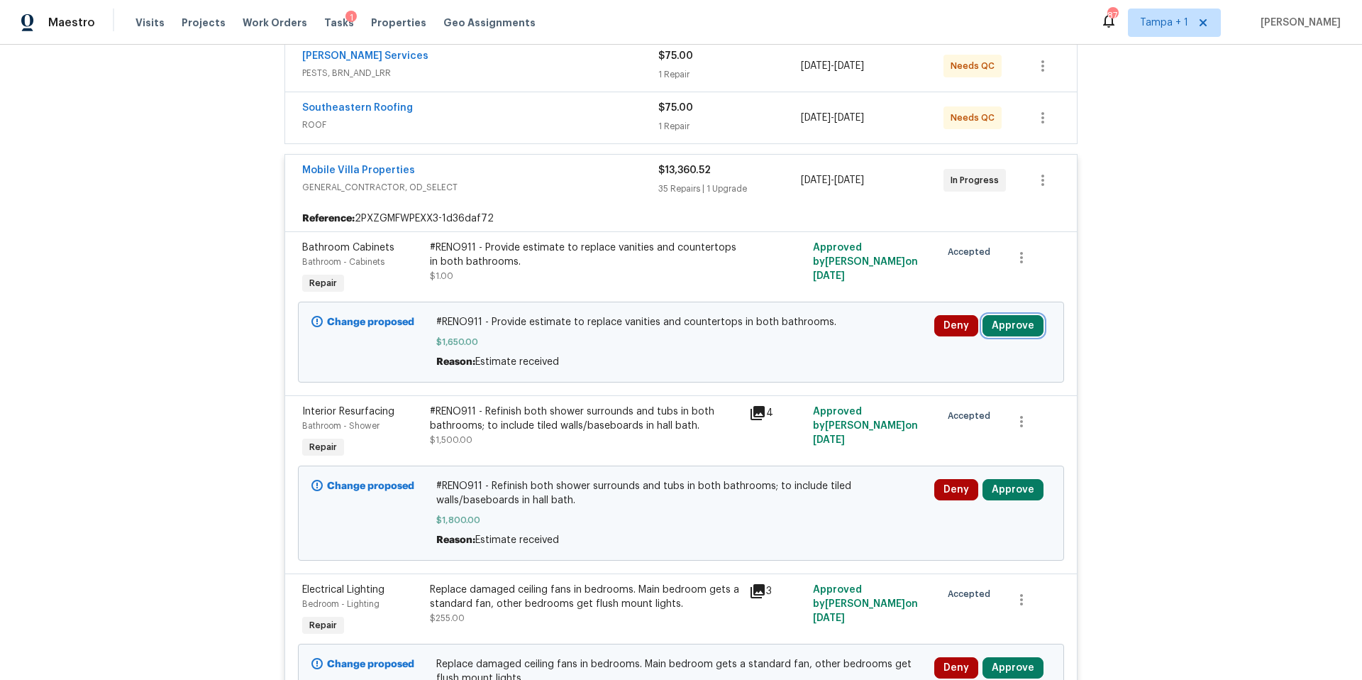
click at [1015, 326] on button "Approve" at bounding box center [1012, 325] width 61 height 21
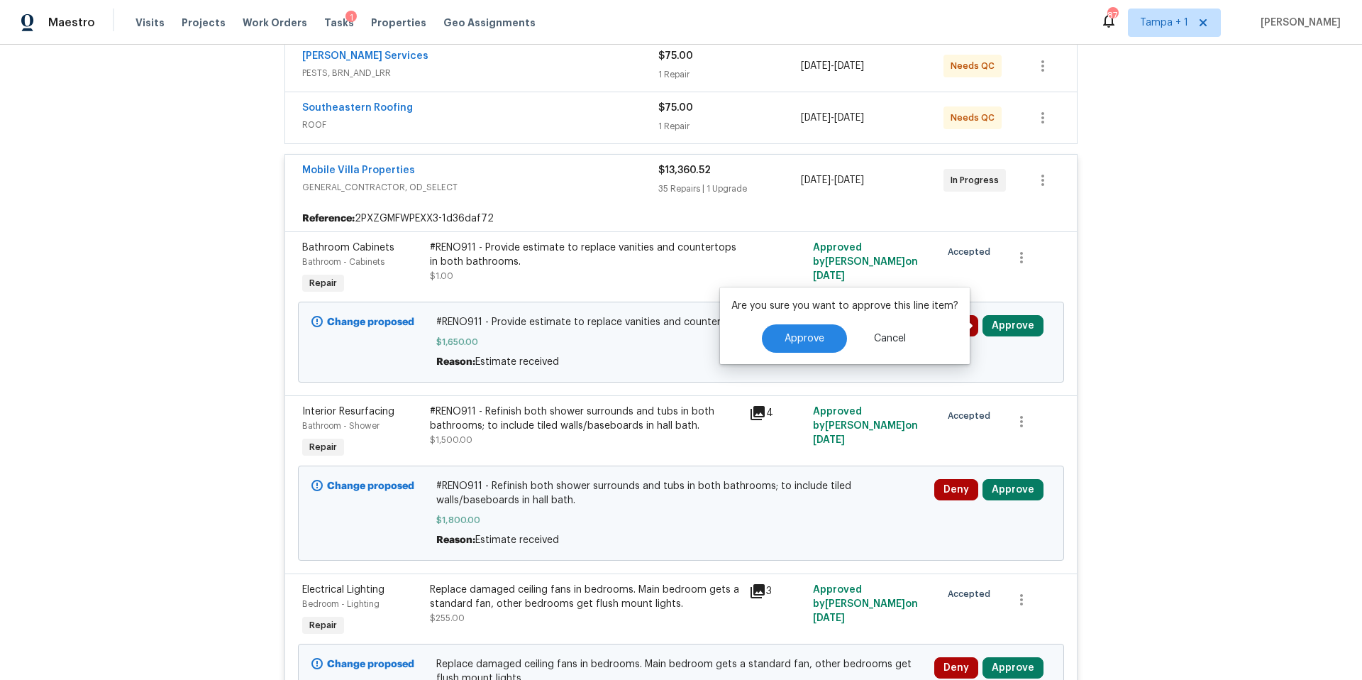
click at [804, 353] on div "Are you sure you want to approve this line item? Approve Cancel" at bounding box center [845, 325] width 250 height 77
click at [803, 347] on button "Approve" at bounding box center [804, 338] width 85 height 28
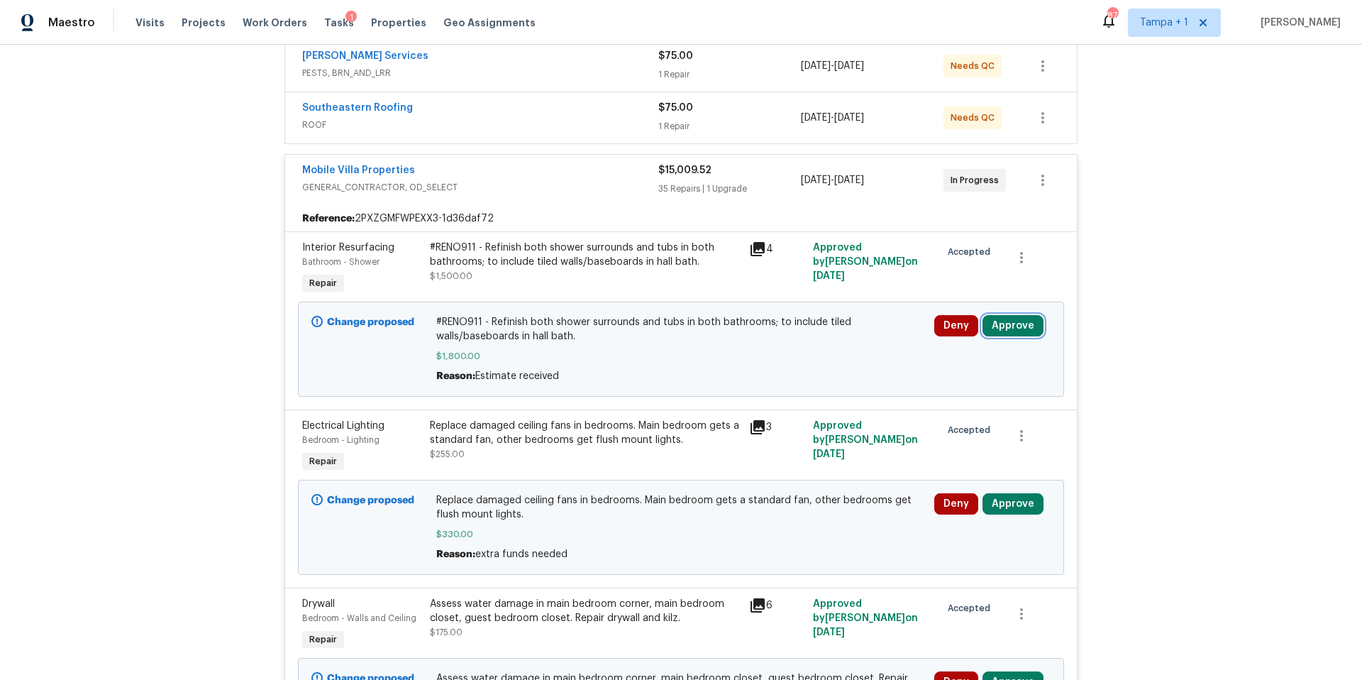
click at [1006, 336] on button "Approve" at bounding box center [1012, 325] width 61 height 21
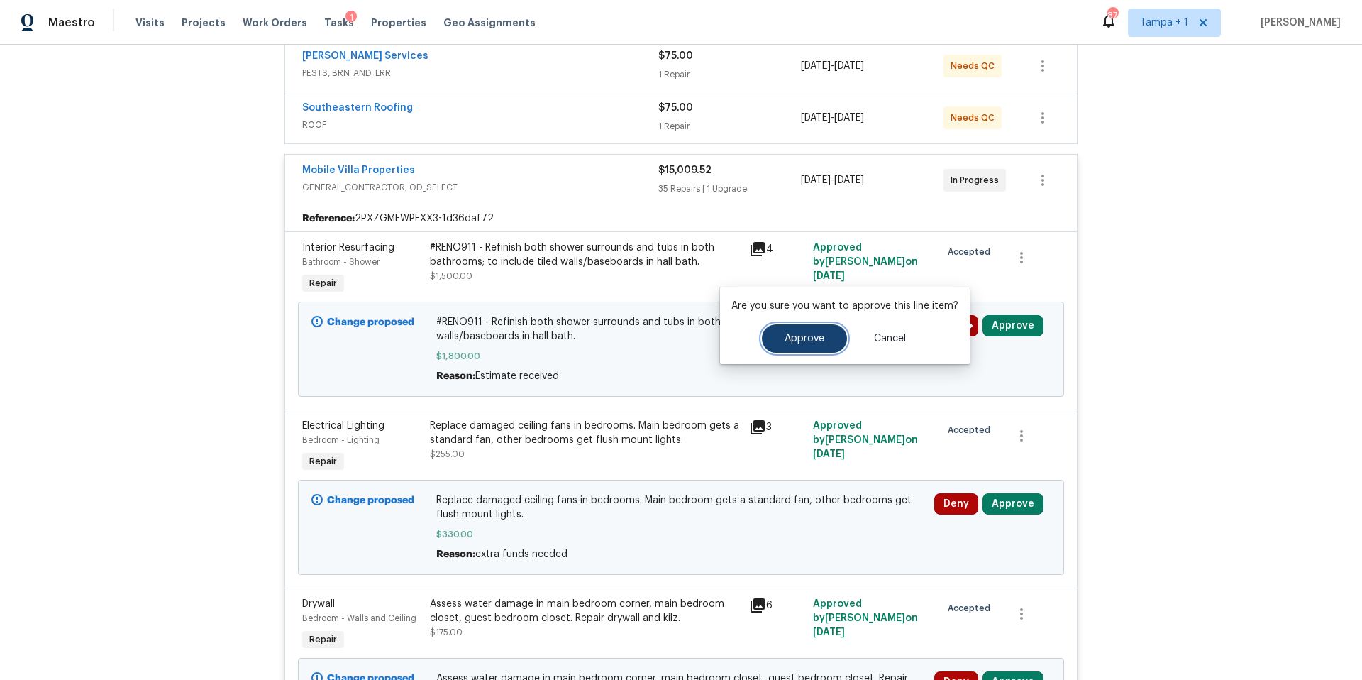
click at [831, 333] on button "Approve" at bounding box center [804, 338] width 85 height 28
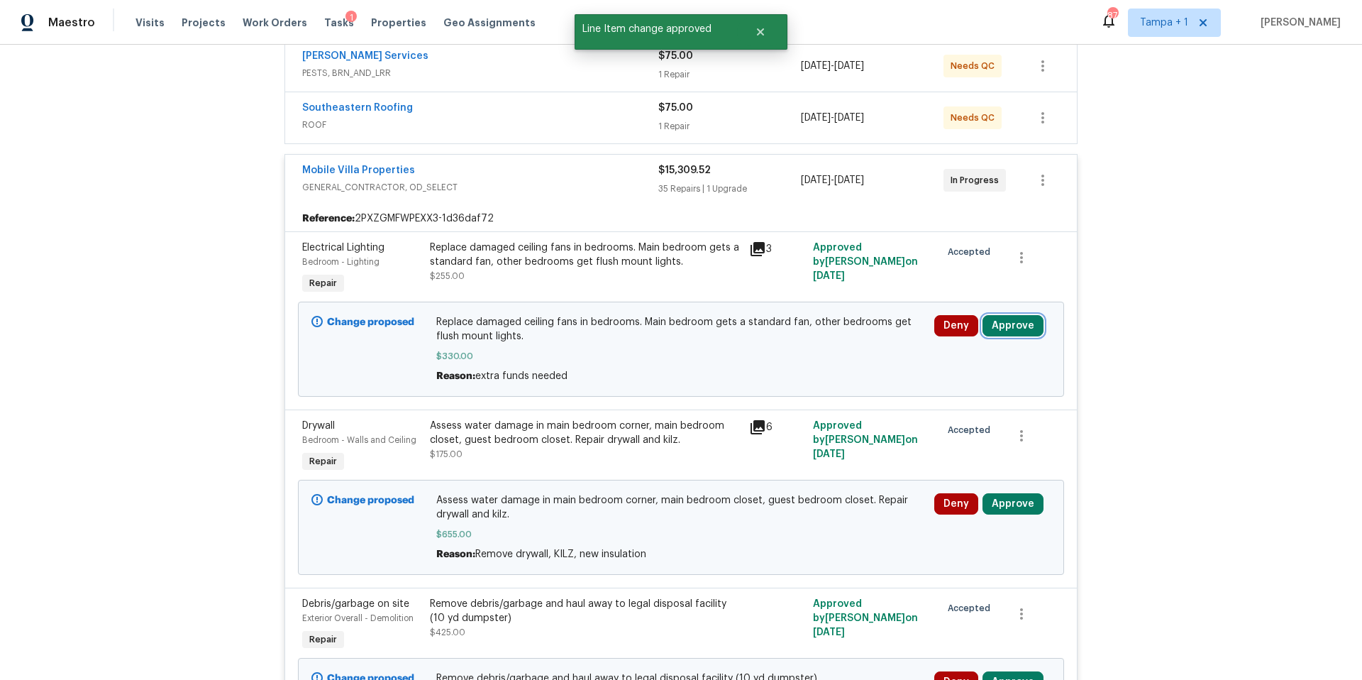
click at [1028, 325] on button "Approve" at bounding box center [1012, 325] width 61 height 21
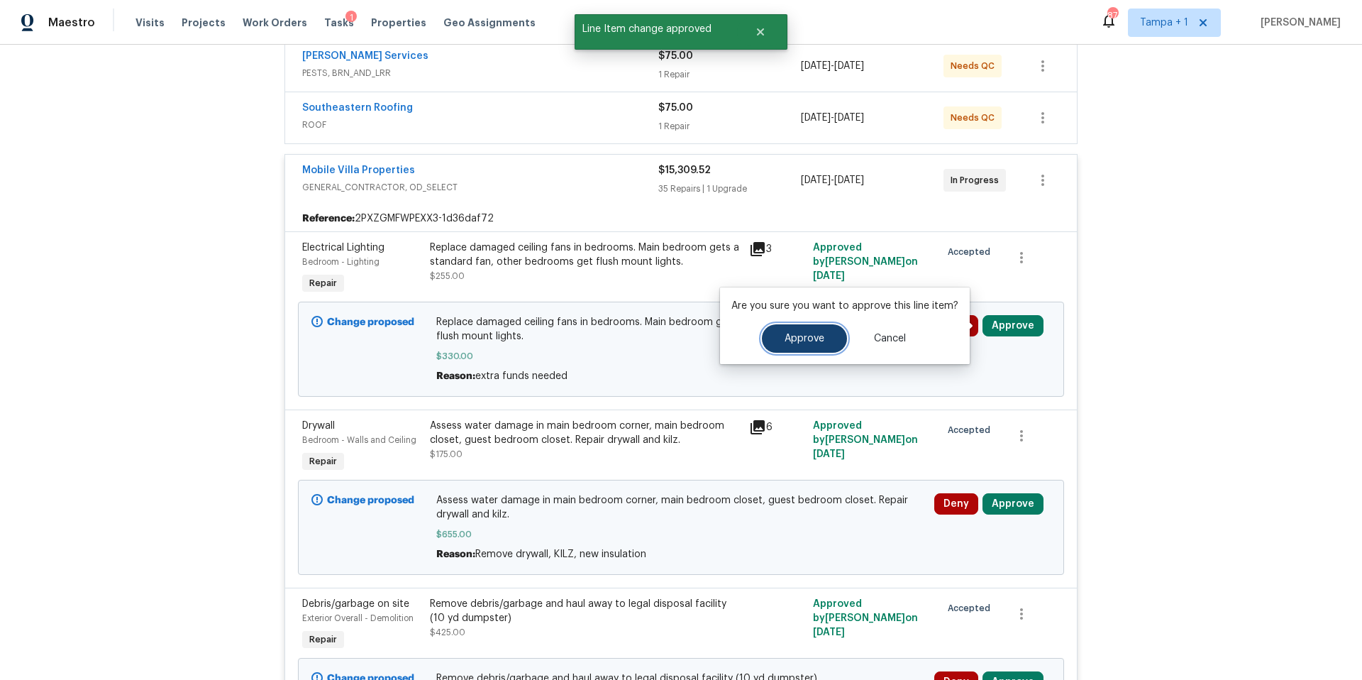
click at [775, 345] on button "Approve" at bounding box center [804, 338] width 85 height 28
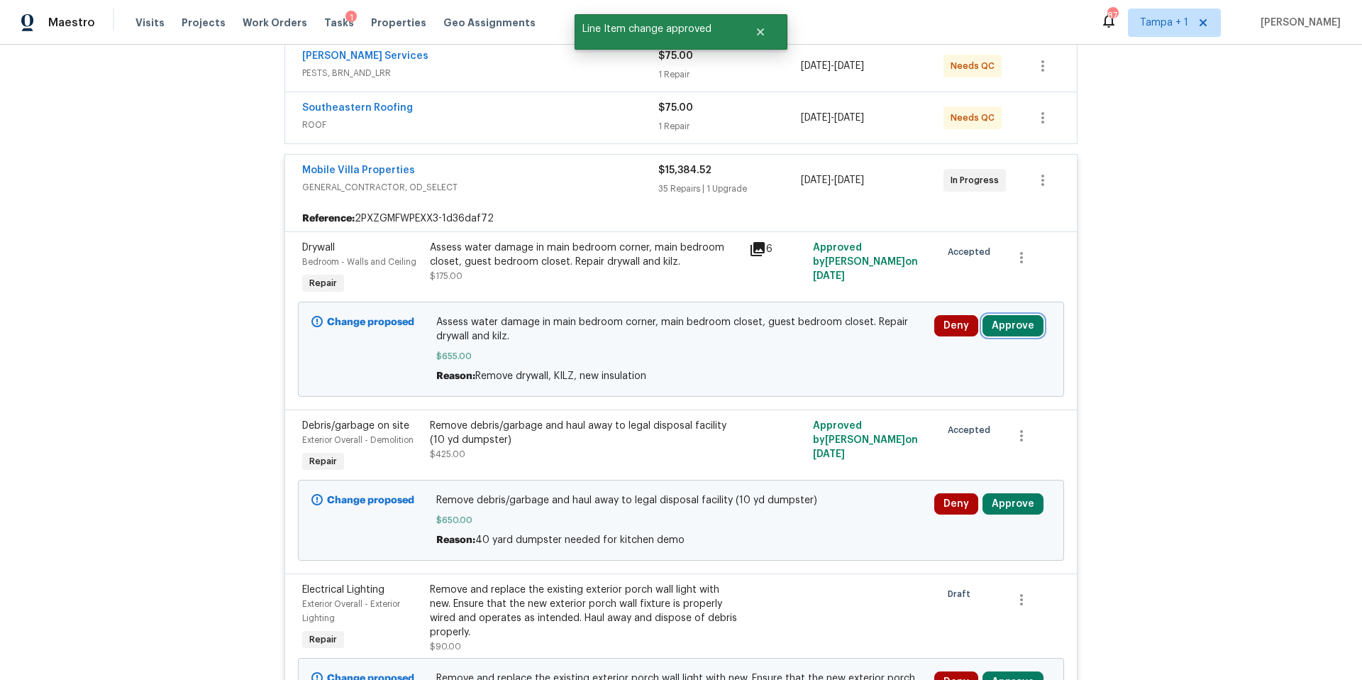
click at [1005, 315] on button "Approve" at bounding box center [1012, 325] width 61 height 21
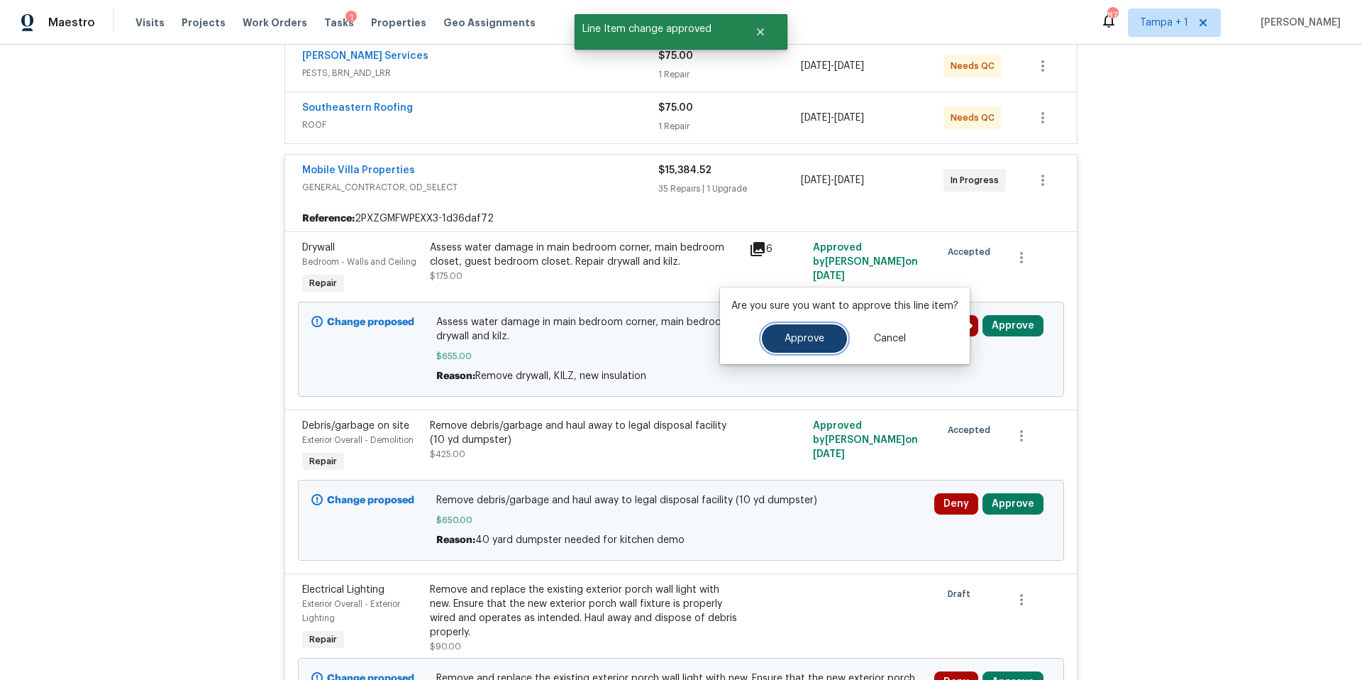
click at [832, 343] on button "Approve" at bounding box center [804, 338] width 85 height 28
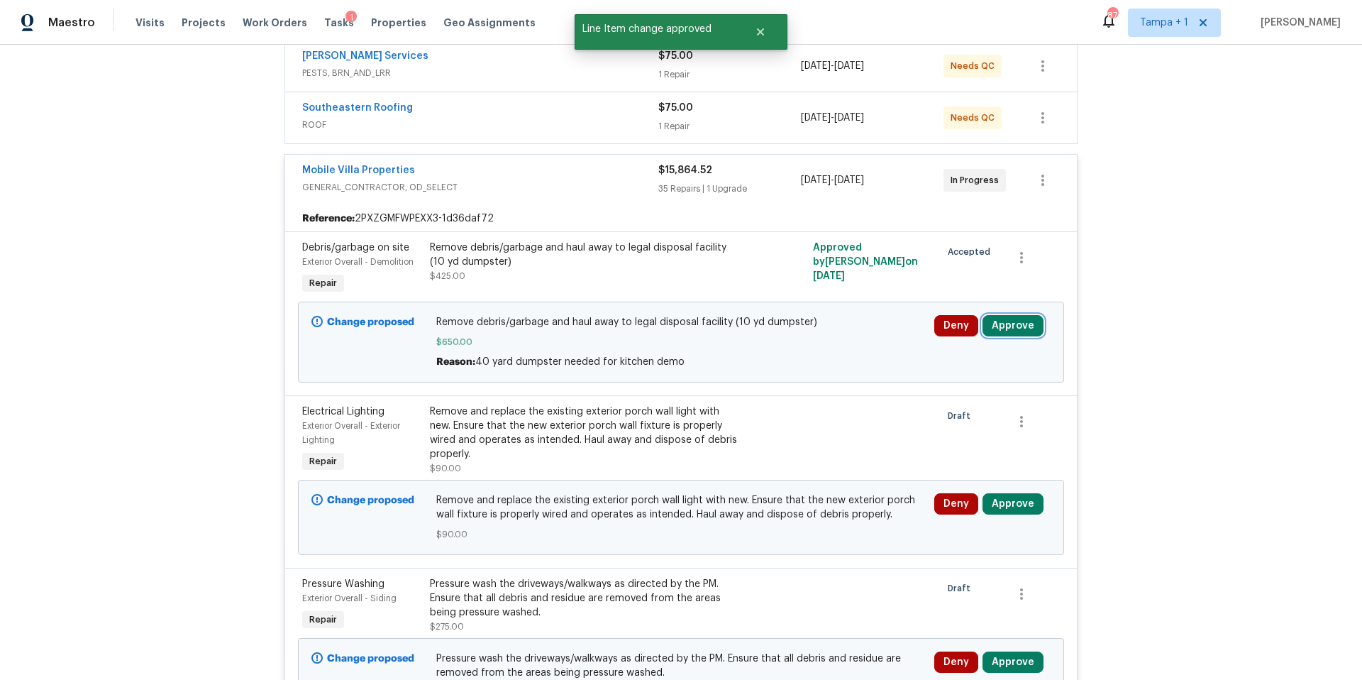
click at [1014, 319] on button "Approve" at bounding box center [1012, 325] width 61 height 21
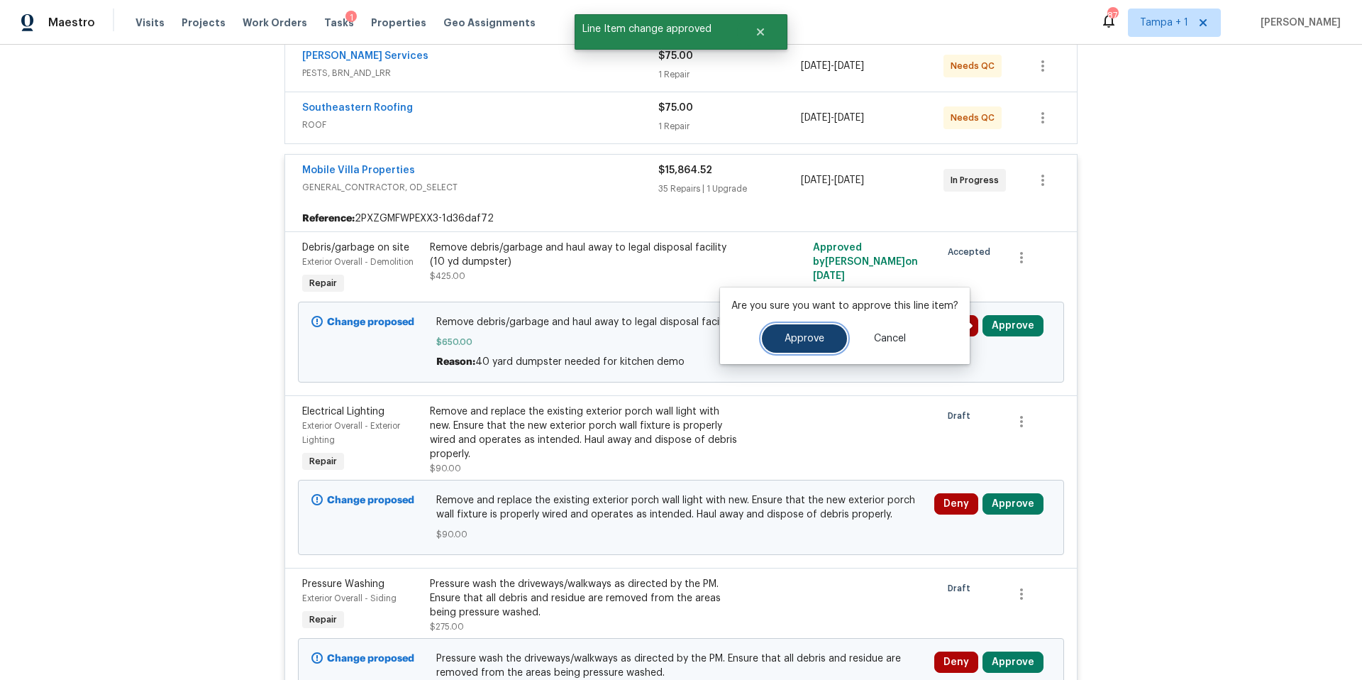
click at [810, 341] on span "Approve" at bounding box center [805, 338] width 40 height 11
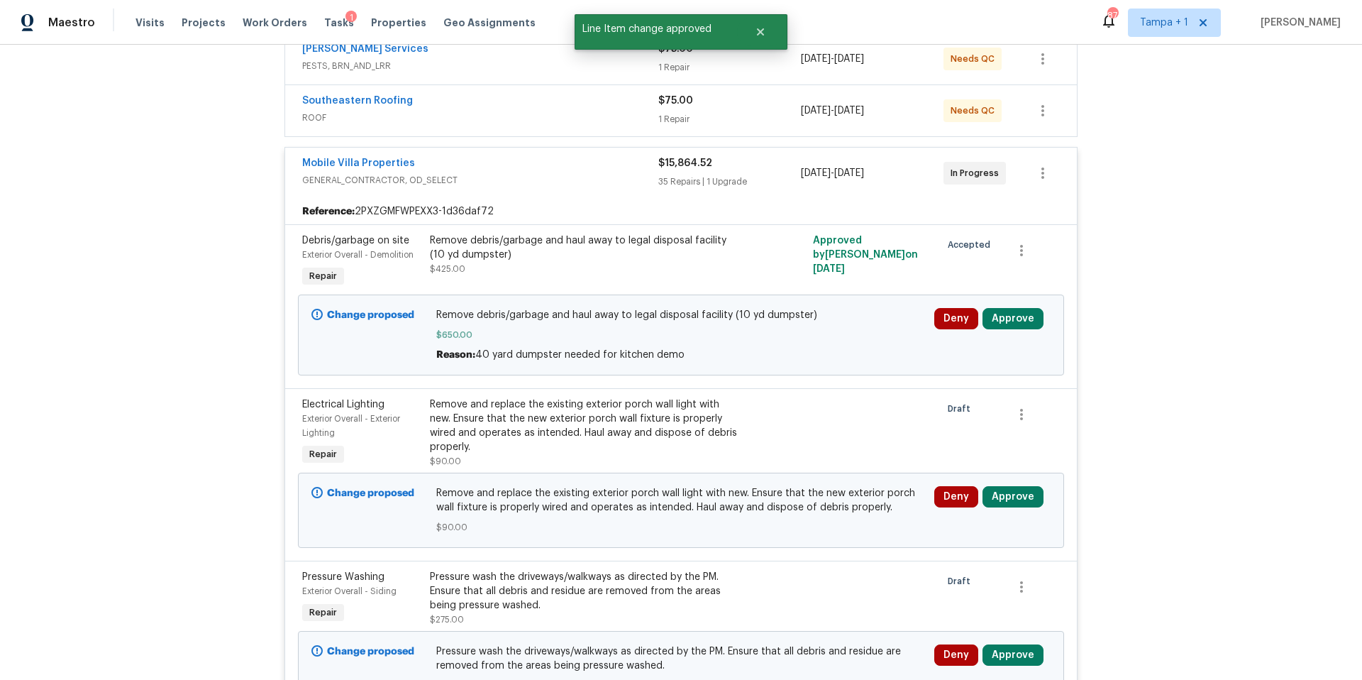
scroll to position [396, 0]
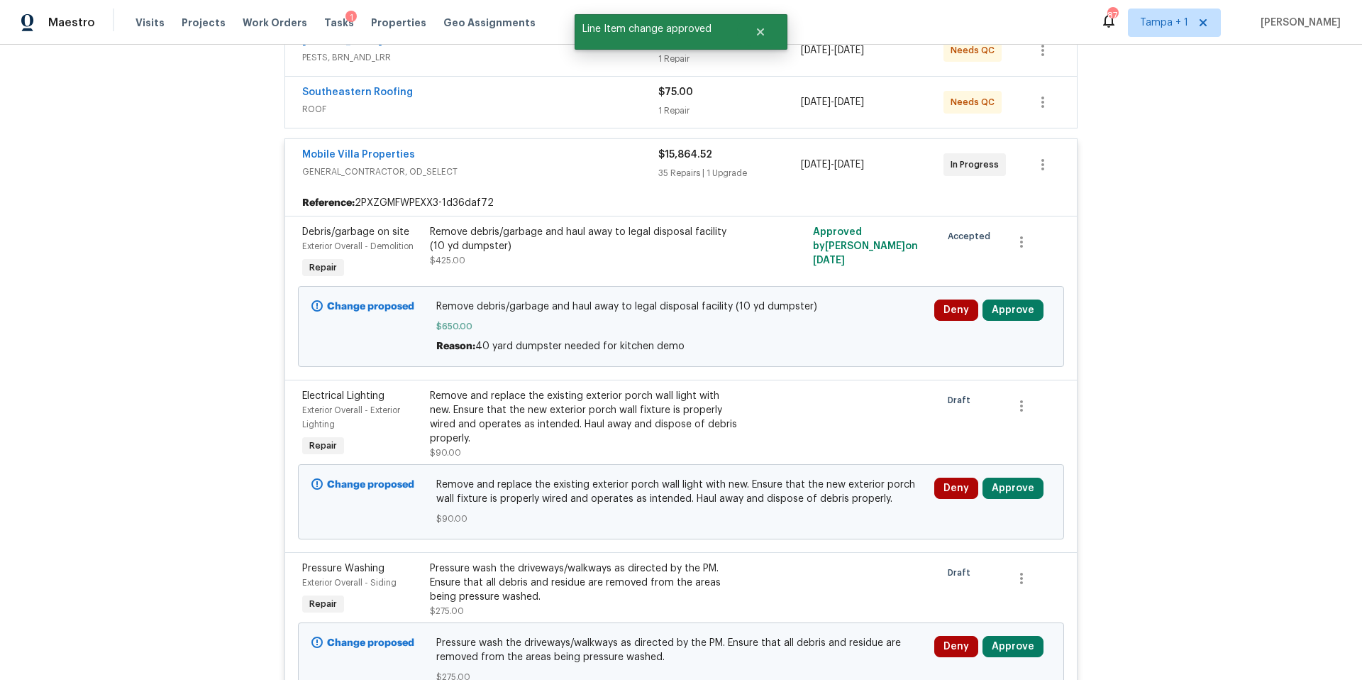
click at [1014, 501] on div "Deny Approve" at bounding box center [992, 501] width 125 height 57
click at [1015, 492] on button "Approve" at bounding box center [1012, 487] width 61 height 21
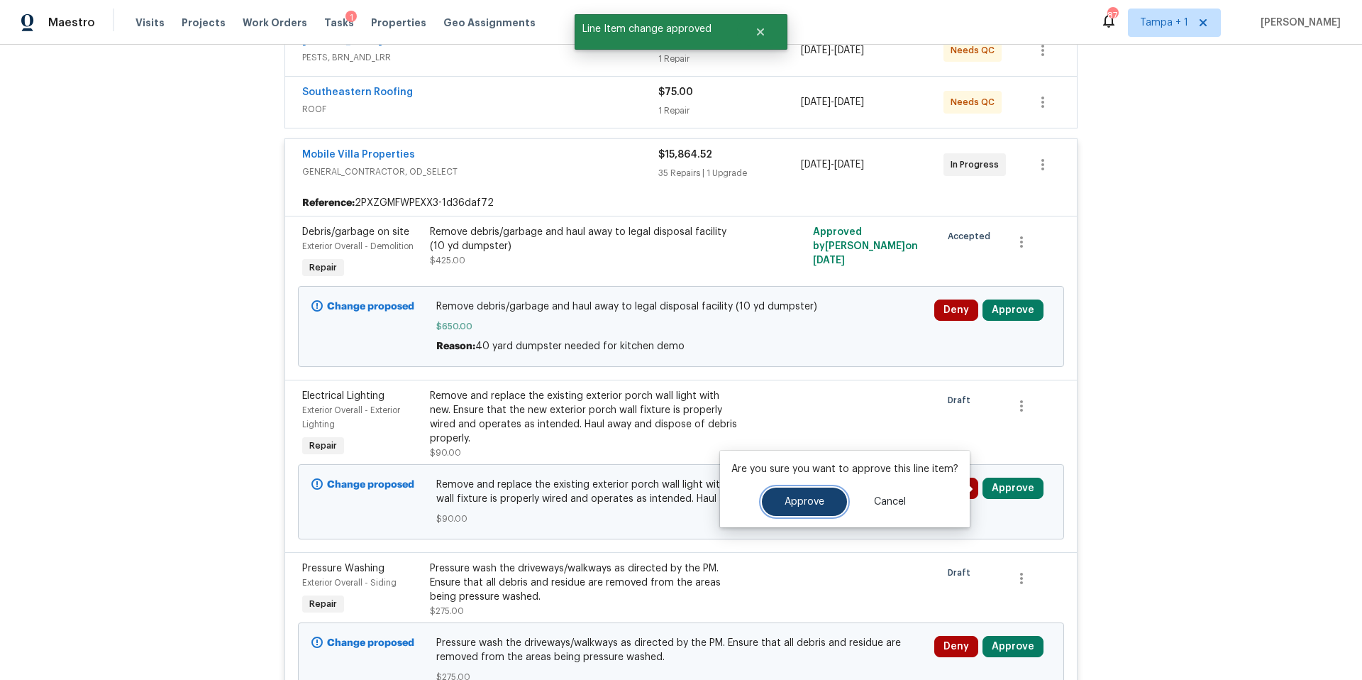
click at [814, 501] on span "Approve" at bounding box center [805, 502] width 40 height 11
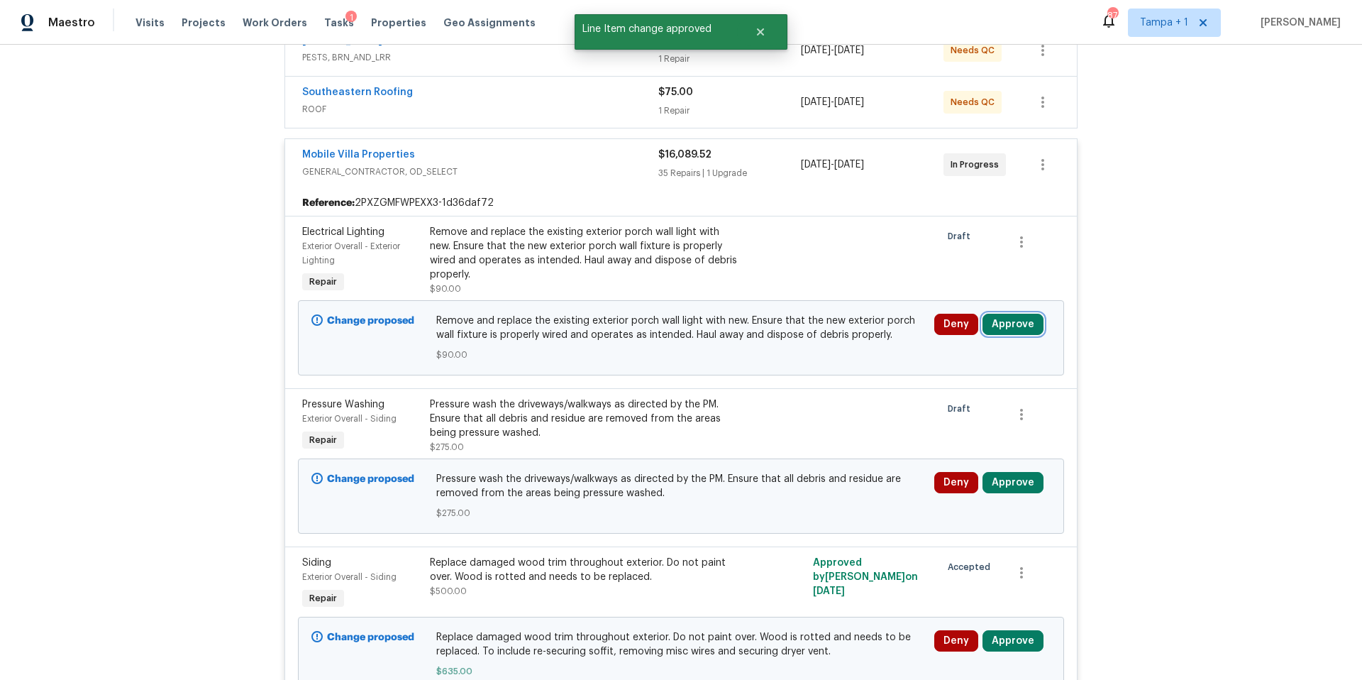
click at [1017, 321] on button "Approve" at bounding box center [1012, 324] width 61 height 21
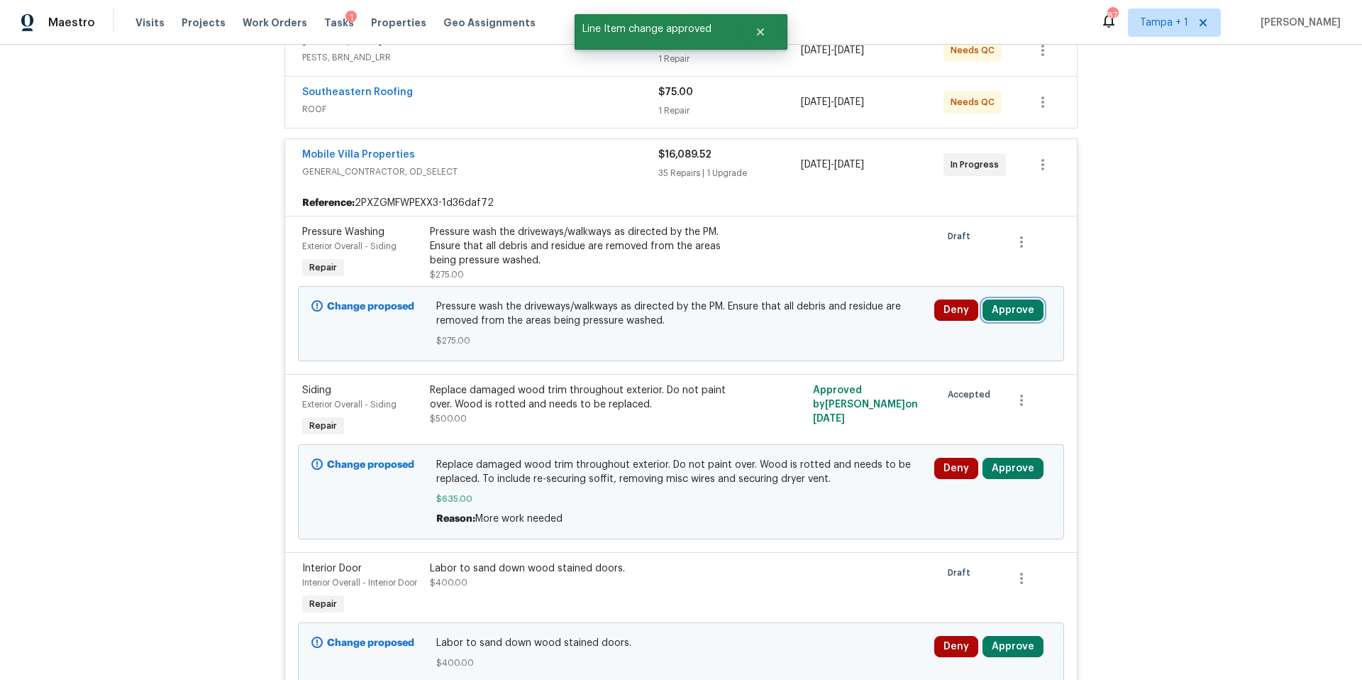
click at [1012, 318] on button "Approve" at bounding box center [1012, 309] width 61 height 21
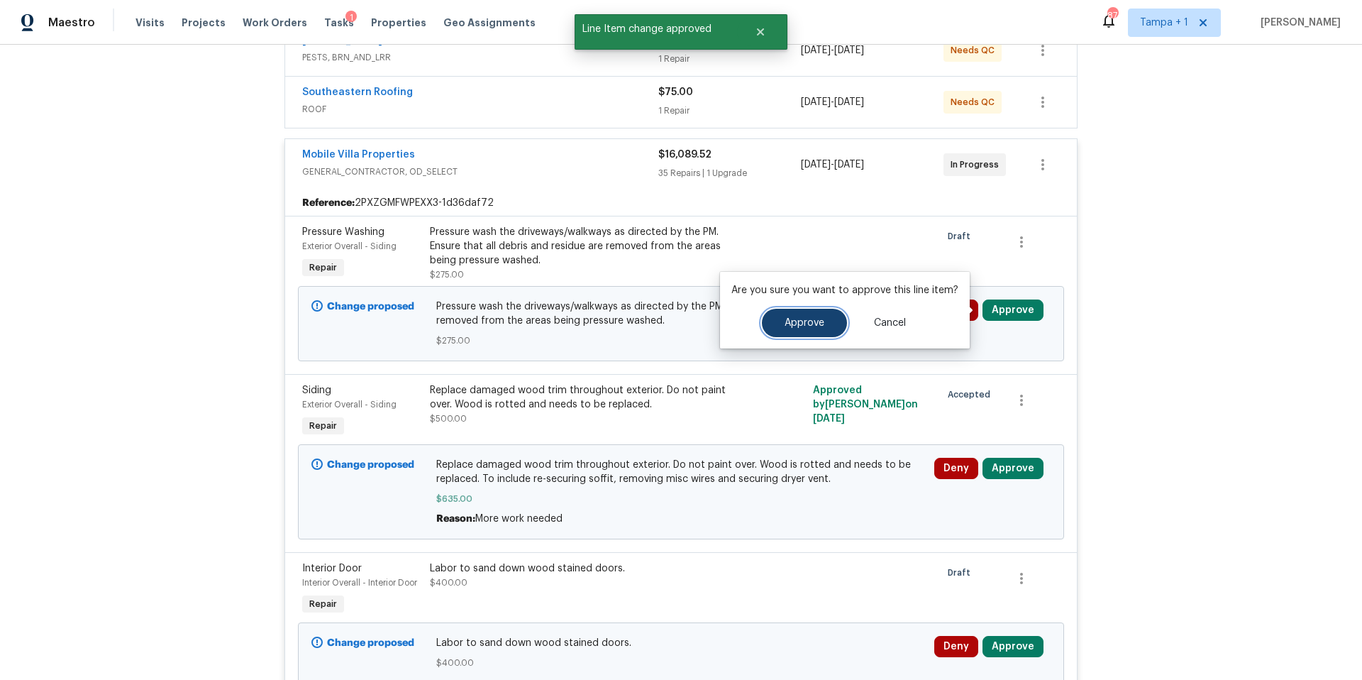
click at [799, 328] on button "Approve" at bounding box center [804, 323] width 85 height 28
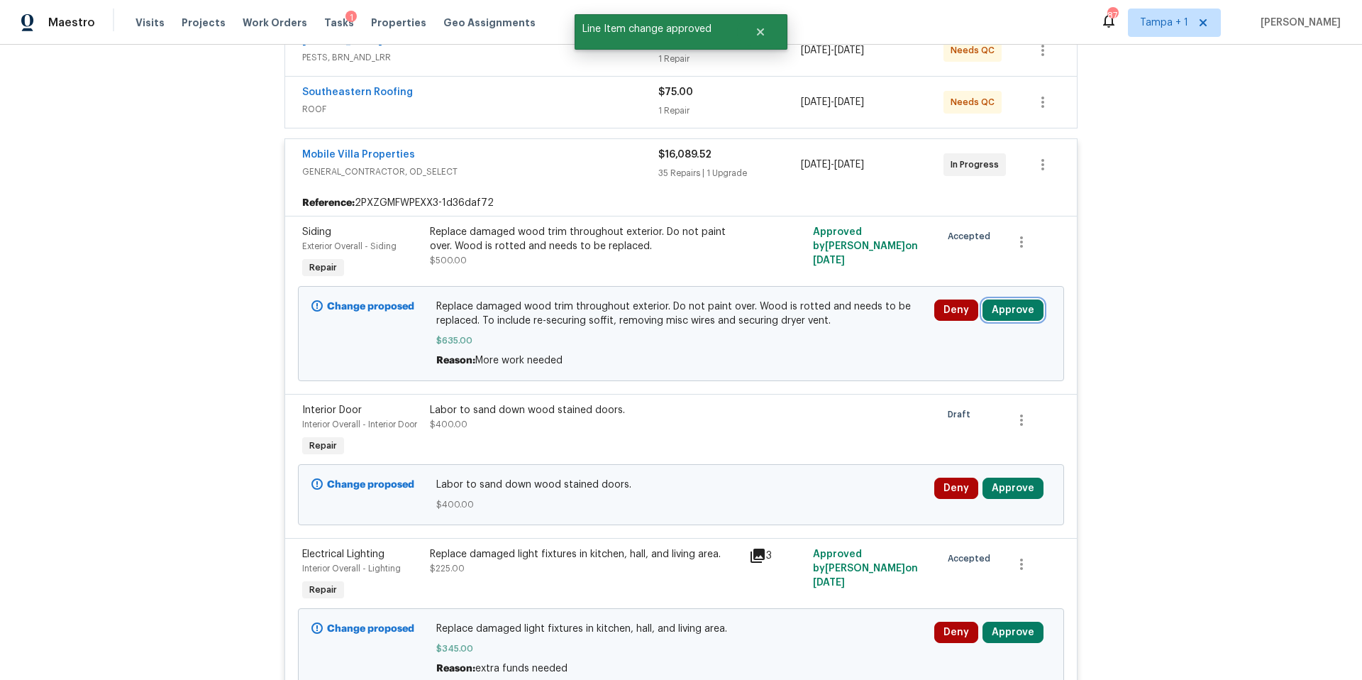
click at [1014, 311] on button "Approve" at bounding box center [1012, 309] width 61 height 21
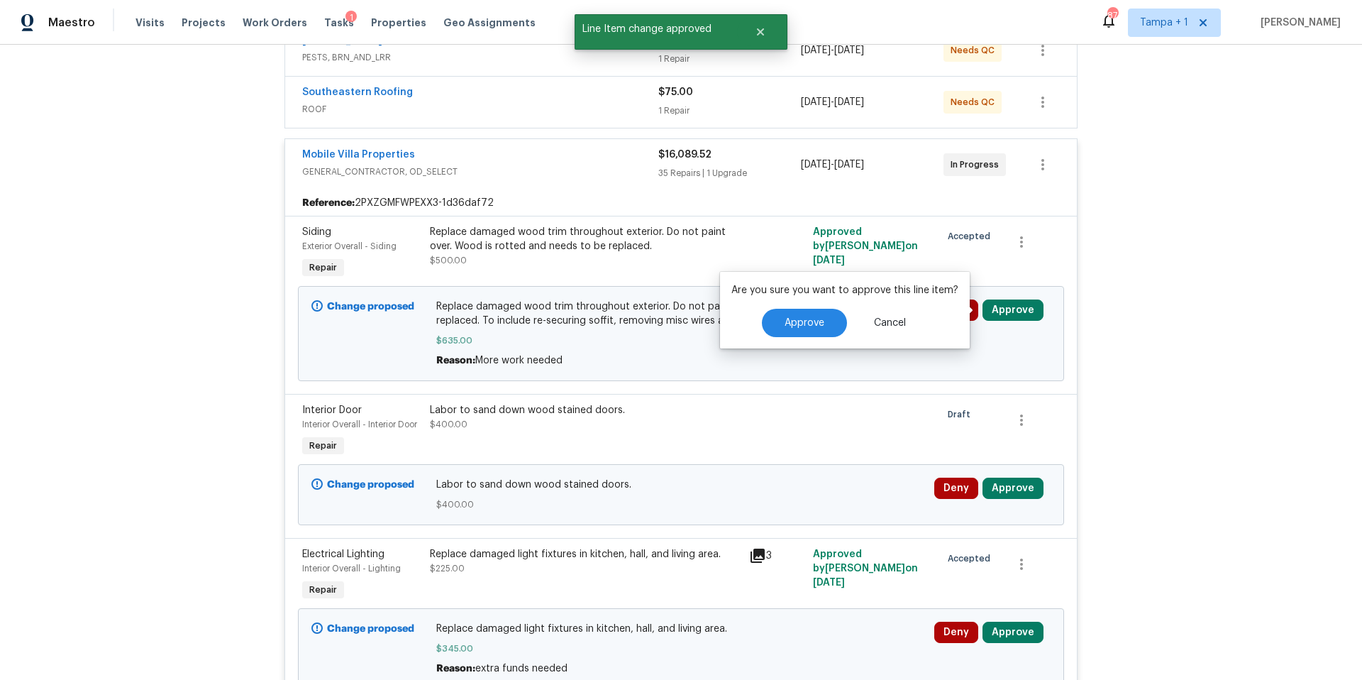
click at [748, 321] on div "Approve Cancel" at bounding box center [844, 323] width 227 height 28
click at [826, 319] on button "Approve" at bounding box center [804, 323] width 85 height 28
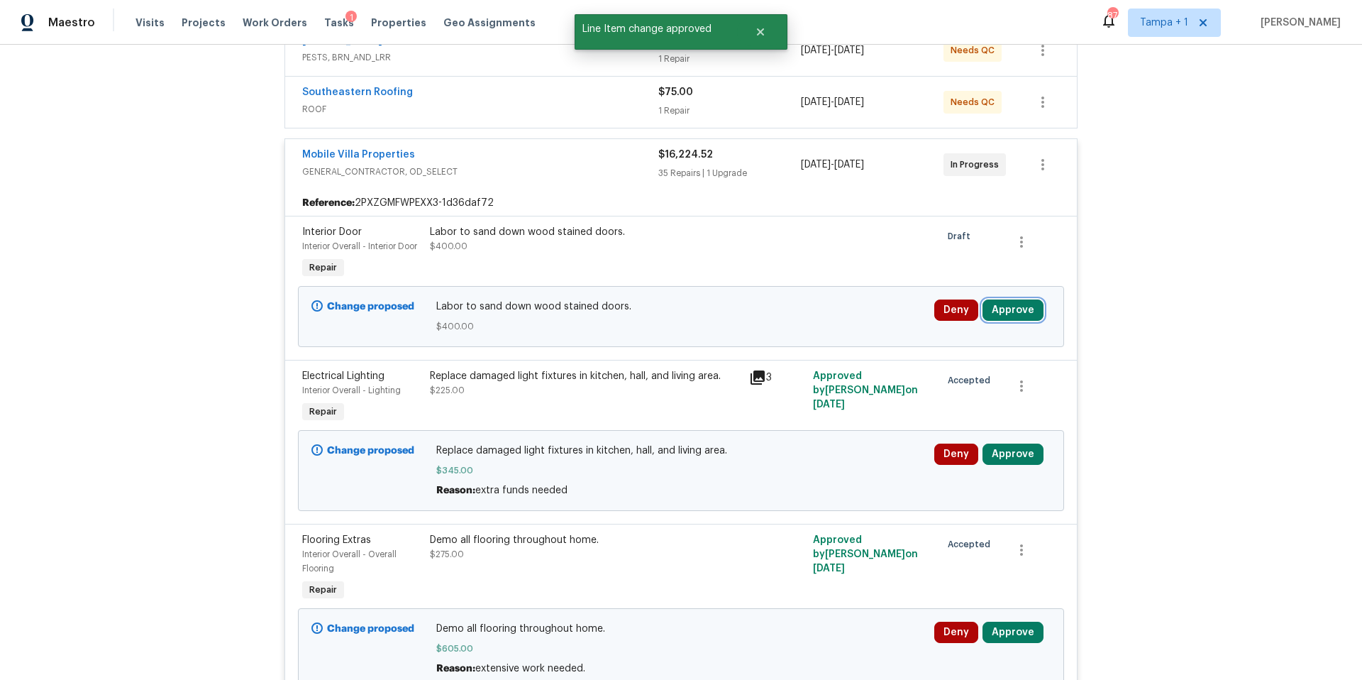
click at [1023, 311] on button "Approve" at bounding box center [1012, 309] width 61 height 21
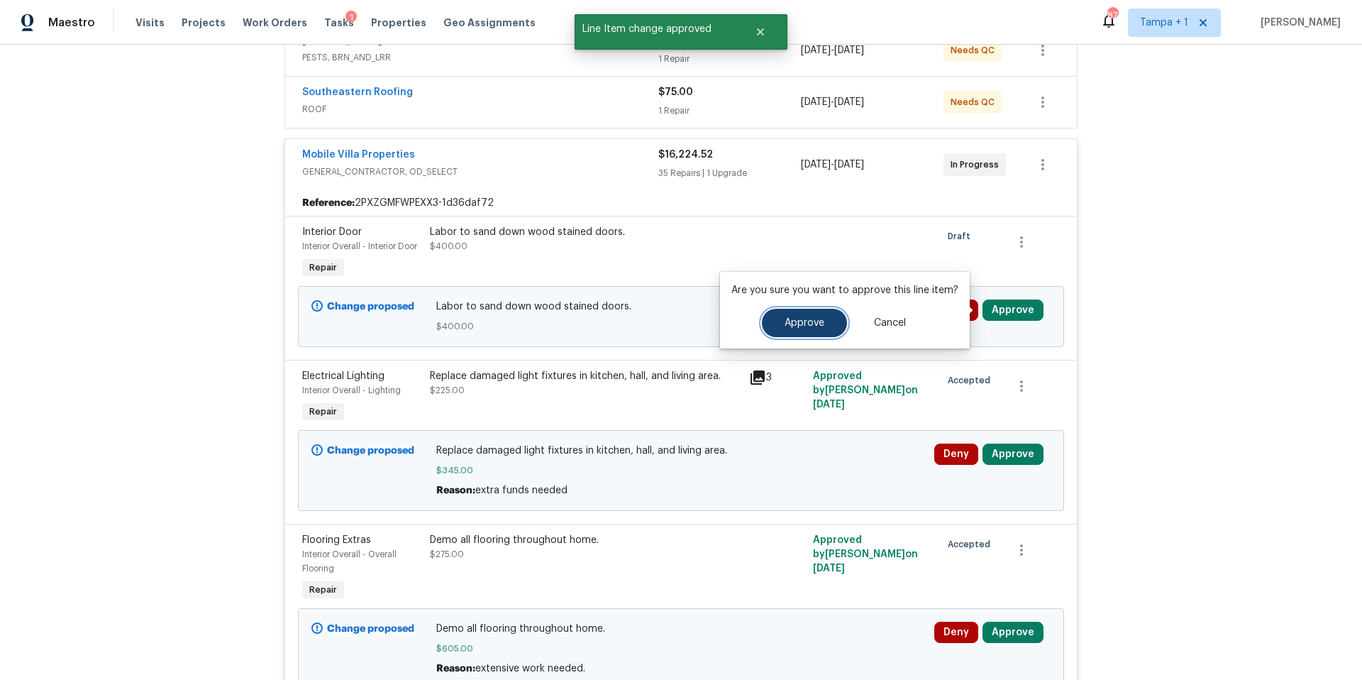
click at [783, 316] on button "Approve" at bounding box center [804, 323] width 85 height 28
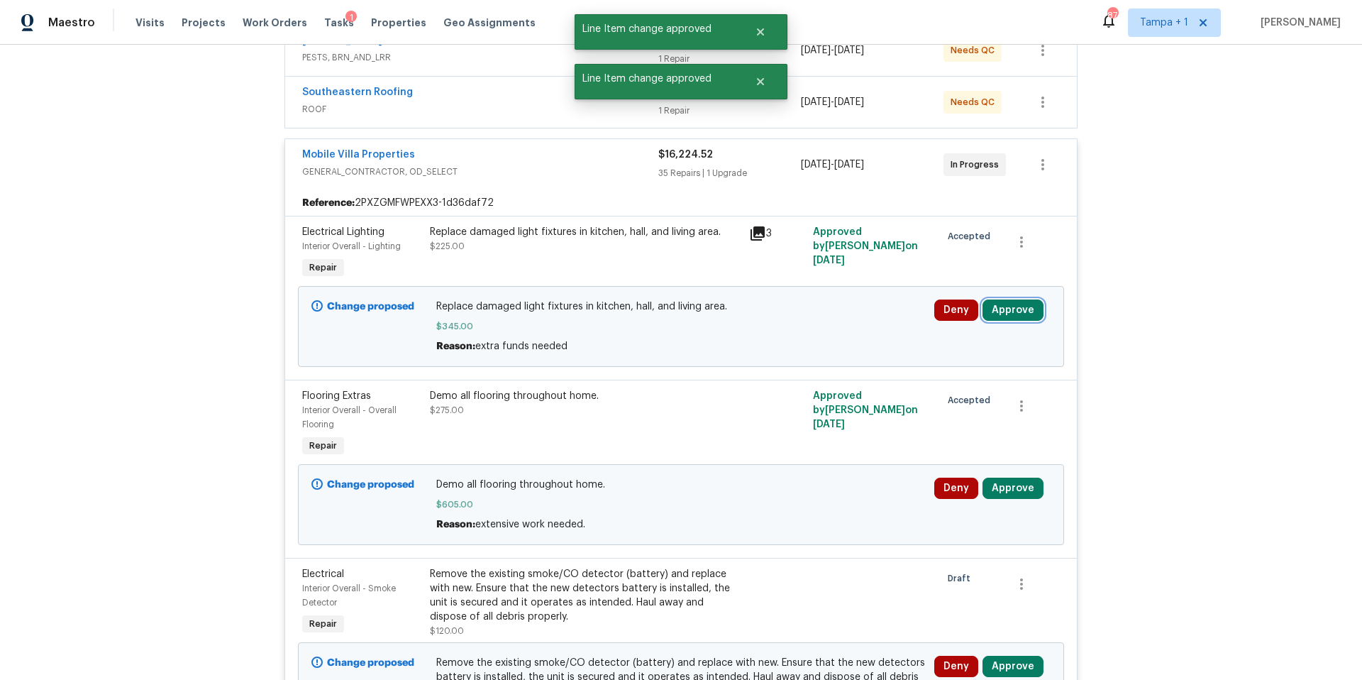
click at [1015, 309] on button "Approve" at bounding box center [1012, 309] width 61 height 21
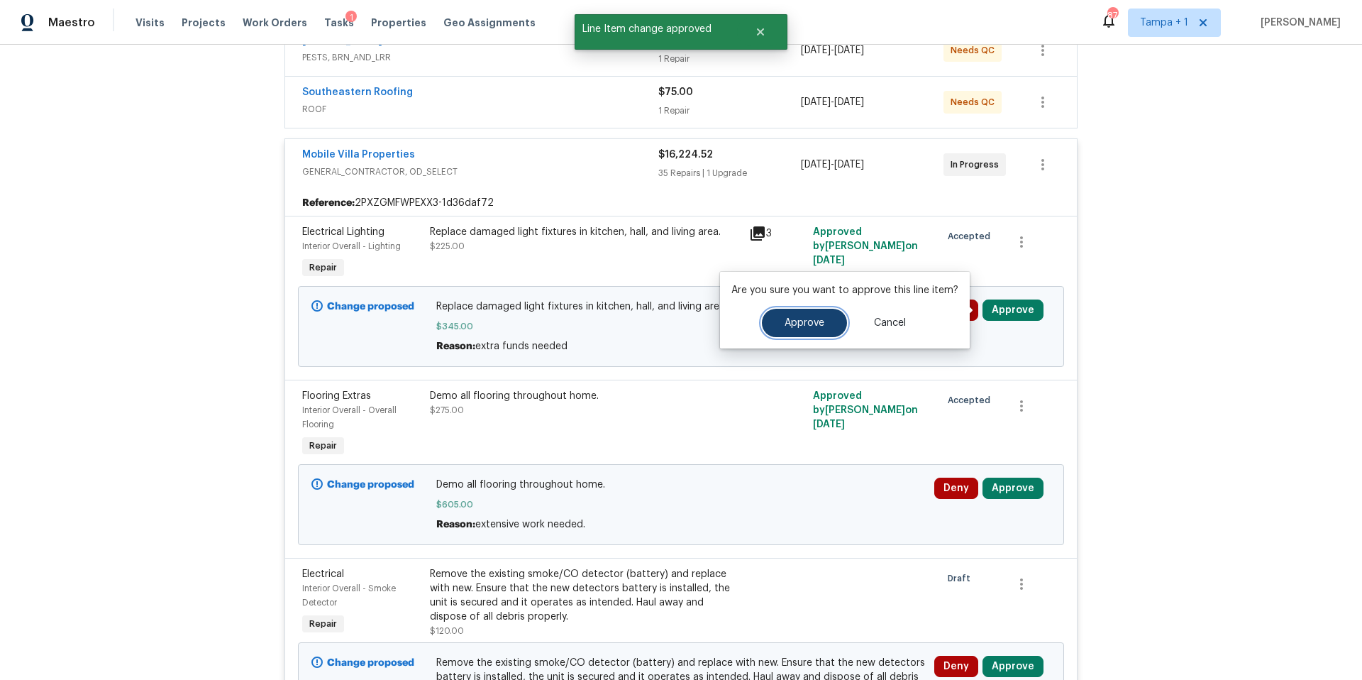
click at [809, 324] on span "Approve" at bounding box center [805, 323] width 40 height 11
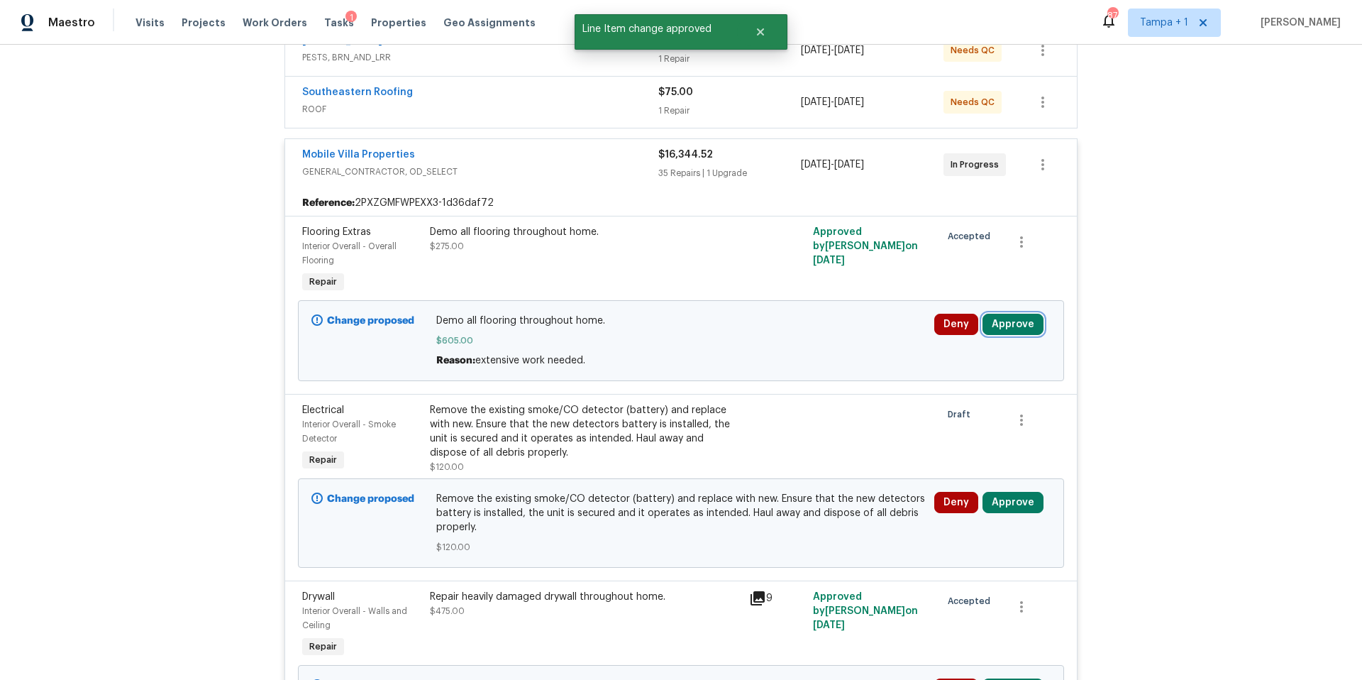
click at [1029, 323] on button "Approve" at bounding box center [1012, 324] width 61 height 21
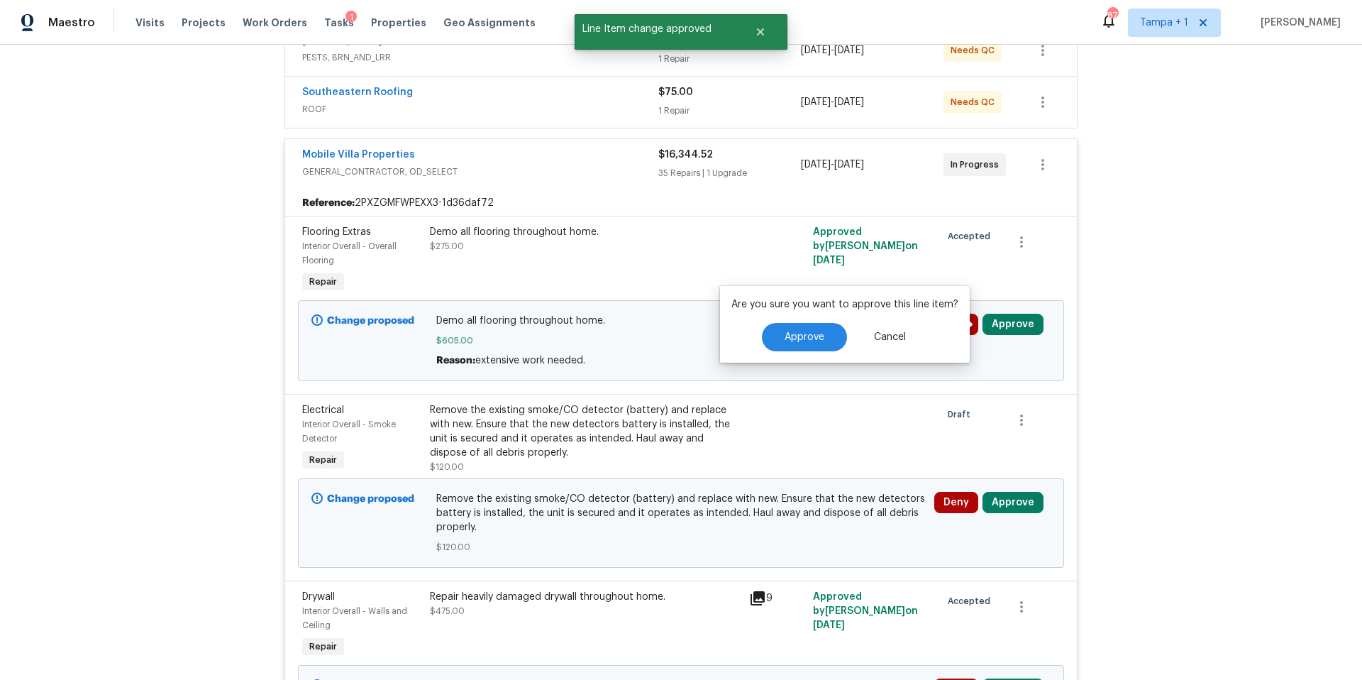
click at [802, 352] on div "Are you sure you want to approve this line item? Approve Cancel" at bounding box center [845, 324] width 250 height 77
click at [807, 342] on button "Approve" at bounding box center [804, 337] width 85 height 28
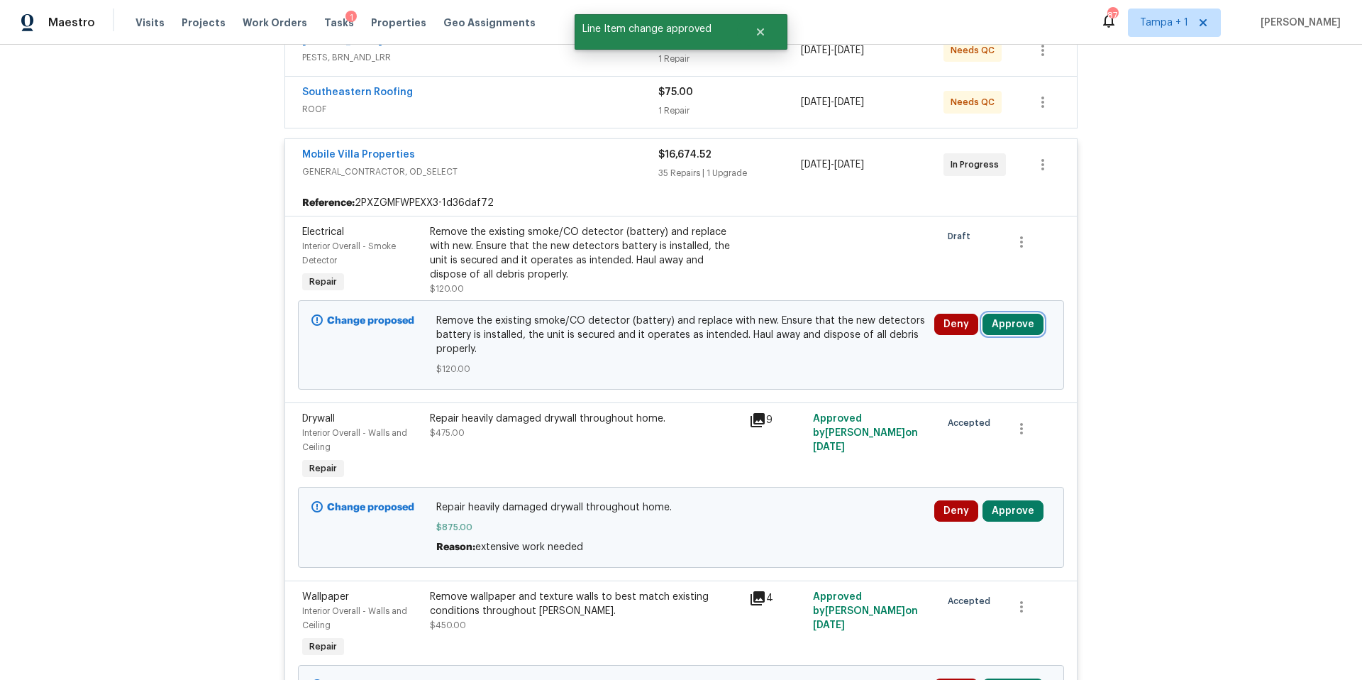
click at [1024, 317] on button "Approve" at bounding box center [1012, 324] width 61 height 21
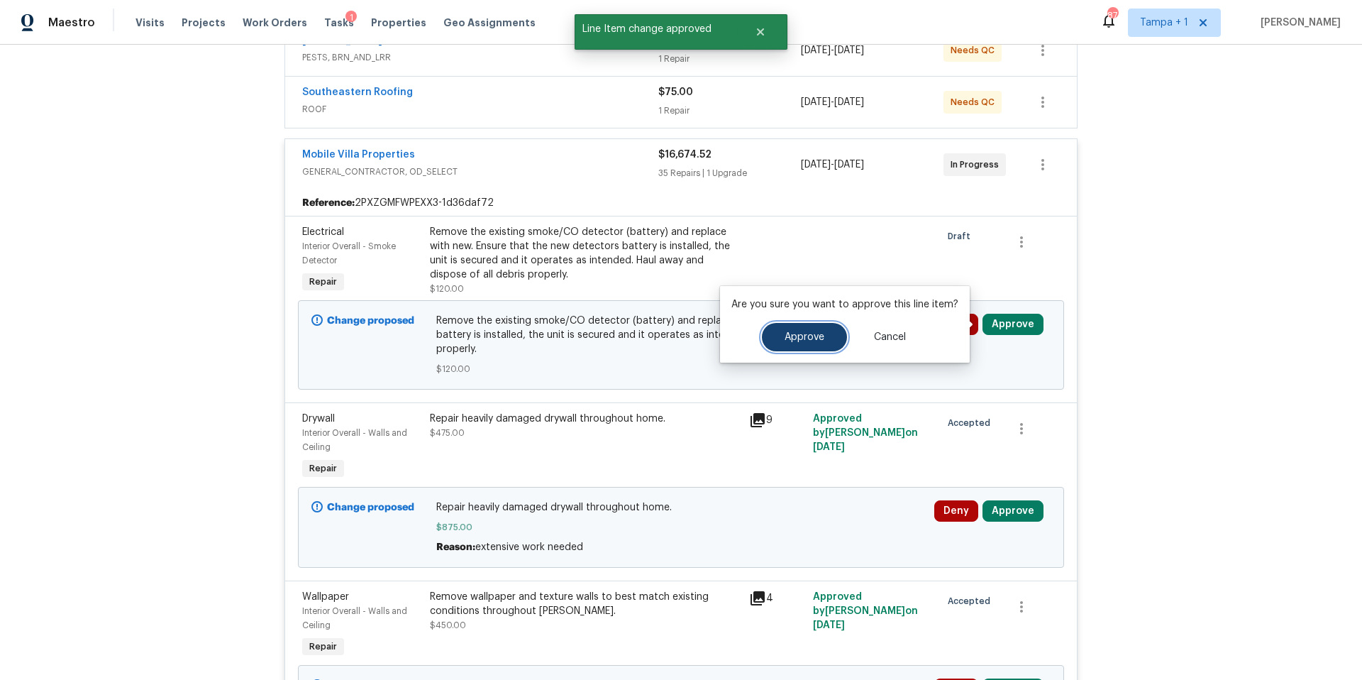
click at [795, 341] on span "Approve" at bounding box center [805, 337] width 40 height 11
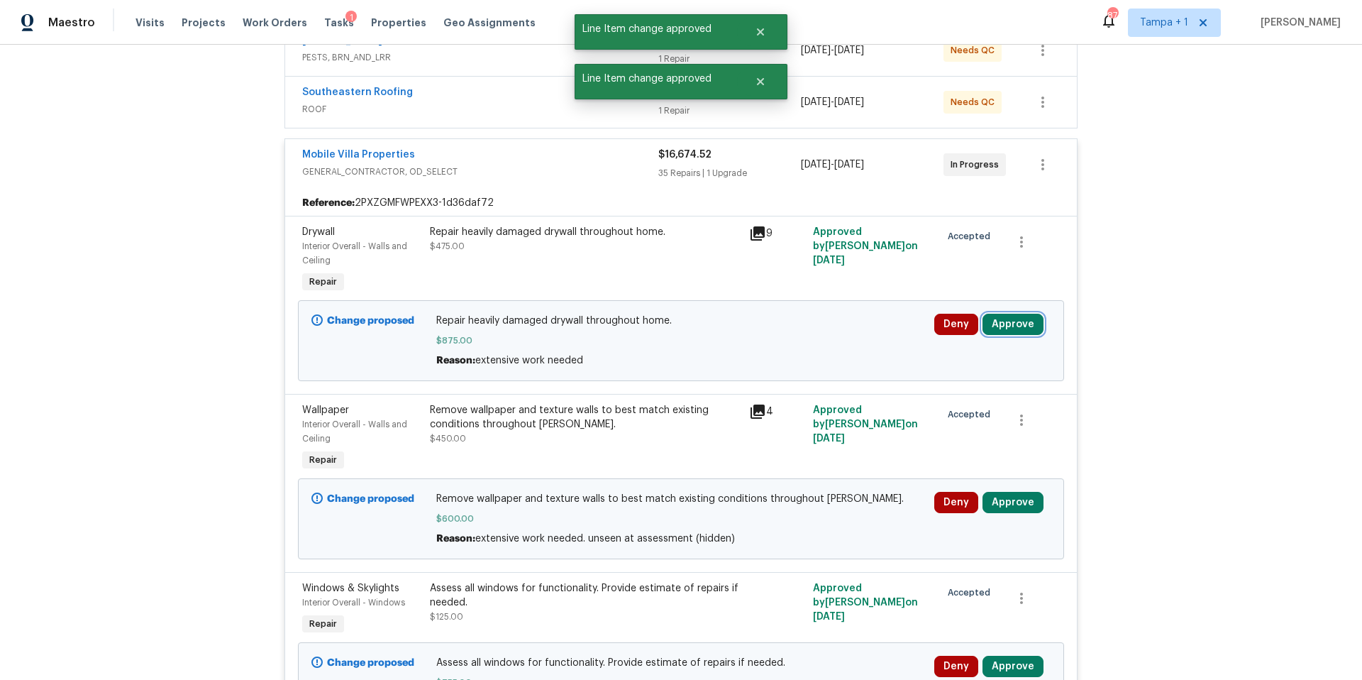
click at [1021, 328] on button "Approve" at bounding box center [1012, 324] width 61 height 21
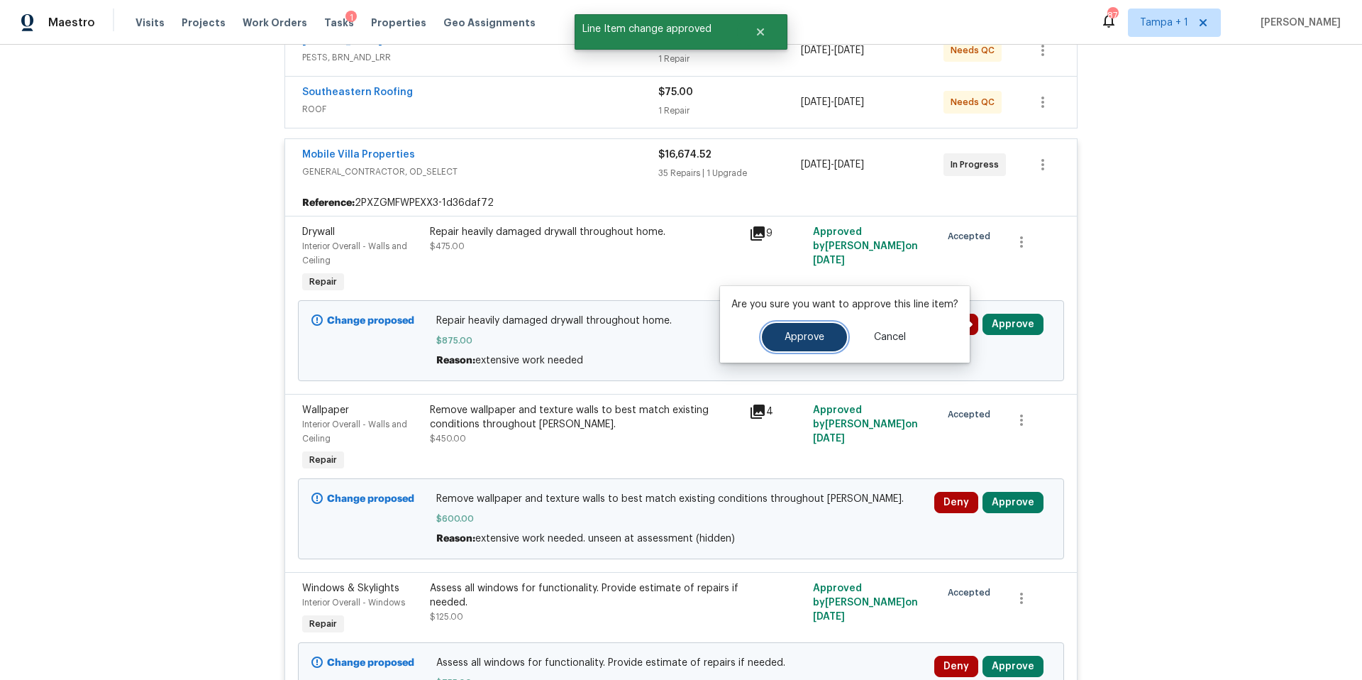
click at [776, 343] on button "Approve" at bounding box center [804, 337] width 85 height 28
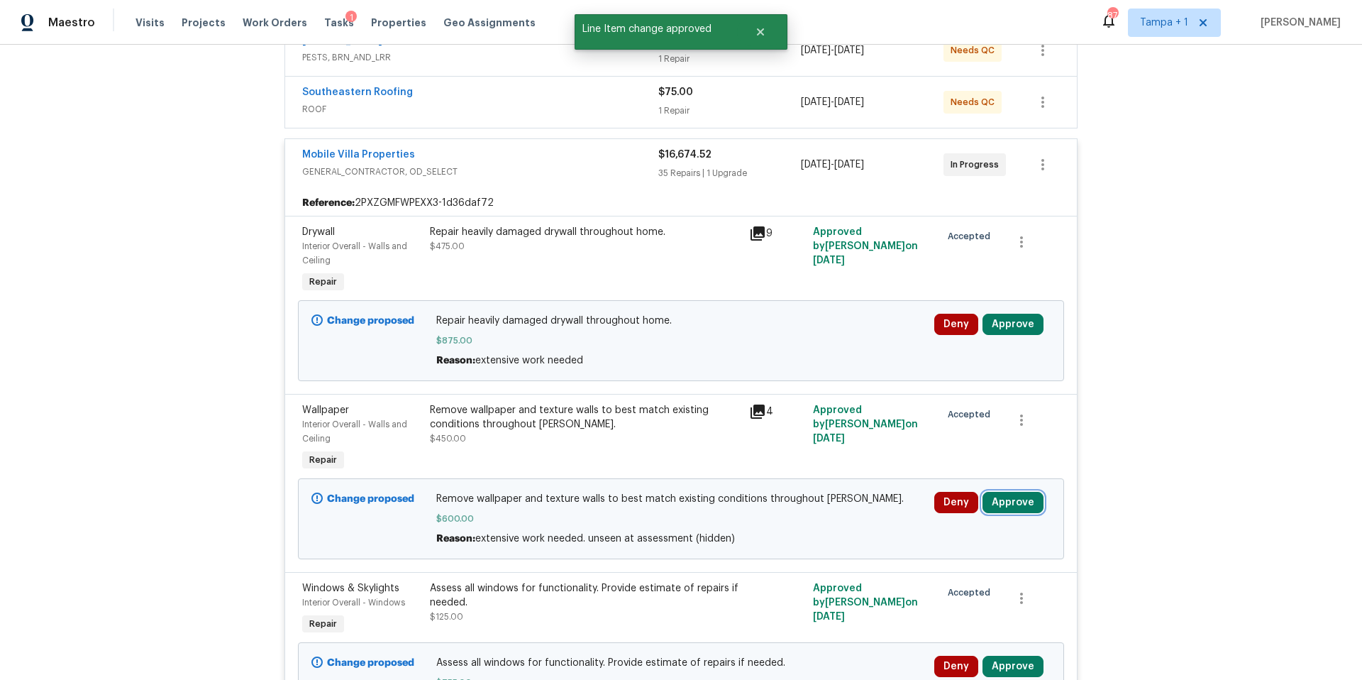
click at [1011, 500] on button "Approve" at bounding box center [1012, 502] width 61 height 21
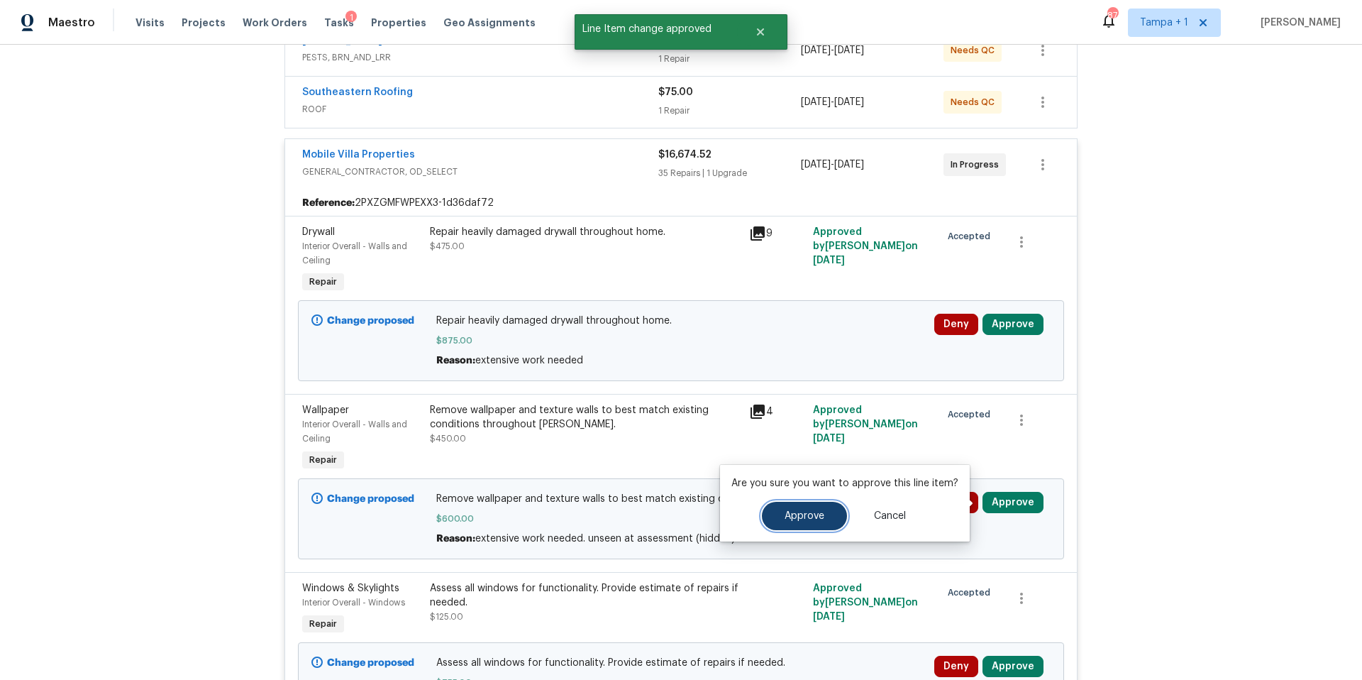
click at [785, 511] on span "Approve" at bounding box center [805, 516] width 40 height 11
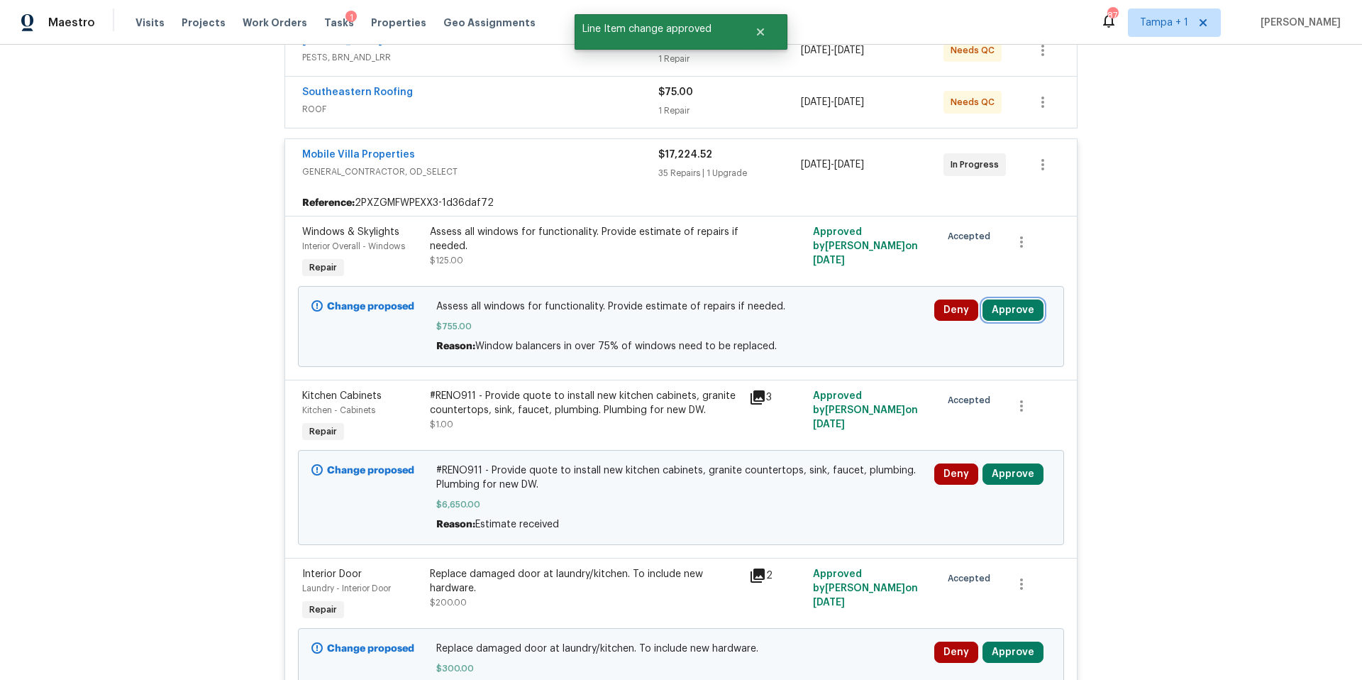
click at [1014, 311] on button "Approve" at bounding box center [1012, 309] width 61 height 21
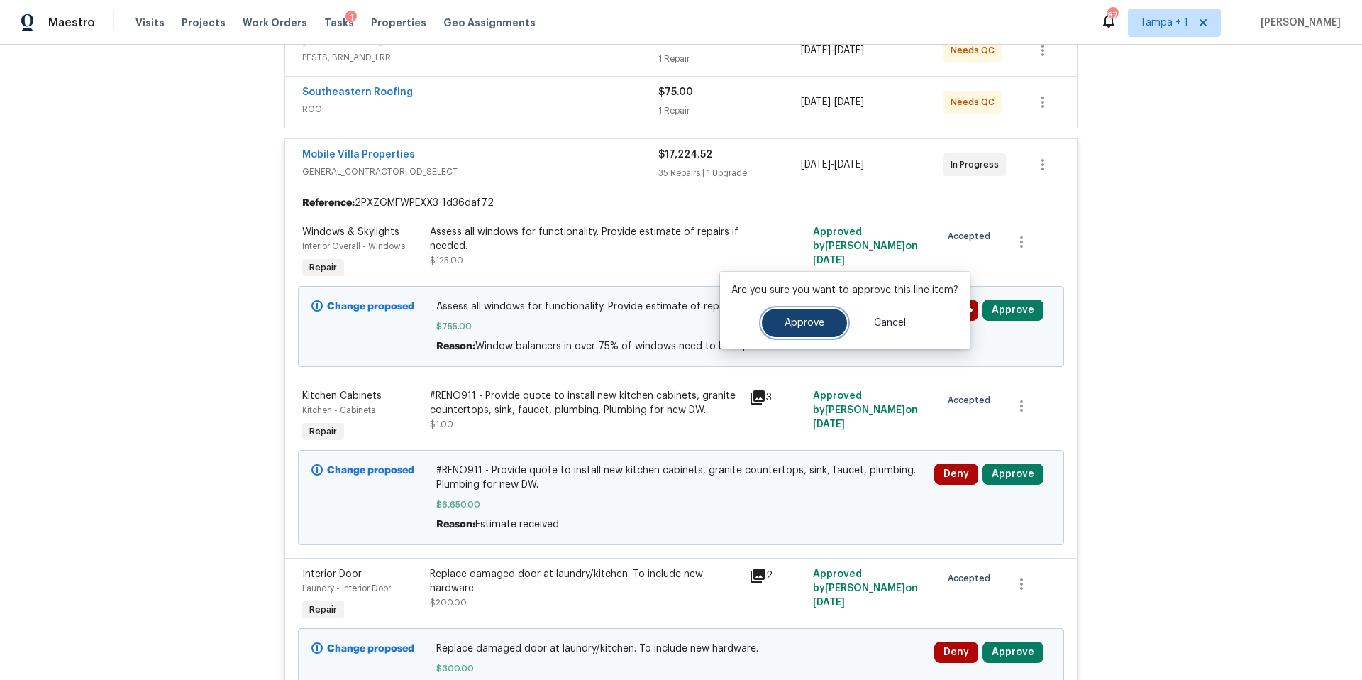
click at [772, 314] on button "Approve" at bounding box center [804, 323] width 85 height 28
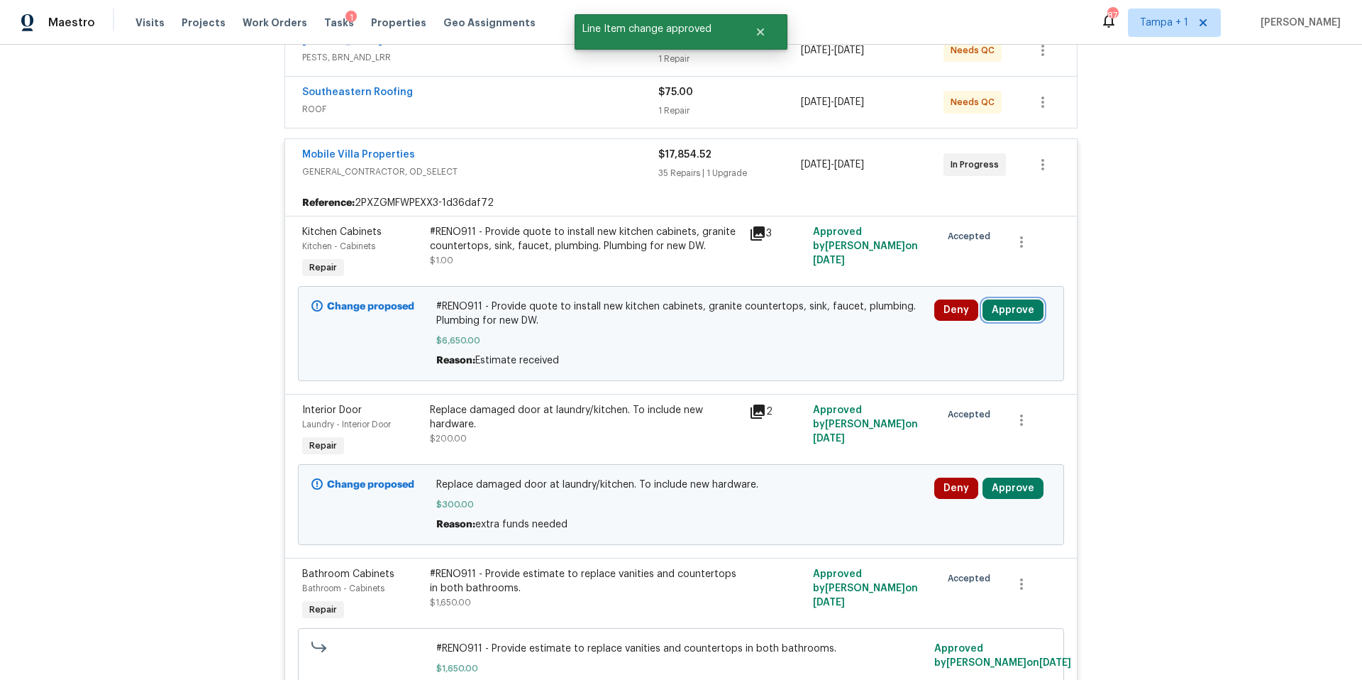
click at [1007, 306] on button "Approve" at bounding box center [1012, 309] width 61 height 21
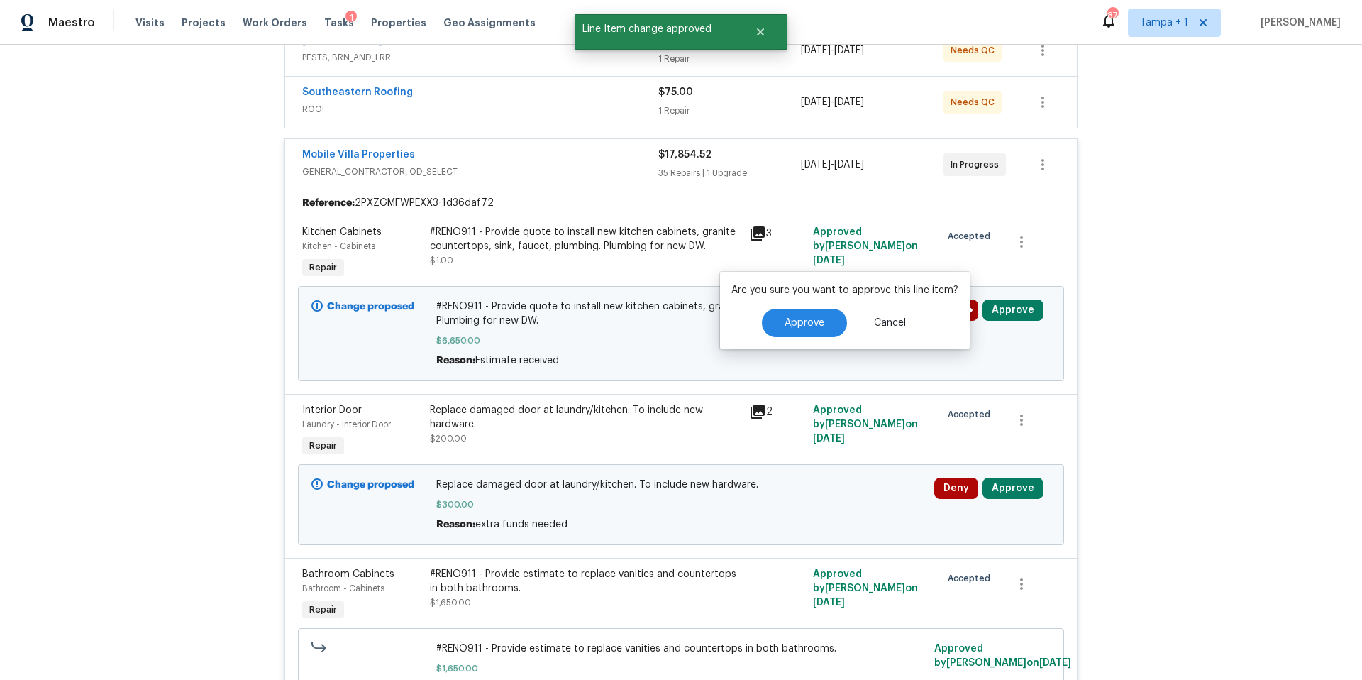
click at [757, 375] on div "Change proposed #RENO911 - Provide quote to install new kitchen cabinets, grani…" at bounding box center [681, 333] width 766 height 95
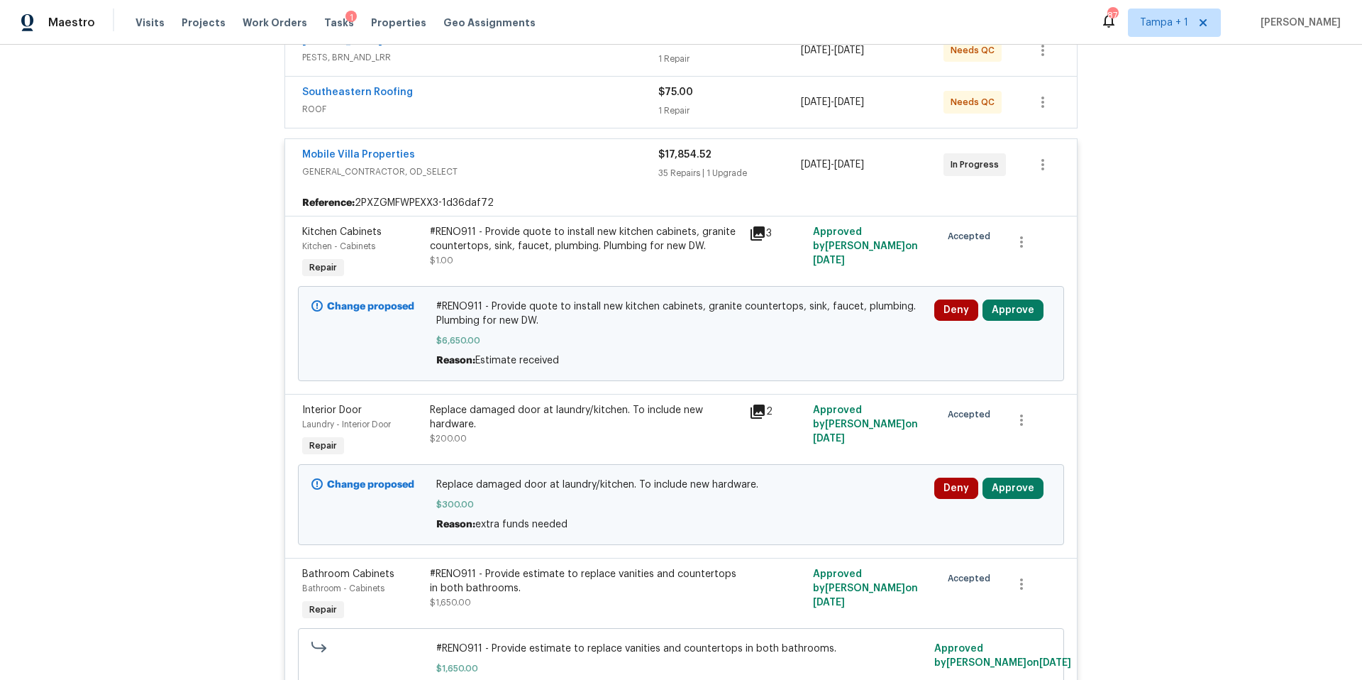
click at [1361, 2] on div "Maestro Visits Projects Work Orders Tasks 1 Properties Geo Assignments 87 Tampa…" at bounding box center [681, 22] width 1362 height 45
click at [1016, 314] on button "Approve" at bounding box center [1012, 309] width 61 height 21
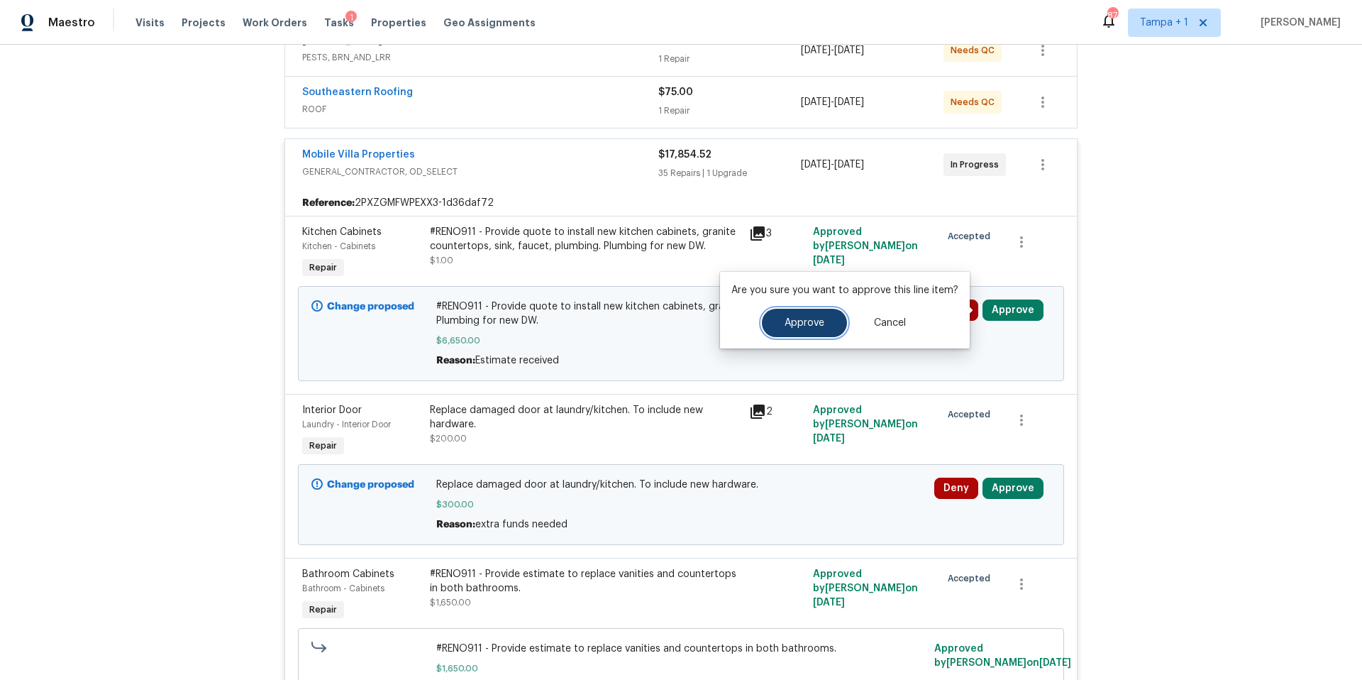
click at [801, 321] on span "Approve" at bounding box center [805, 323] width 40 height 11
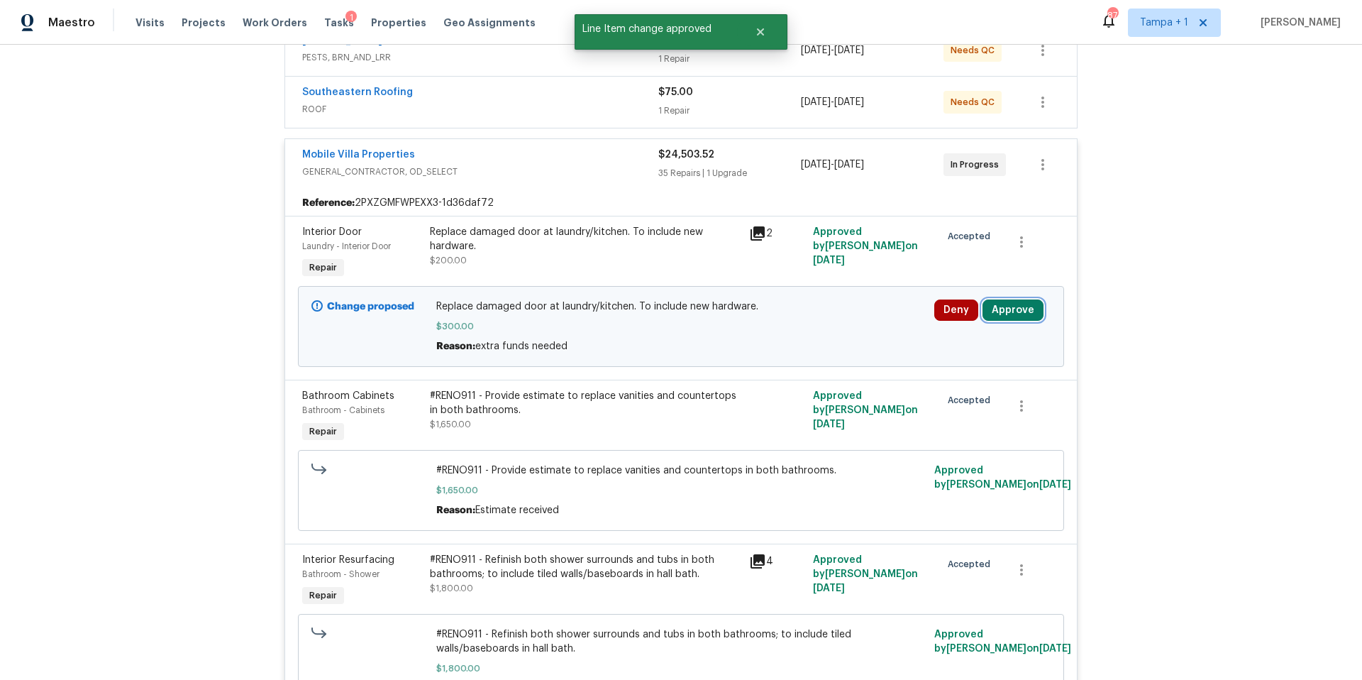
click at [1018, 309] on button "Approve" at bounding box center [1012, 309] width 61 height 21
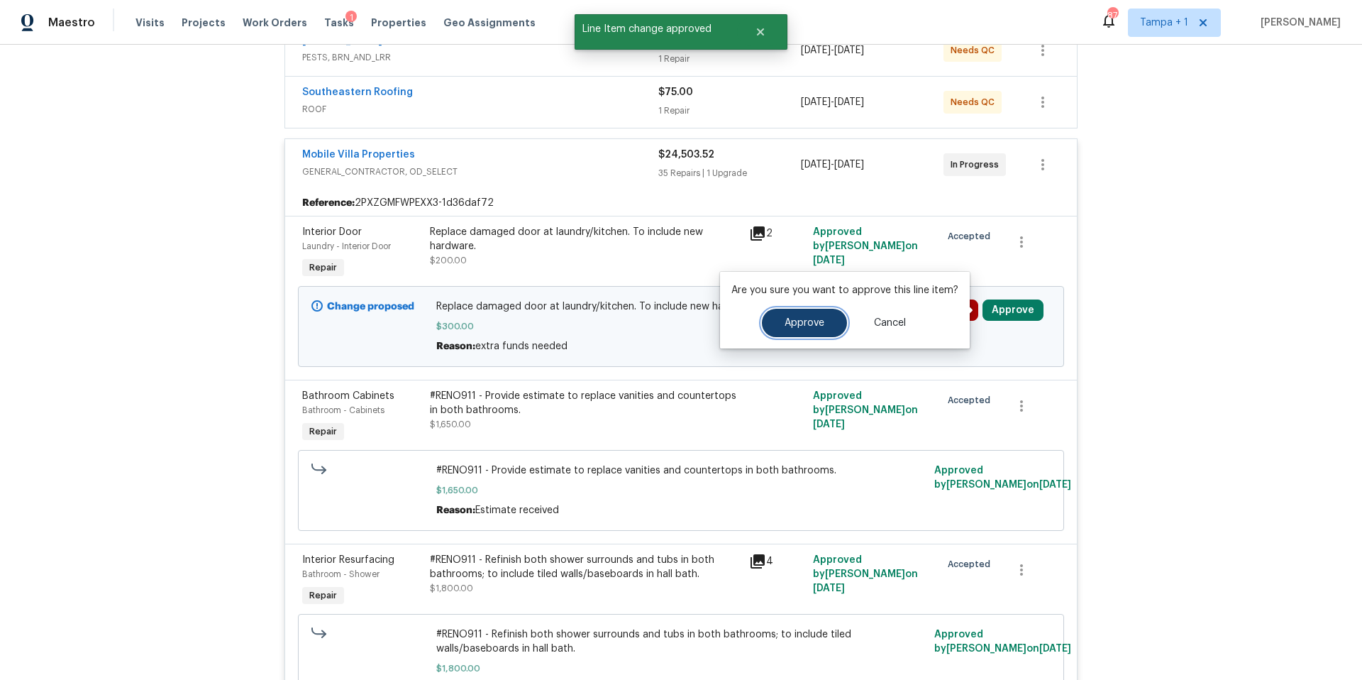
click at [790, 323] on span "Approve" at bounding box center [805, 323] width 40 height 11
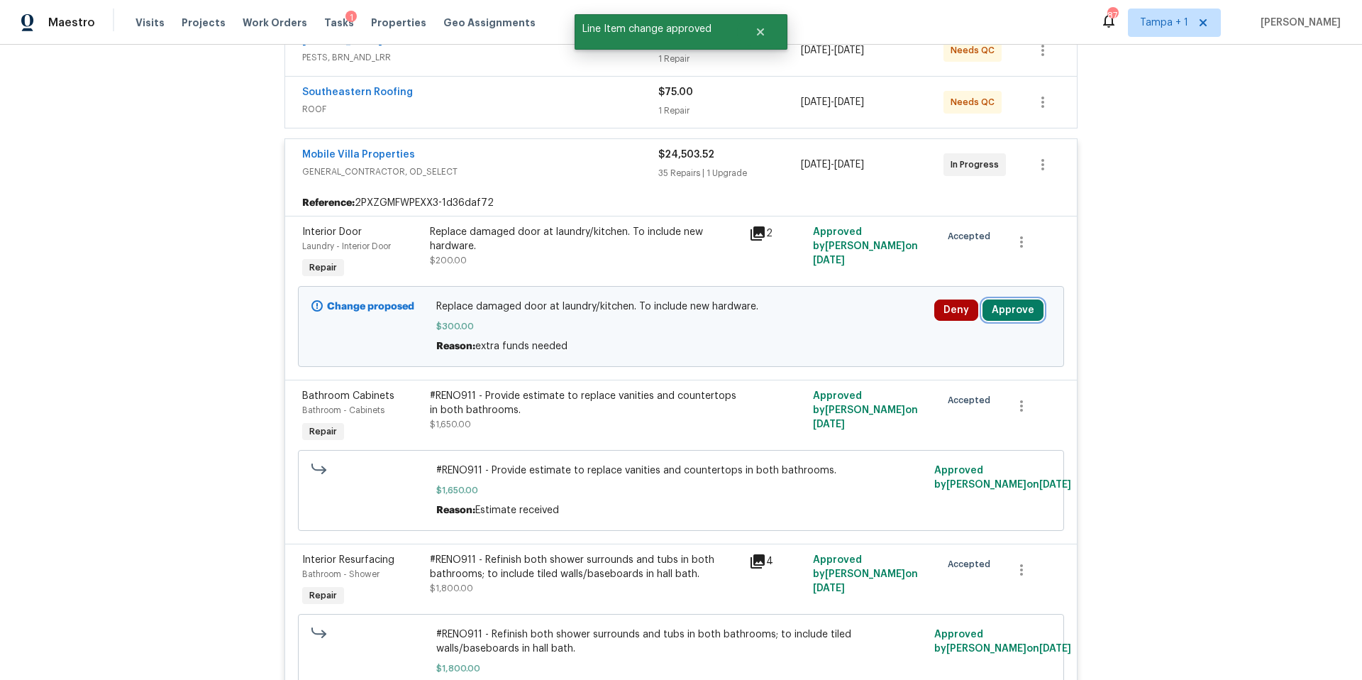
drag, startPoint x: 1005, startPoint y: 316, endPoint x: 981, endPoint y: 316, distance: 24.1
click at [1004, 315] on button "Approve" at bounding box center [1012, 309] width 61 height 21
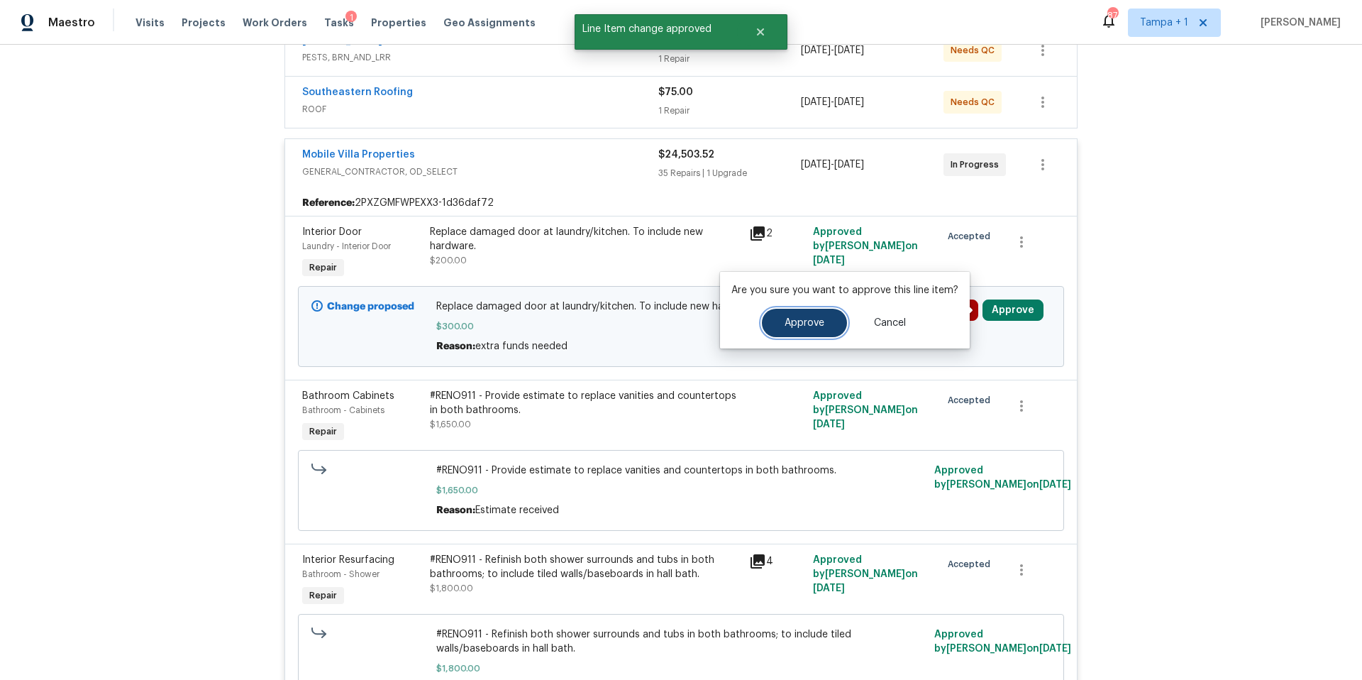
click at [766, 317] on button "Approve" at bounding box center [804, 323] width 85 height 28
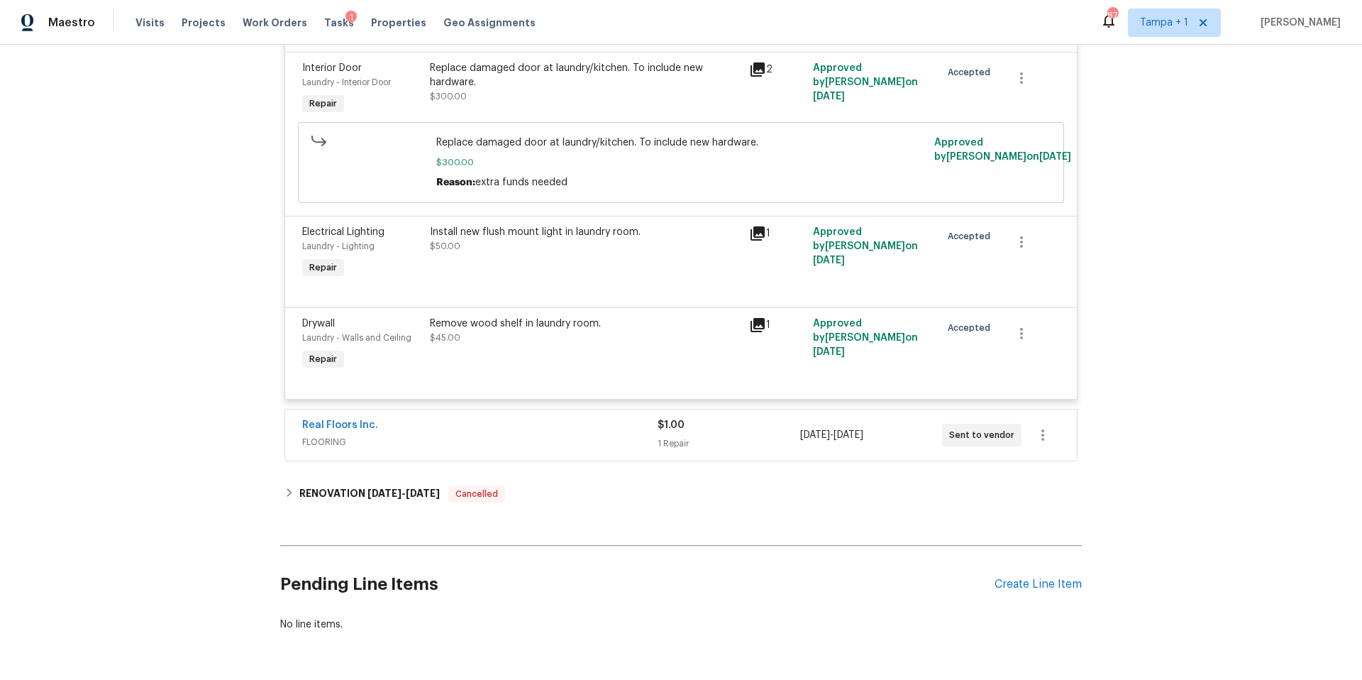
scroll to position [5409, 0]
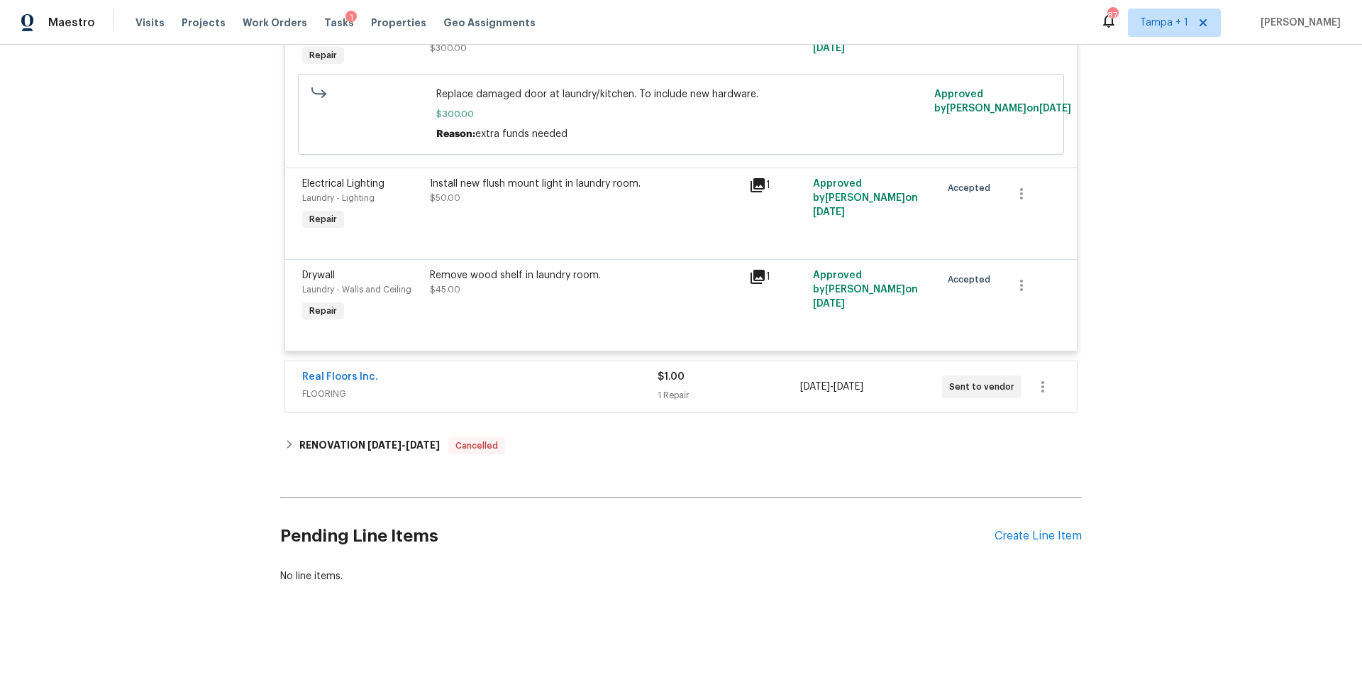
click at [591, 370] on div "Real Floors Inc." at bounding box center [479, 378] width 355 height 17
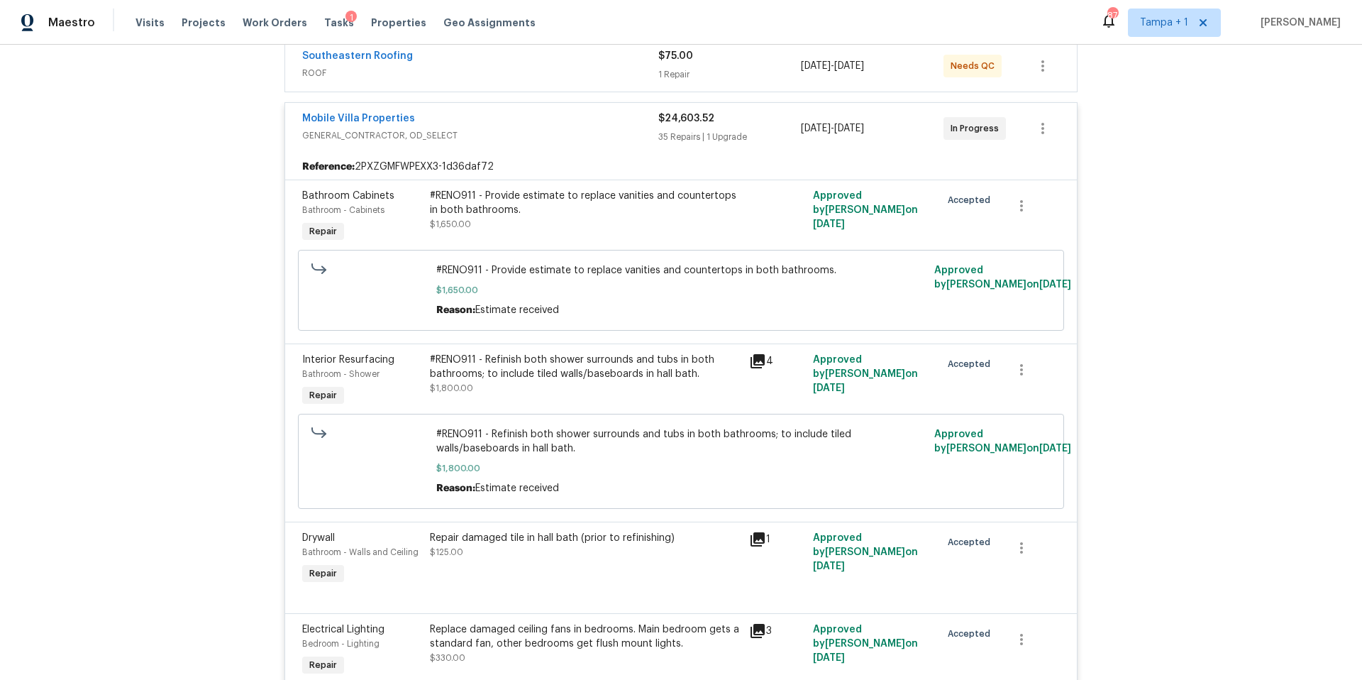
scroll to position [0, 0]
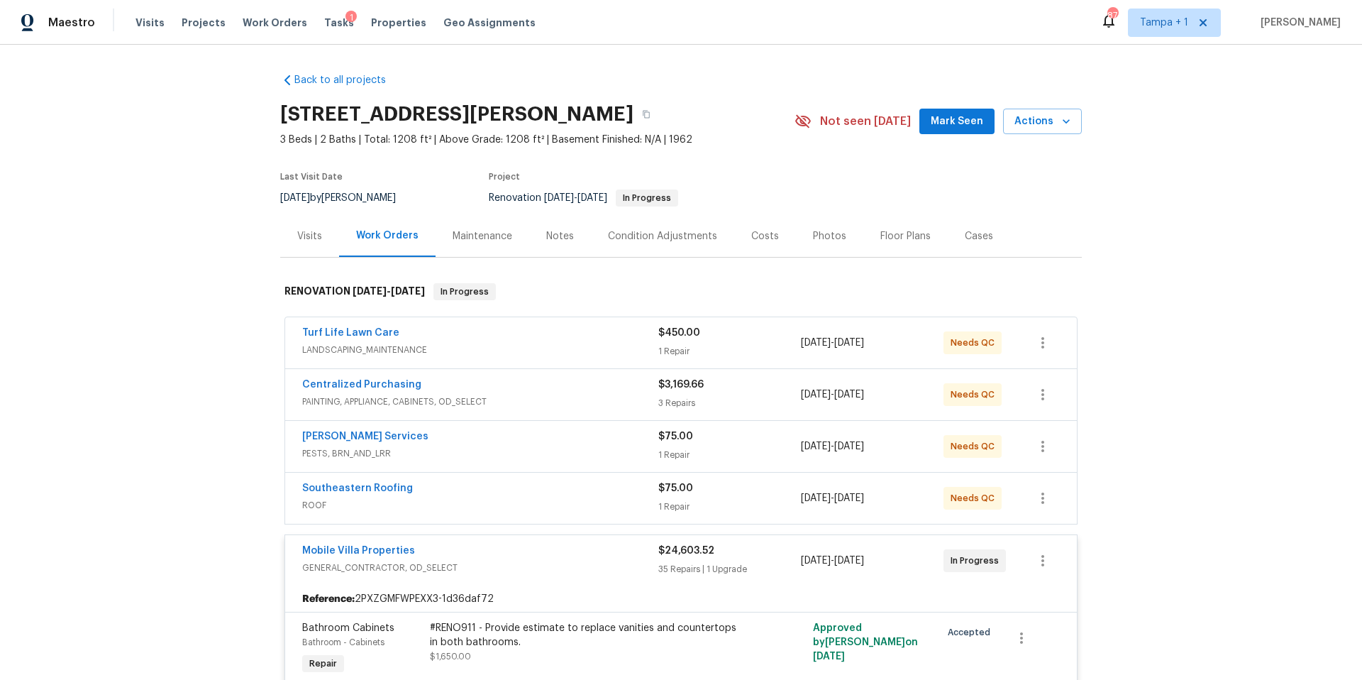
click at [761, 237] on div "Costs" at bounding box center [765, 236] width 28 height 14
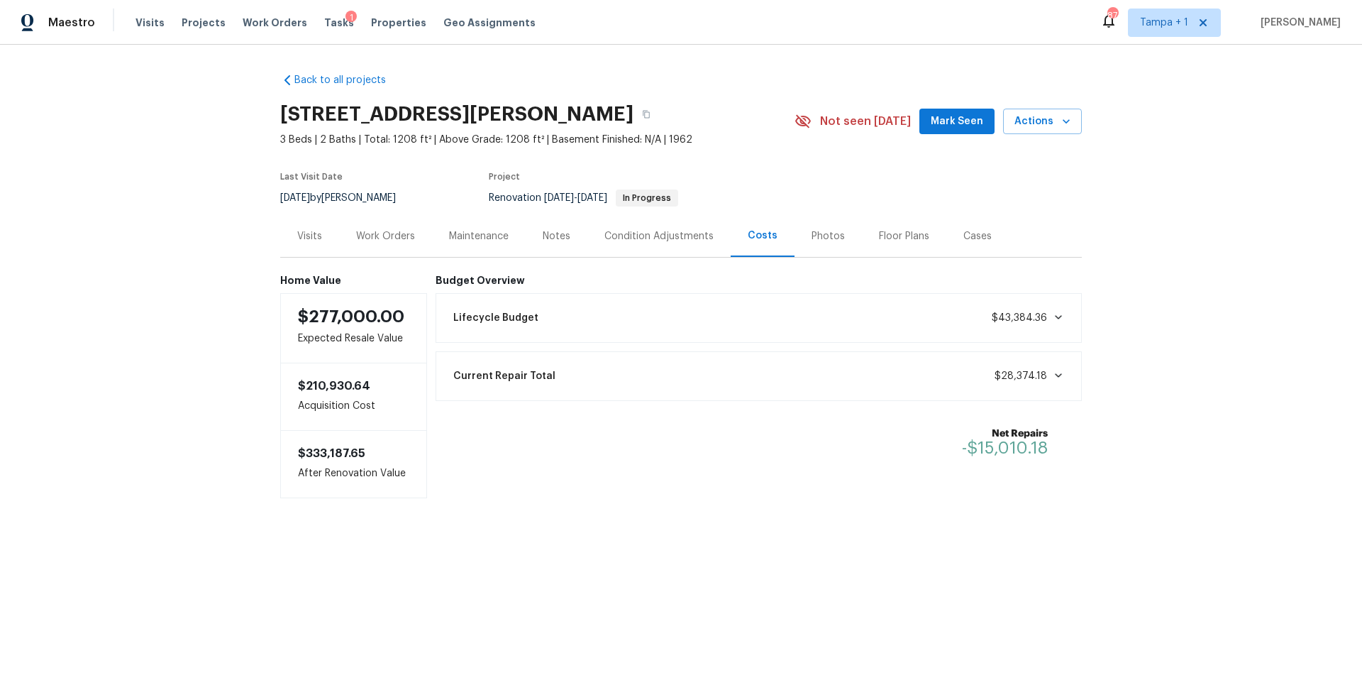
click at [381, 230] on div "Work Orders" at bounding box center [385, 236] width 59 height 14
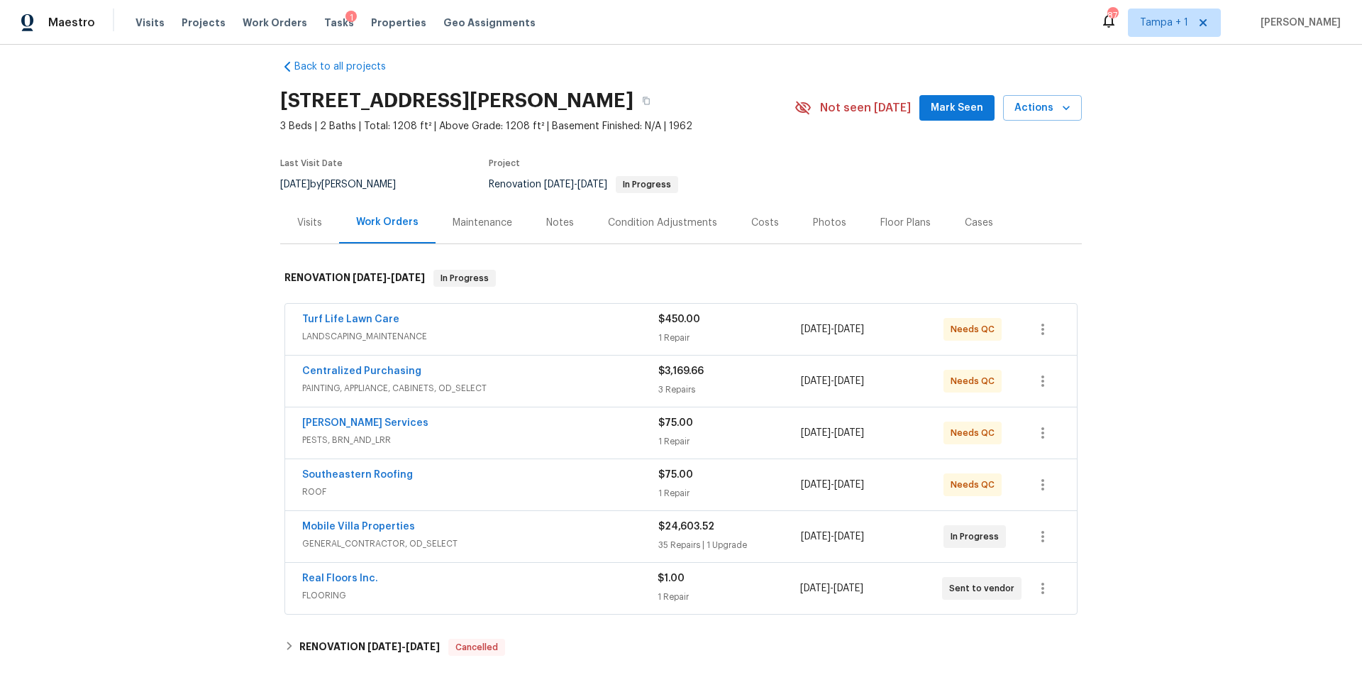
scroll to position [24, 0]
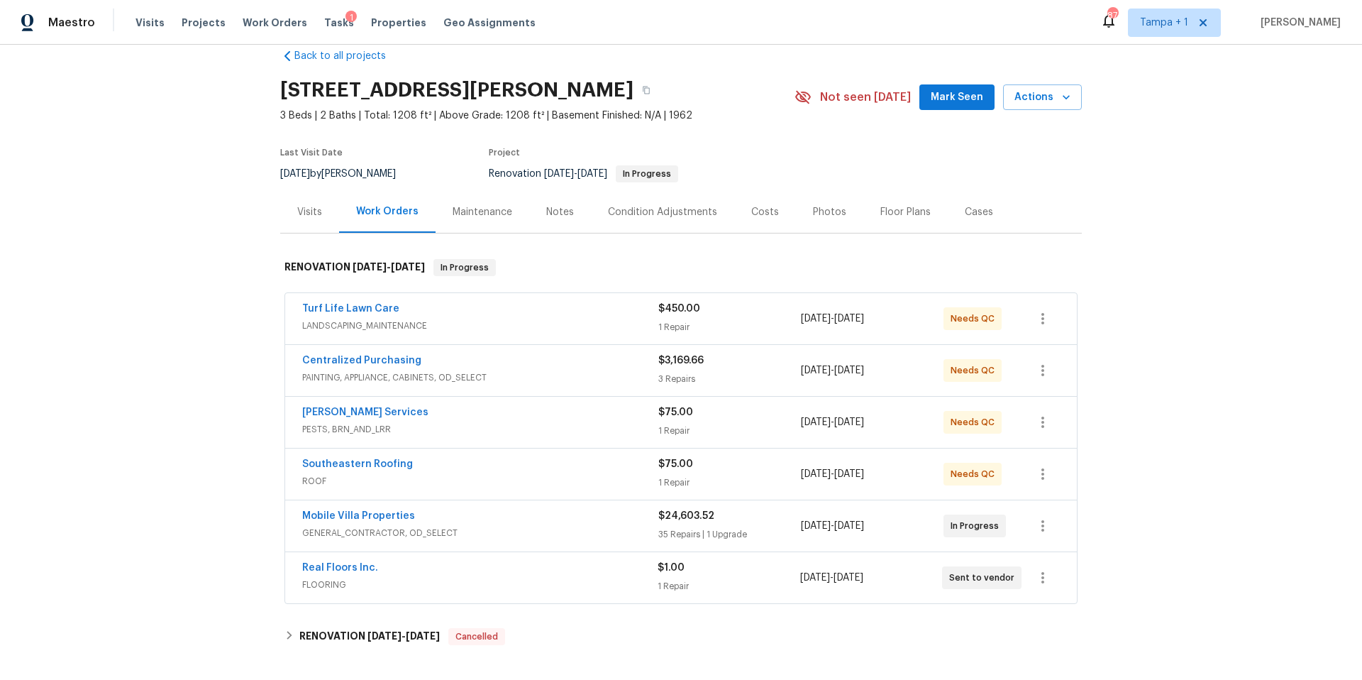
click at [452, 376] on span "PAINTING, APPLIANCE, CABINETS, OD_SELECT" at bounding box center [480, 377] width 356 height 14
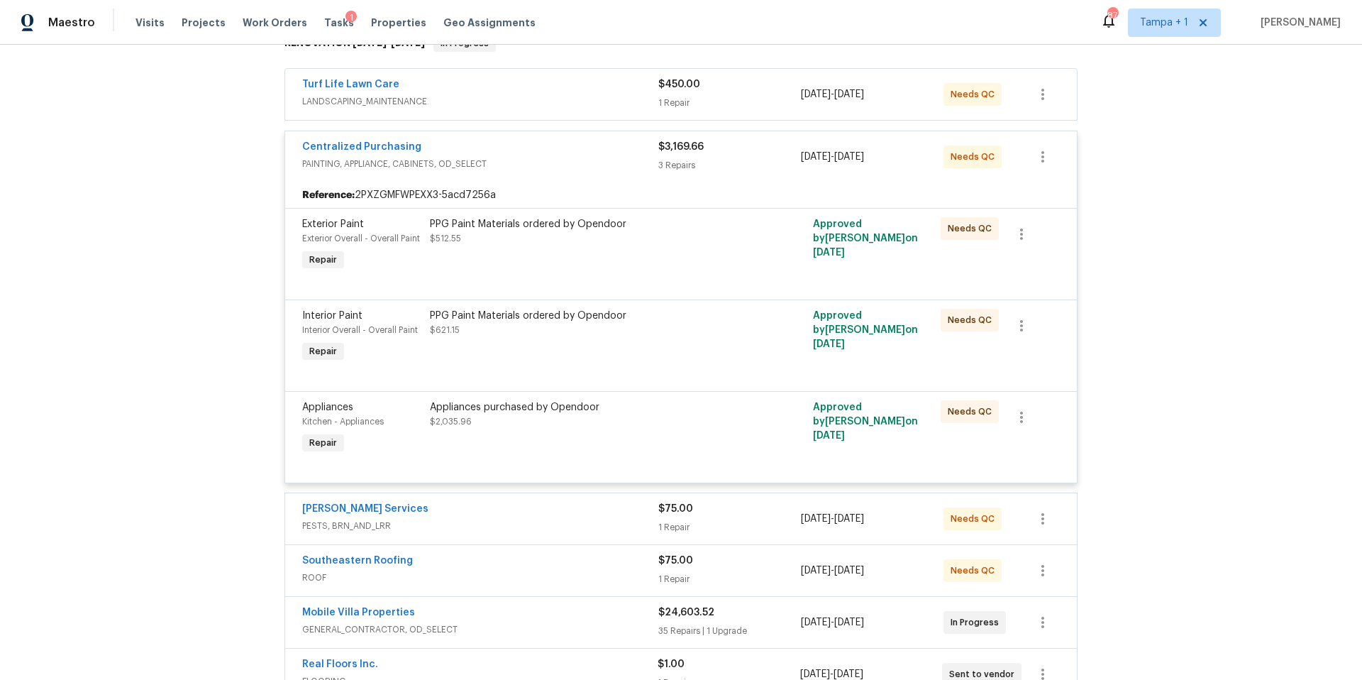
scroll to position [0, 0]
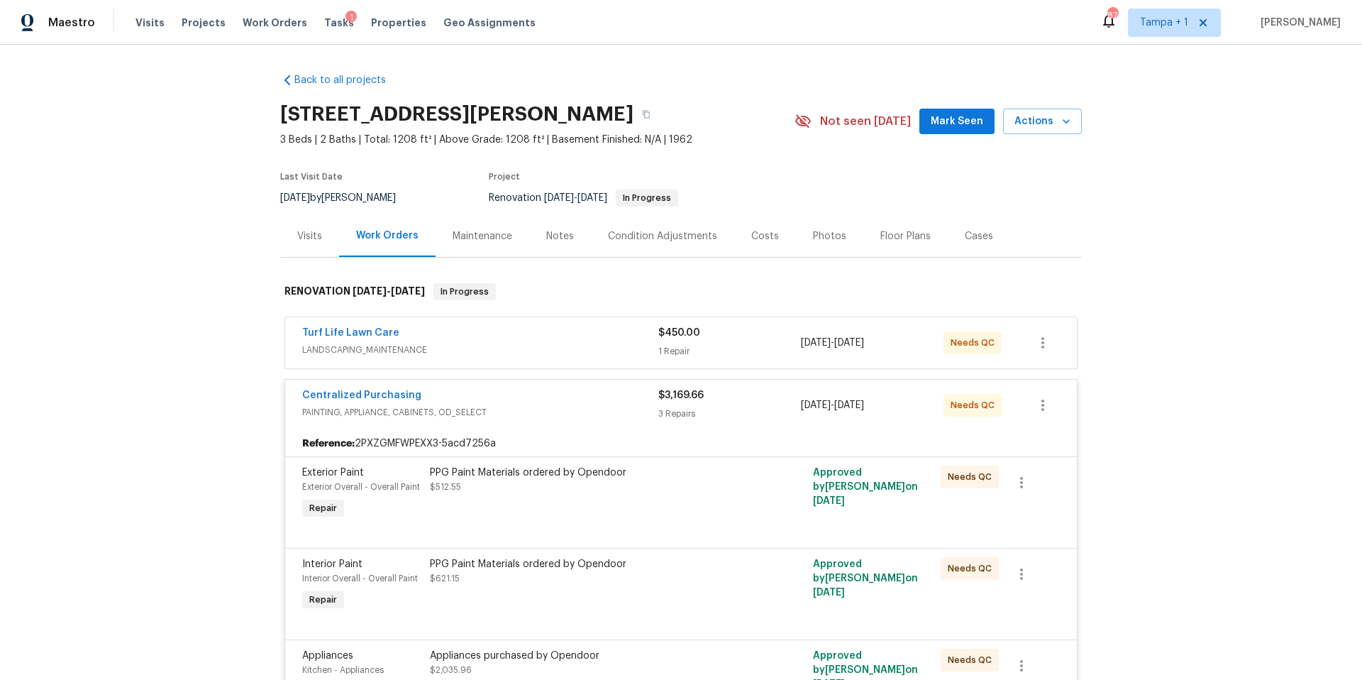
click at [572, 406] on span "PAINTING, APPLIANCE, CABINETS, OD_SELECT" at bounding box center [480, 412] width 356 height 14
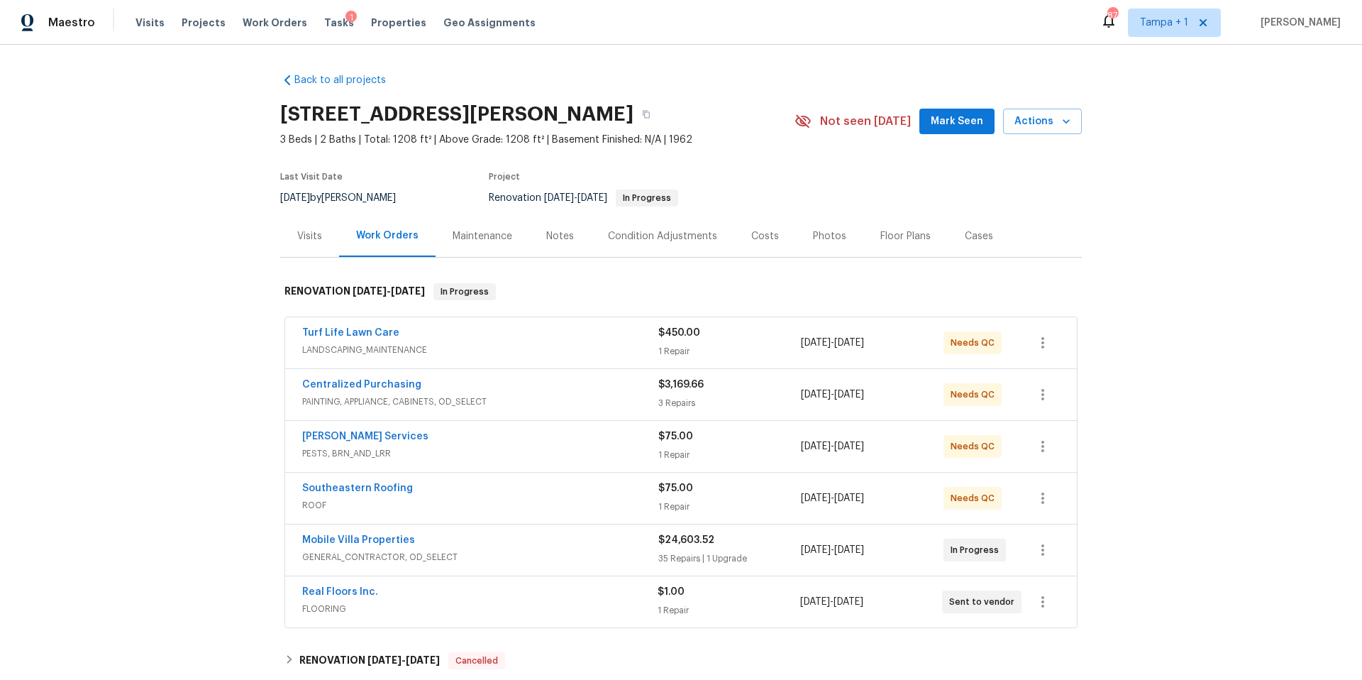
click at [324, 28] on div "Tasks 1" at bounding box center [339, 23] width 30 height 15
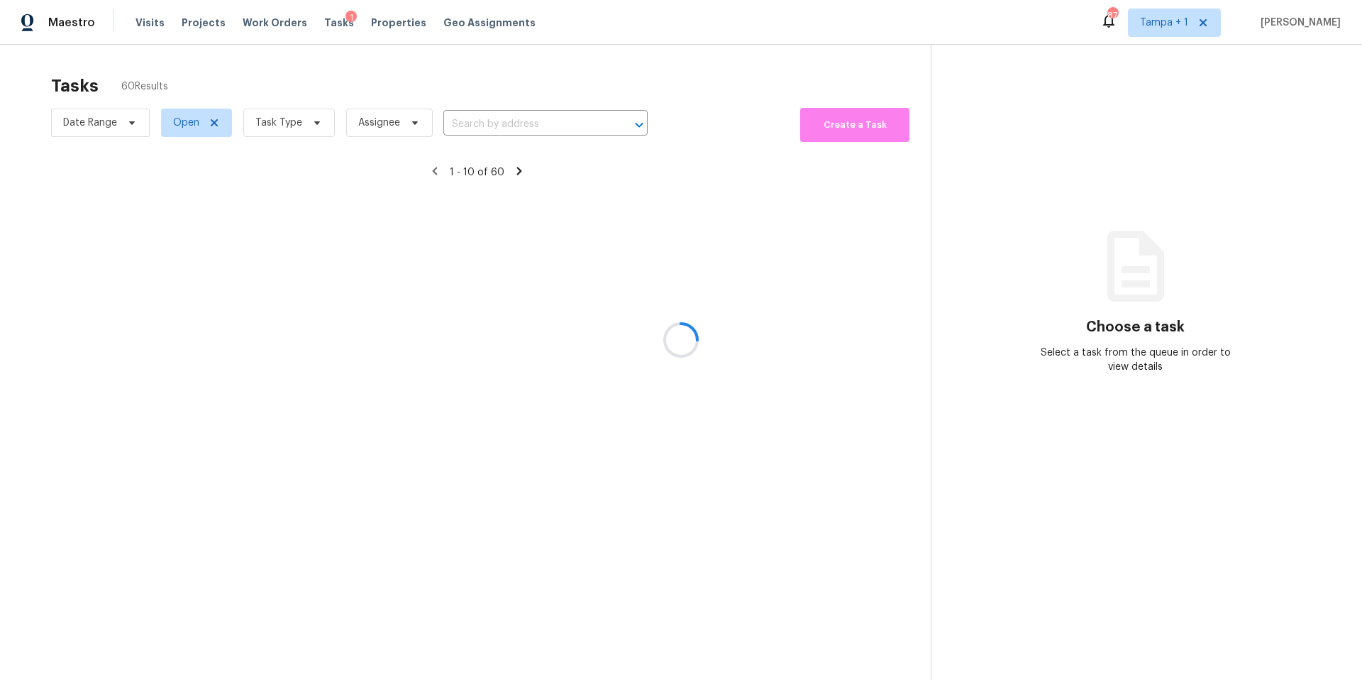
click at [321, 21] on div at bounding box center [681, 340] width 1362 height 680
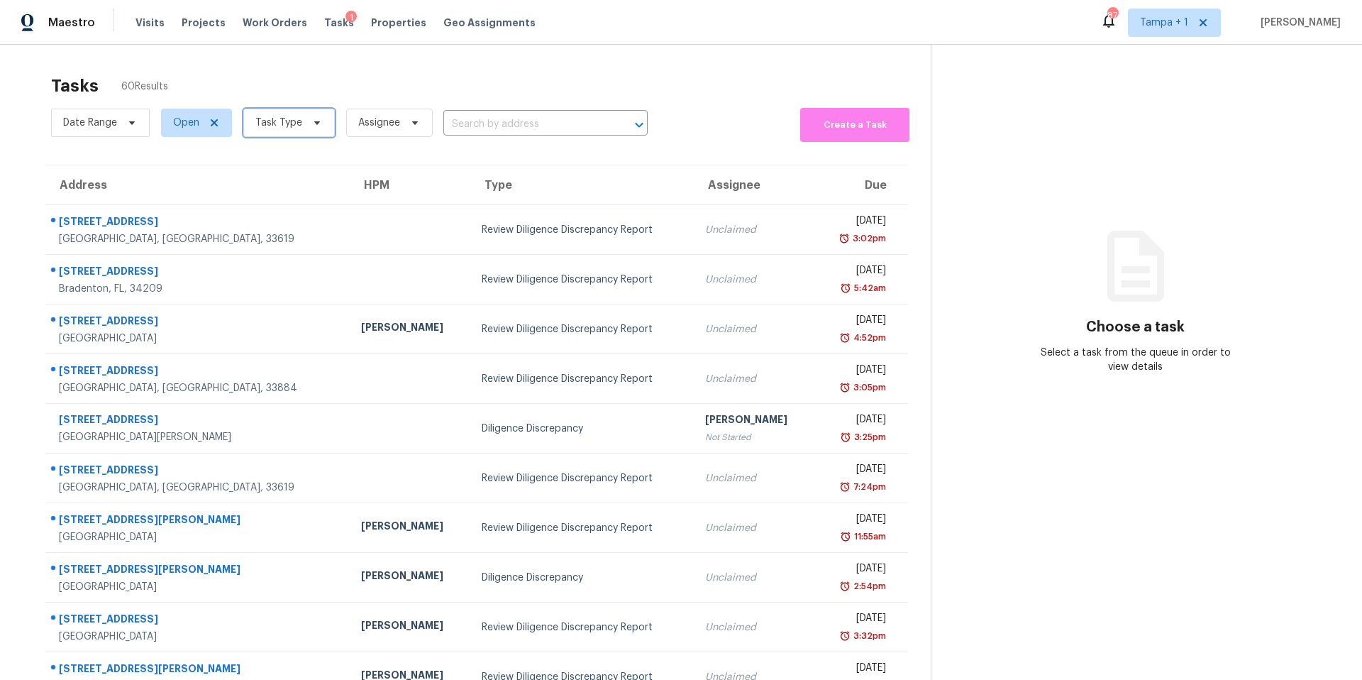
click at [288, 131] on span "Task Type" at bounding box center [289, 123] width 92 height 28
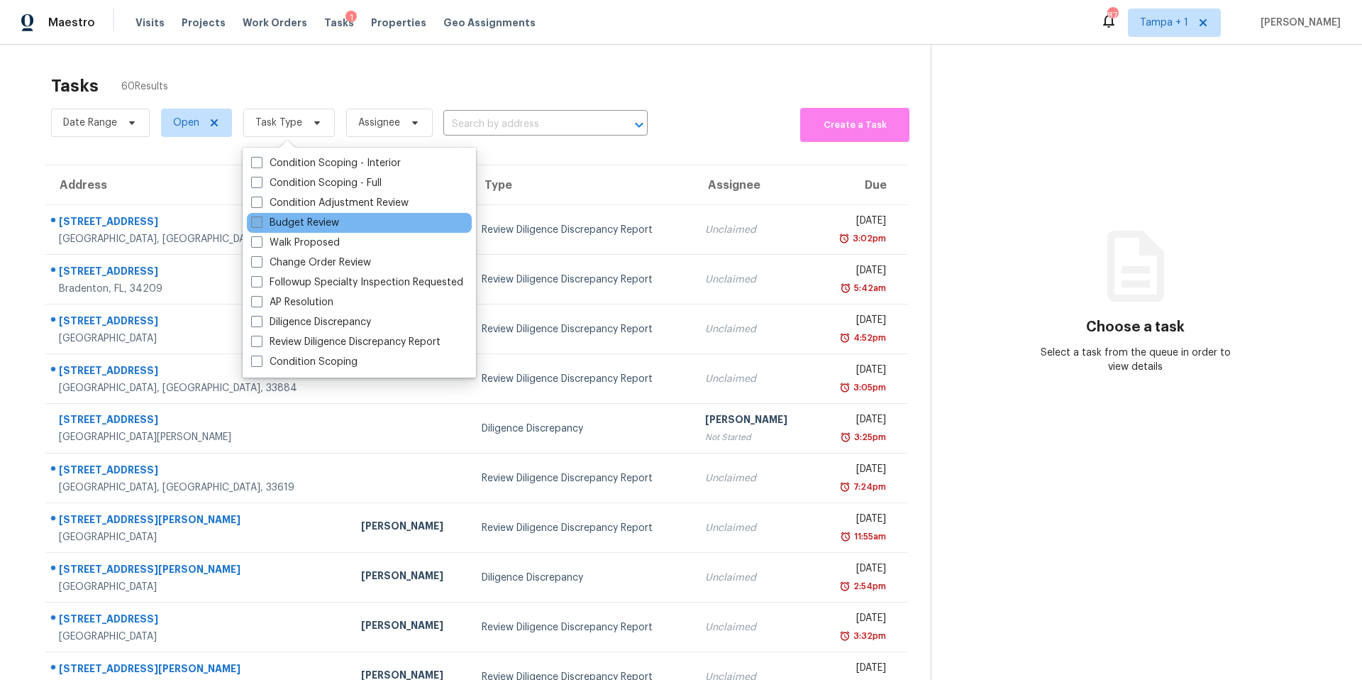
click at [299, 218] on label "Budget Review" at bounding box center [295, 223] width 88 height 14
click at [260, 218] on input "Budget Review" at bounding box center [255, 220] width 9 height 9
checkbox input "true"
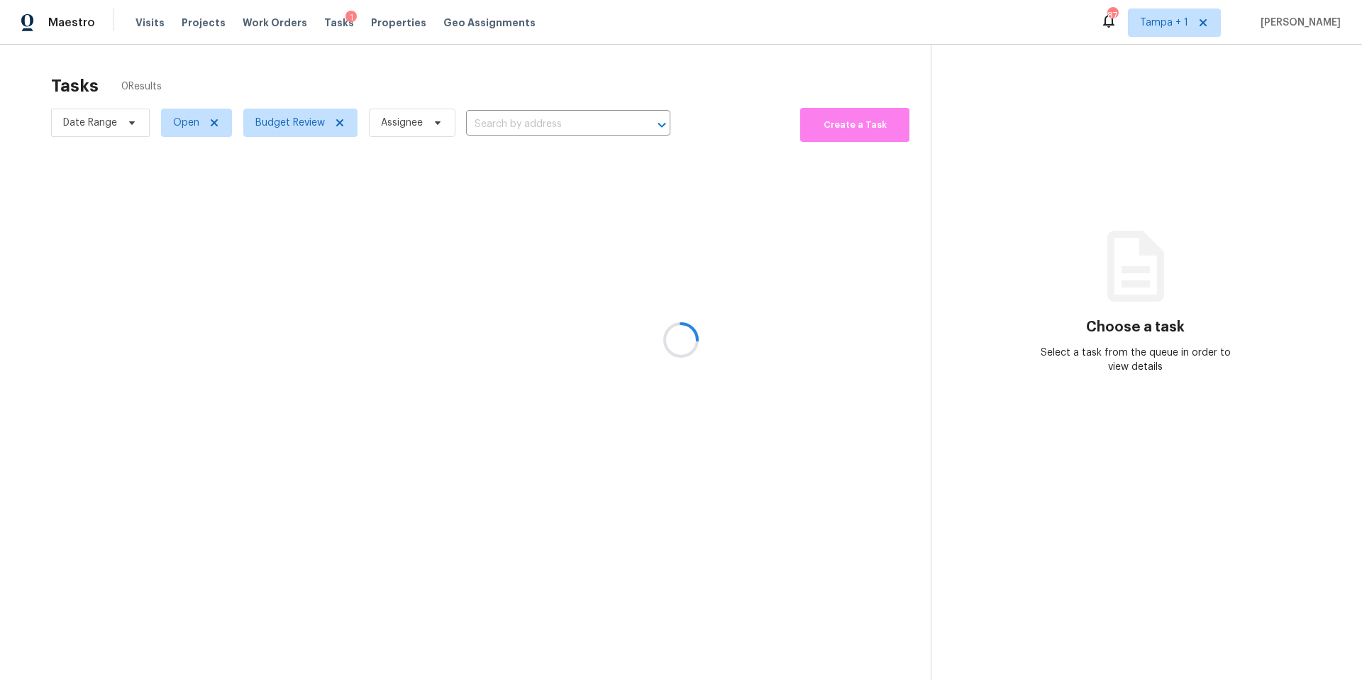
click at [440, 82] on div at bounding box center [681, 340] width 1362 height 680
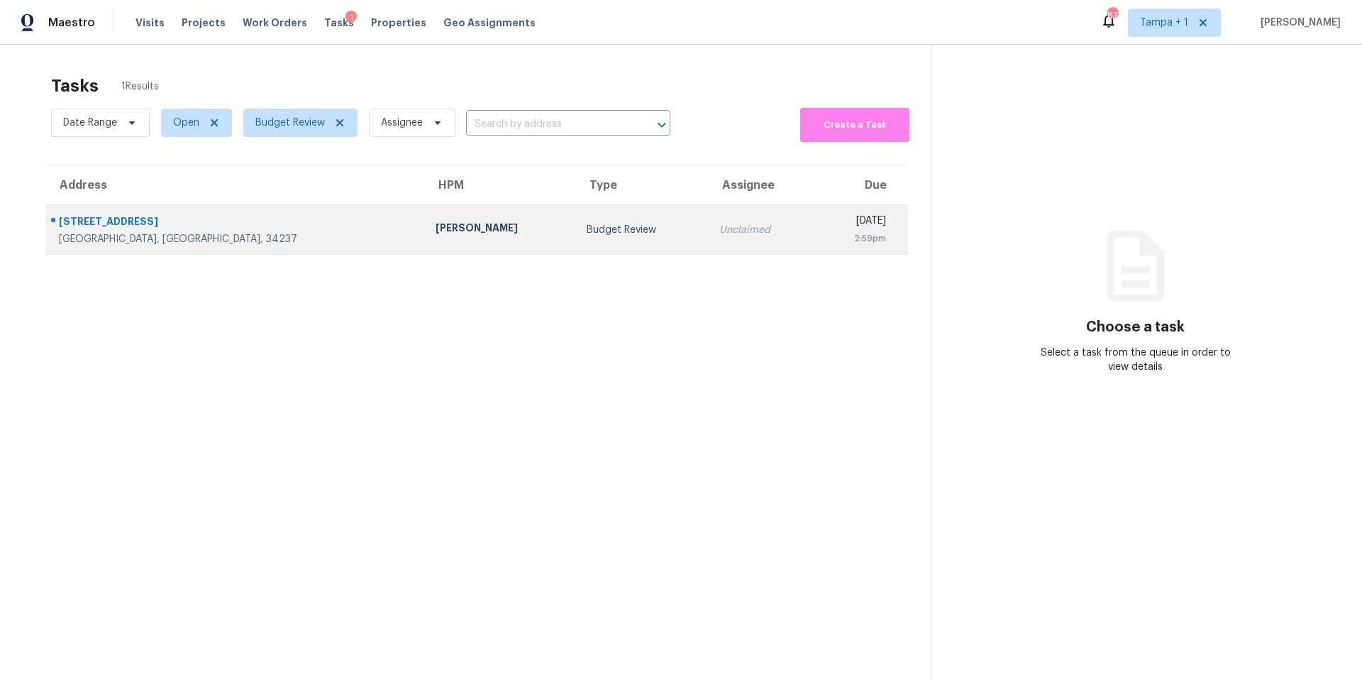
click at [287, 242] on div "Sarasota, FL, 34237" at bounding box center [236, 239] width 354 height 14
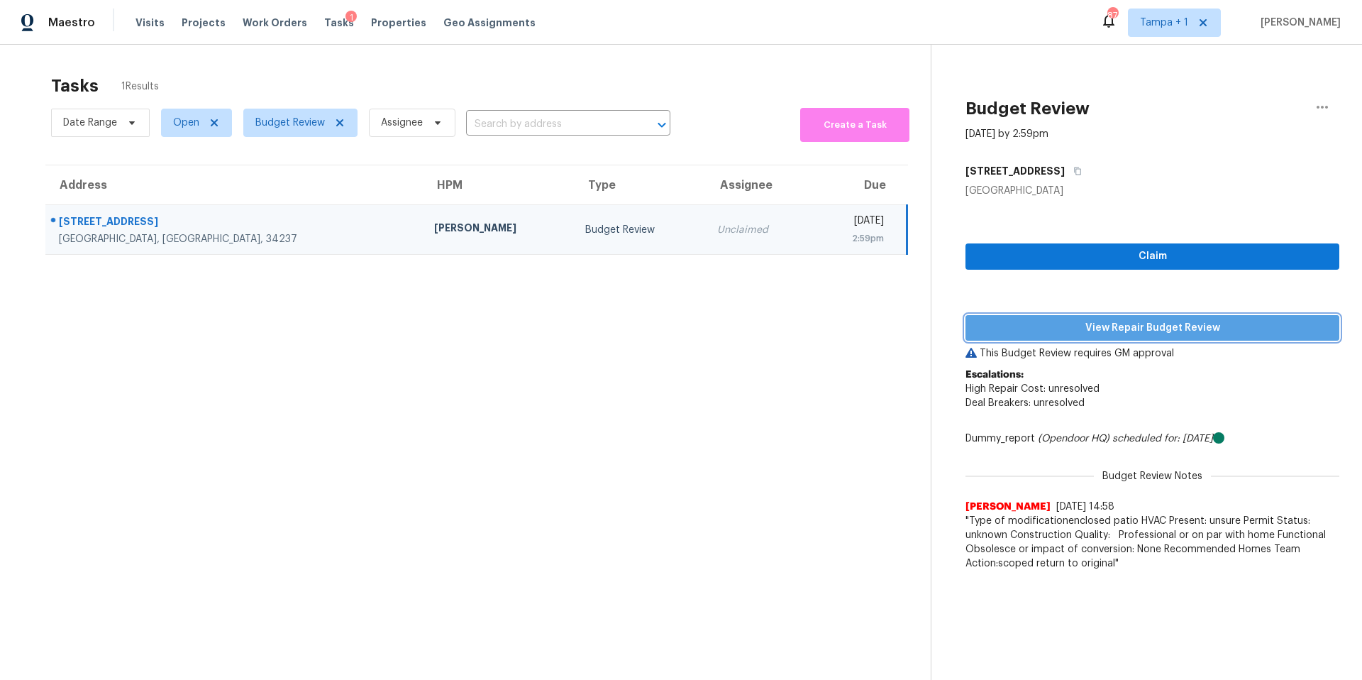
click at [1029, 335] on span "View Repair Budget Review" at bounding box center [1152, 328] width 351 height 18
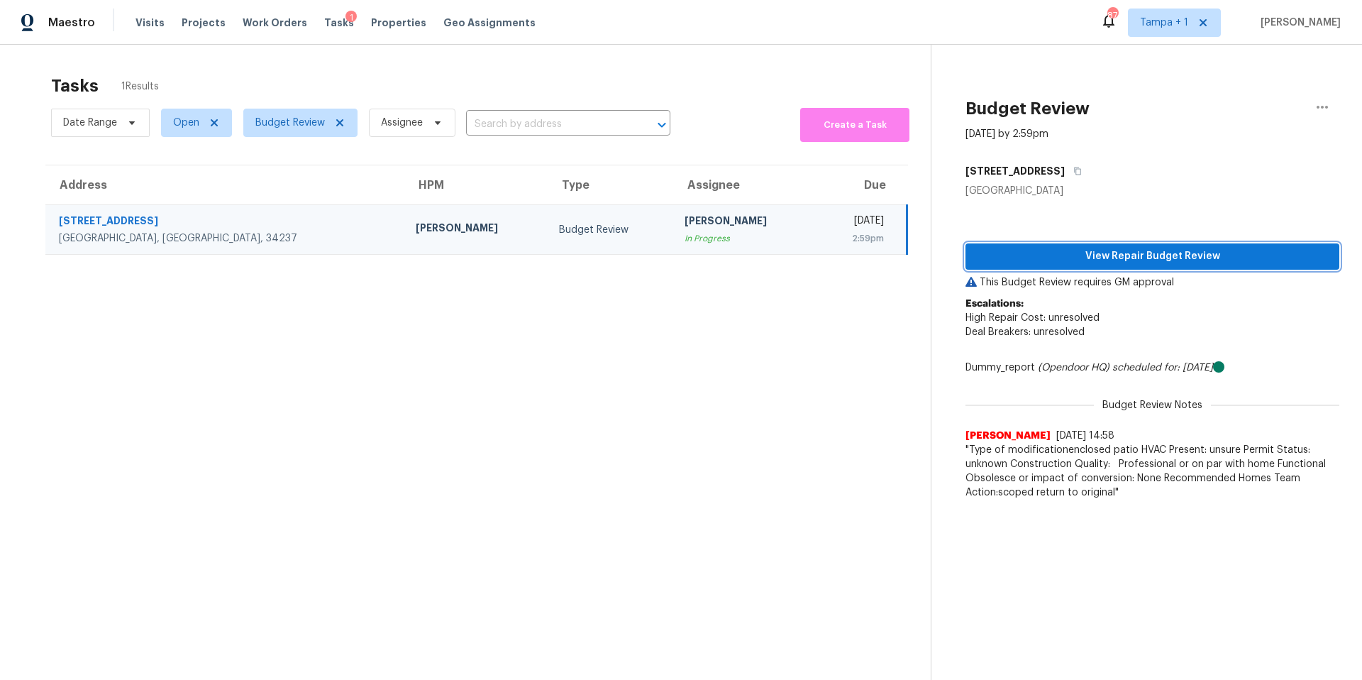
click at [1077, 256] on span "View Repair Budget Review" at bounding box center [1152, 257] width 351 height 18
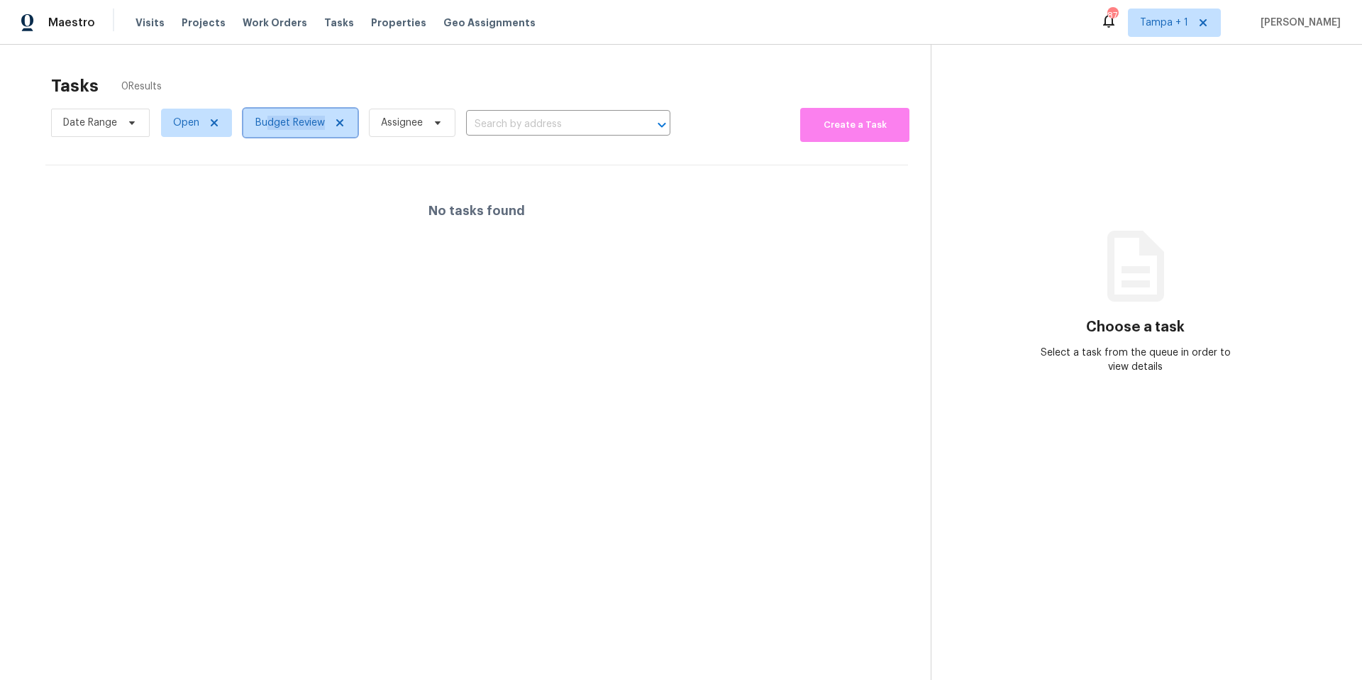
drag, startPoint x: 270, startPoint y: 133, endPoint x: 265, endPoint y: 123, distance: 10.2
click at [267, 126] on span "Budget Review" at bounding box center [300, 123] width 114 height 28
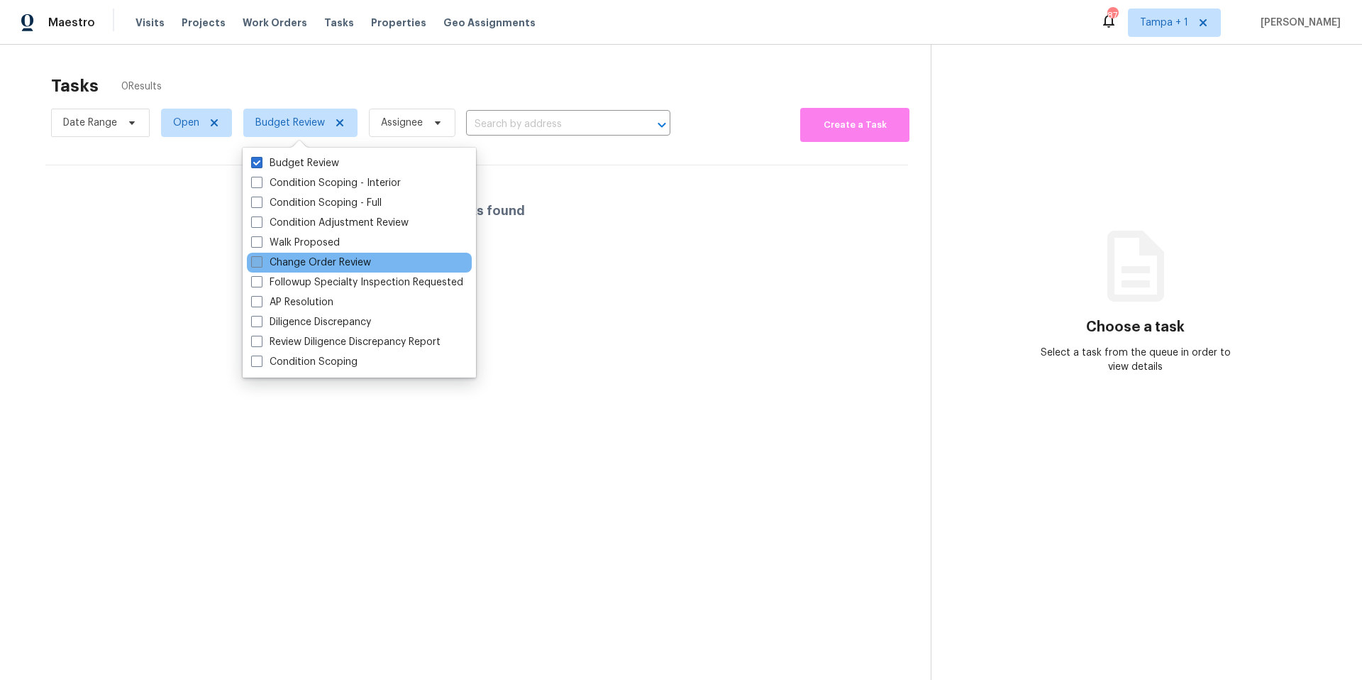
click at [299, 260] on label "Change Order Review" at bounding box center [311, 262] width 120 height 14
click at [260, 260] on input "Change Order Review" at bounding box center [255, 259] width 9 height 9
checkbox input "true"
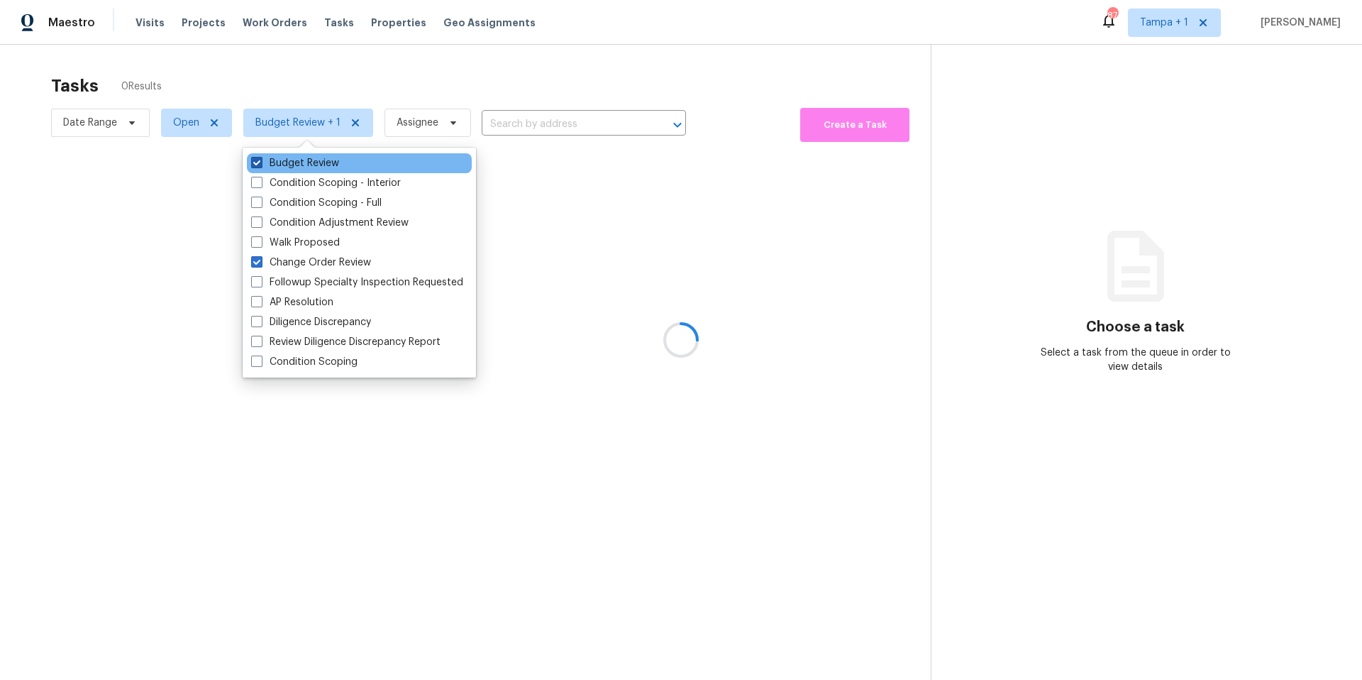
click at [294, 165] on label "Budget Review" at bounding box center [295, 163] width 88 height 14
click at [260, 165] on input "Budget Review" at bounding box center [255, 160] width 9 height 9
checkbox input "false"
click at [367, 86] on div at bounding box center [681, 340] width 1362 height 680
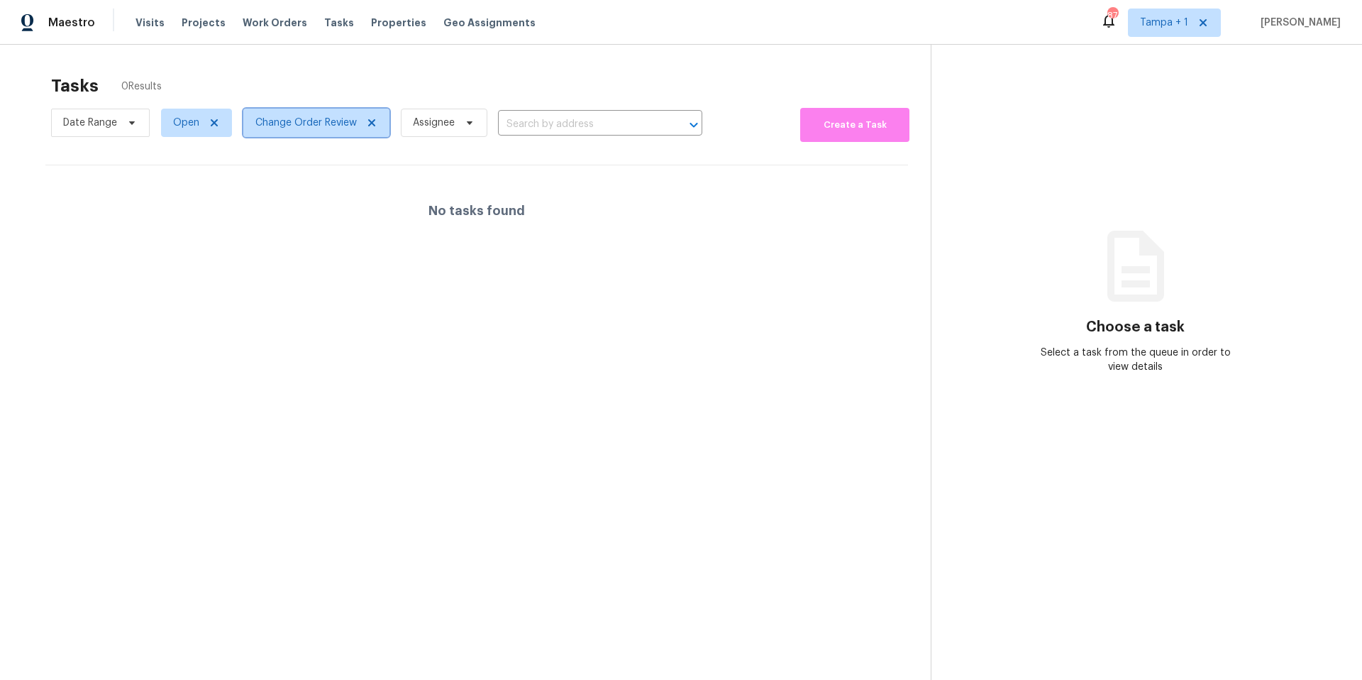
click at [293, 117] on span "Change Order Review" at bounding box center [305, 123] width 101 height 14
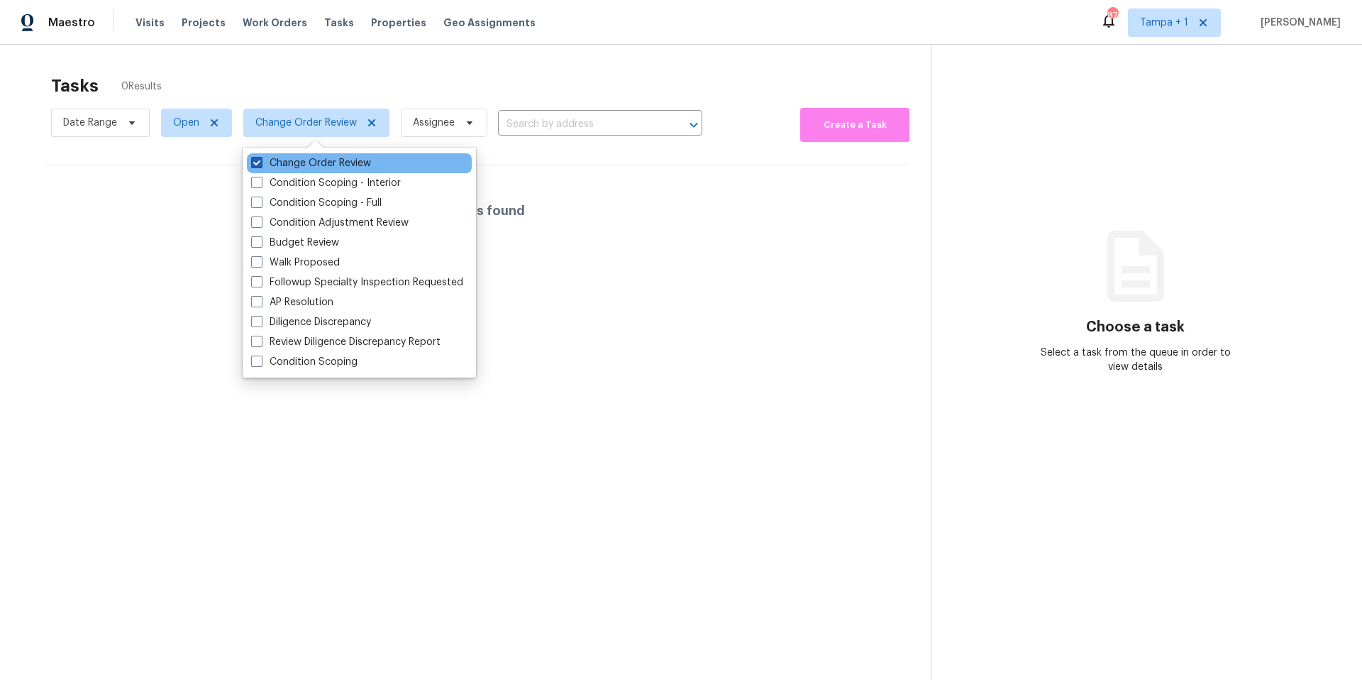
click at [267, 161] on label "Change Order Review" at bounding box center [311, 163] width 120 height 14
click at [260, 161] on input "Change Order Review" at bounding box center [255, 160] width 9 height 9
checkbox input "false"
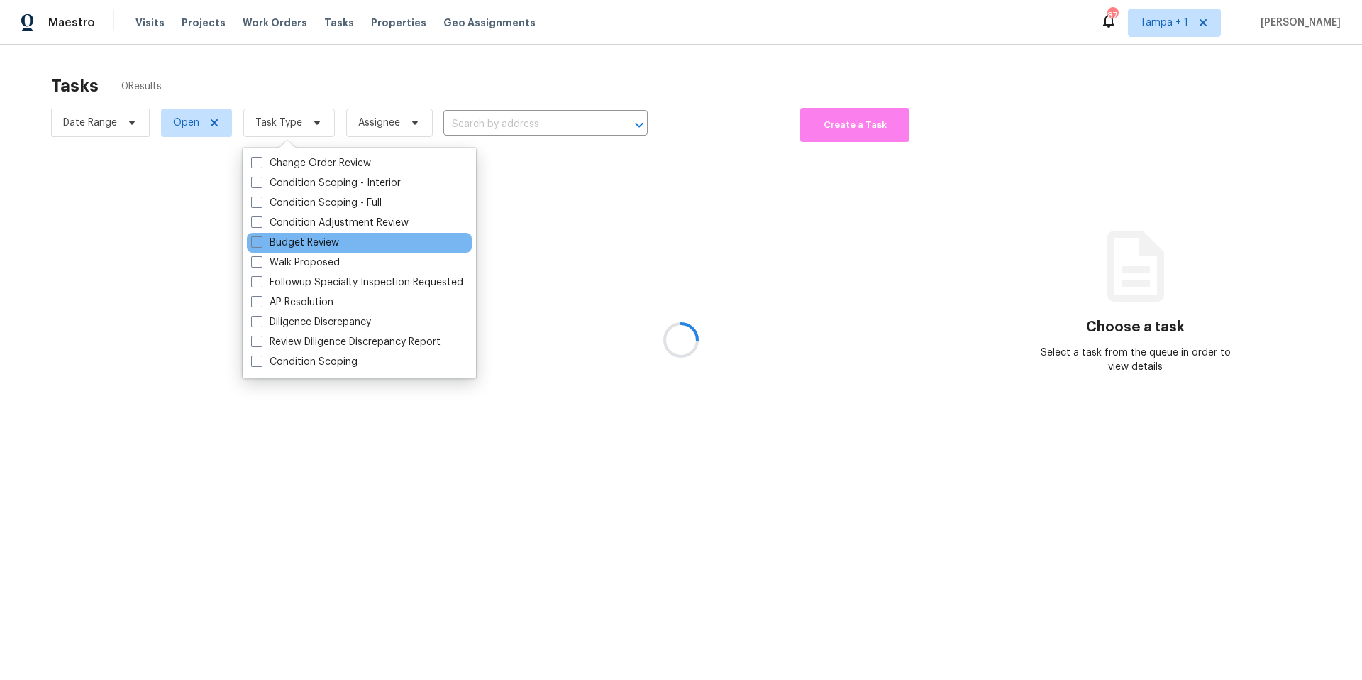
click at [286, 234] on div "Budget Review" at bounding box center [359, 243] width 225 height 20
click at [260, 243] on span at bounding box center [256, 241] width 11 height 11
click at [260, 243] on input "Budget Review" at bounding box center [255, 239] width 9 height 9
checkbox input "true"
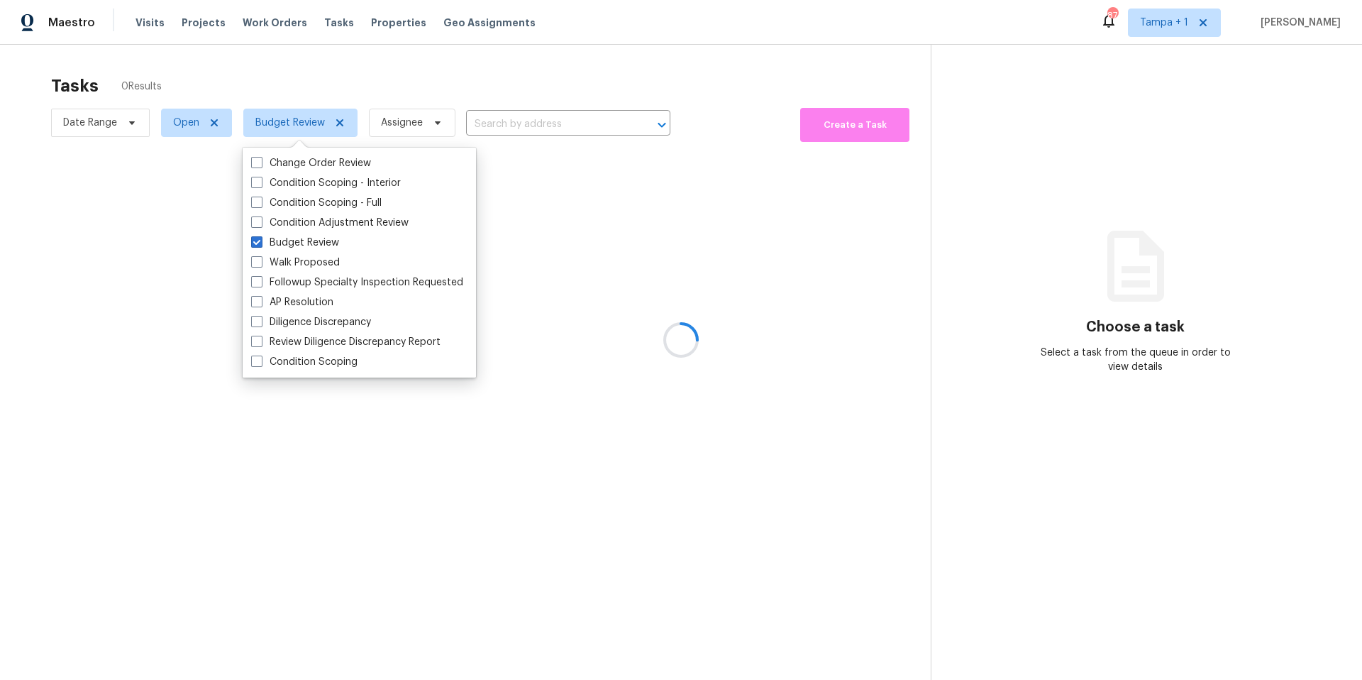
click at [376, 78] on div at bounding box center [681, 340] width 1362 height 680
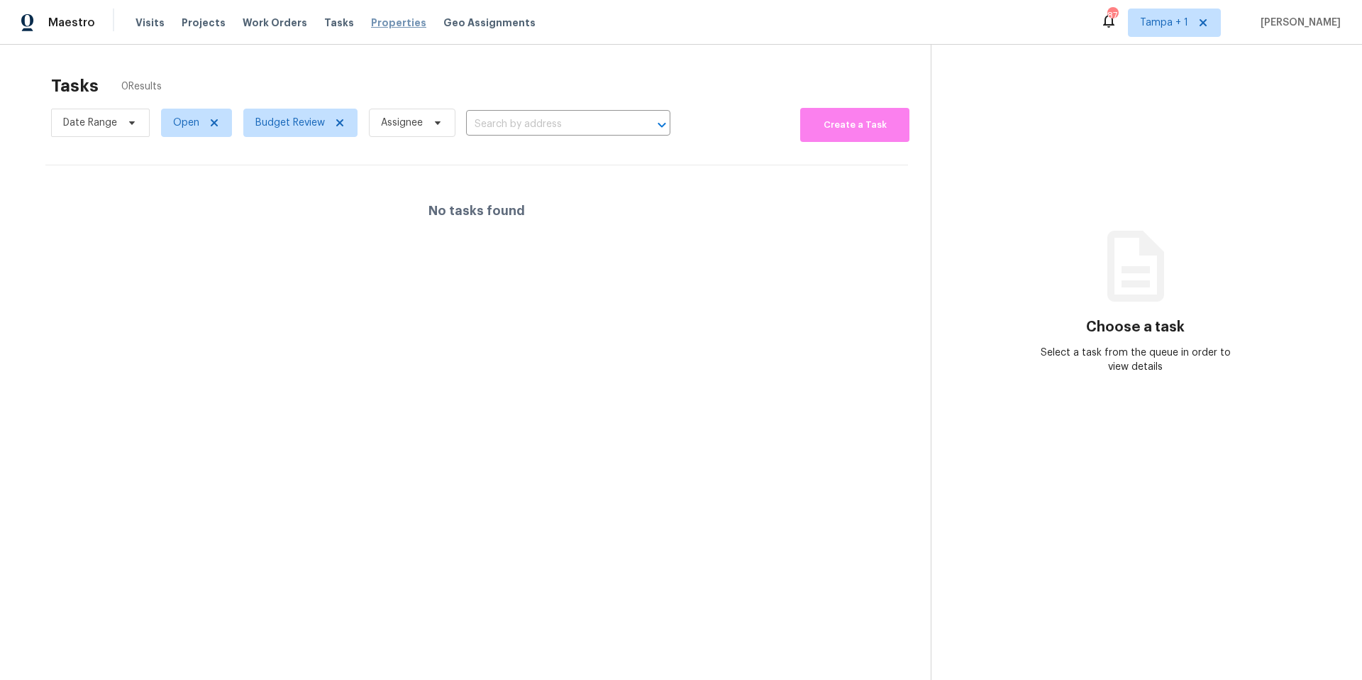
click at [373, 23] on span "Properties" at bounding box center [398, 23] width 55 height 14
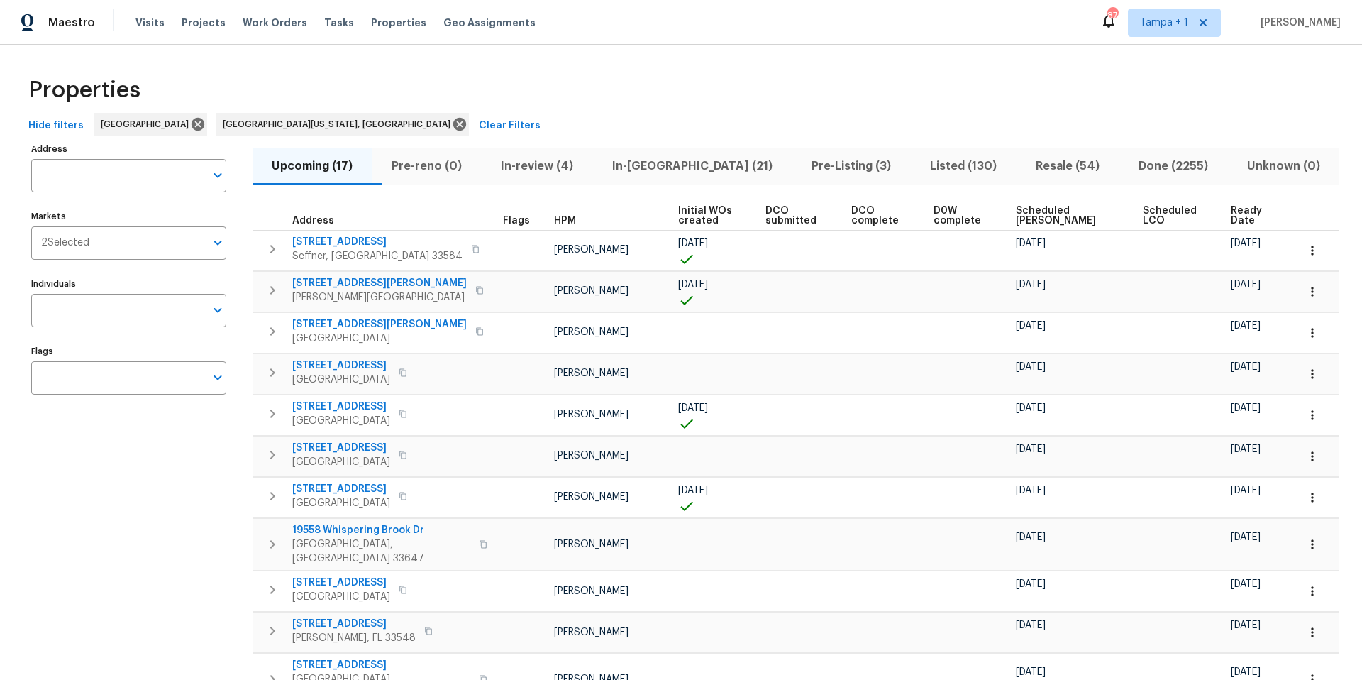
click at [1231, 212] on span "Ready Date" at bounding box center [1252, 216] width 42 height 20
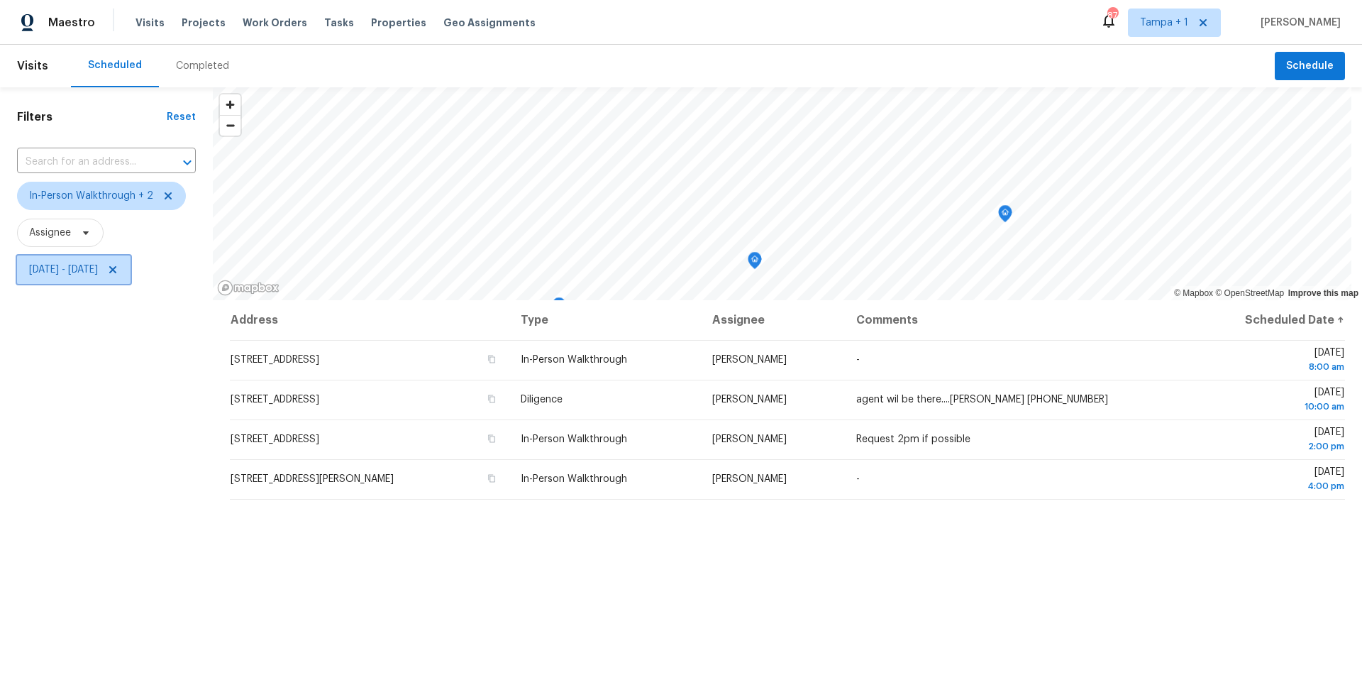
click at [66, 265] on span "[DATE] - [DATE]" at bounding box center [63, 269] width 69 height 14
